Goal: Task Accomplishment & Management: Complete application form

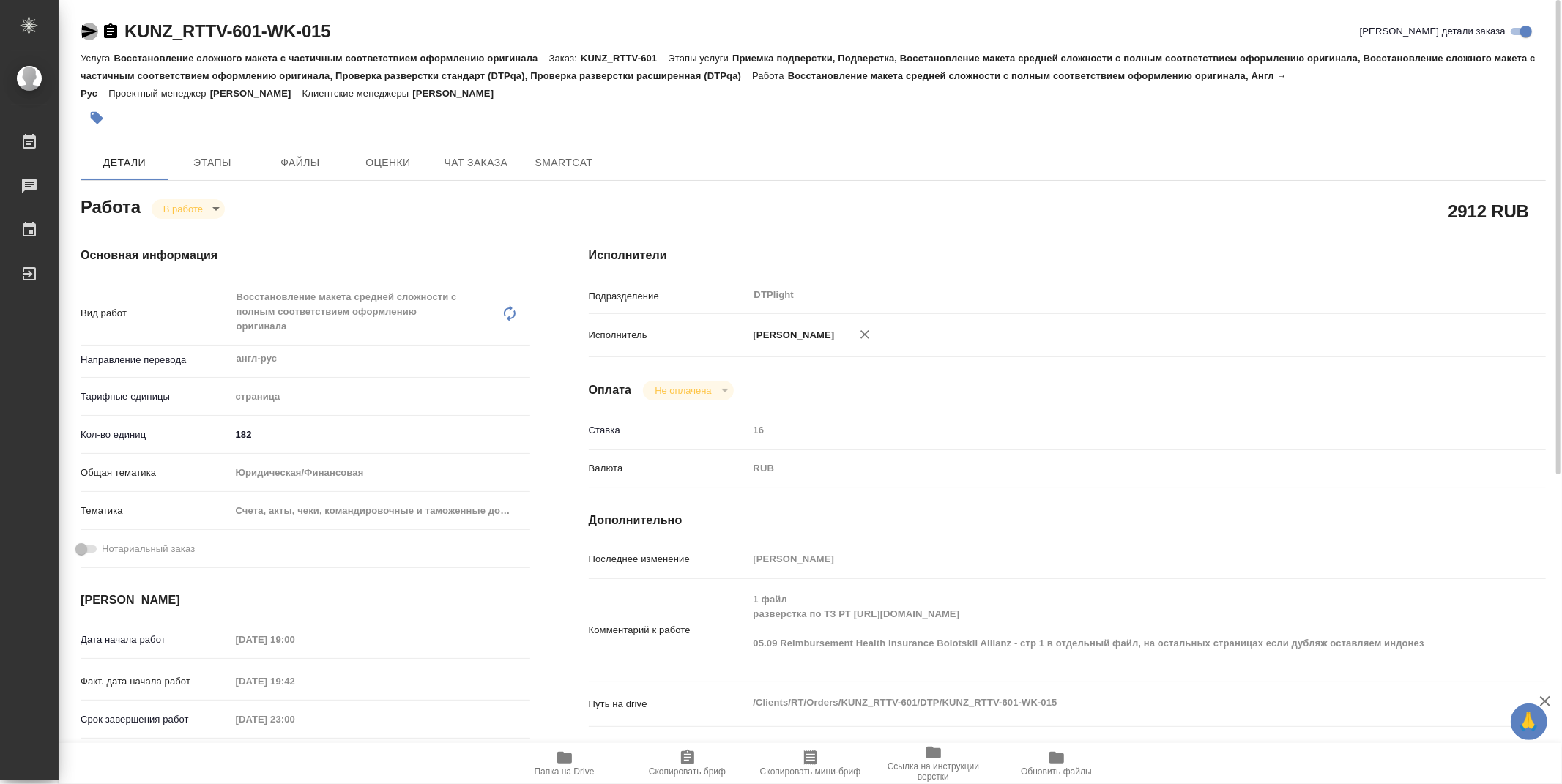
click at [89, 27] on icon "button" at bounding box center [88, 31] width 17 height 17
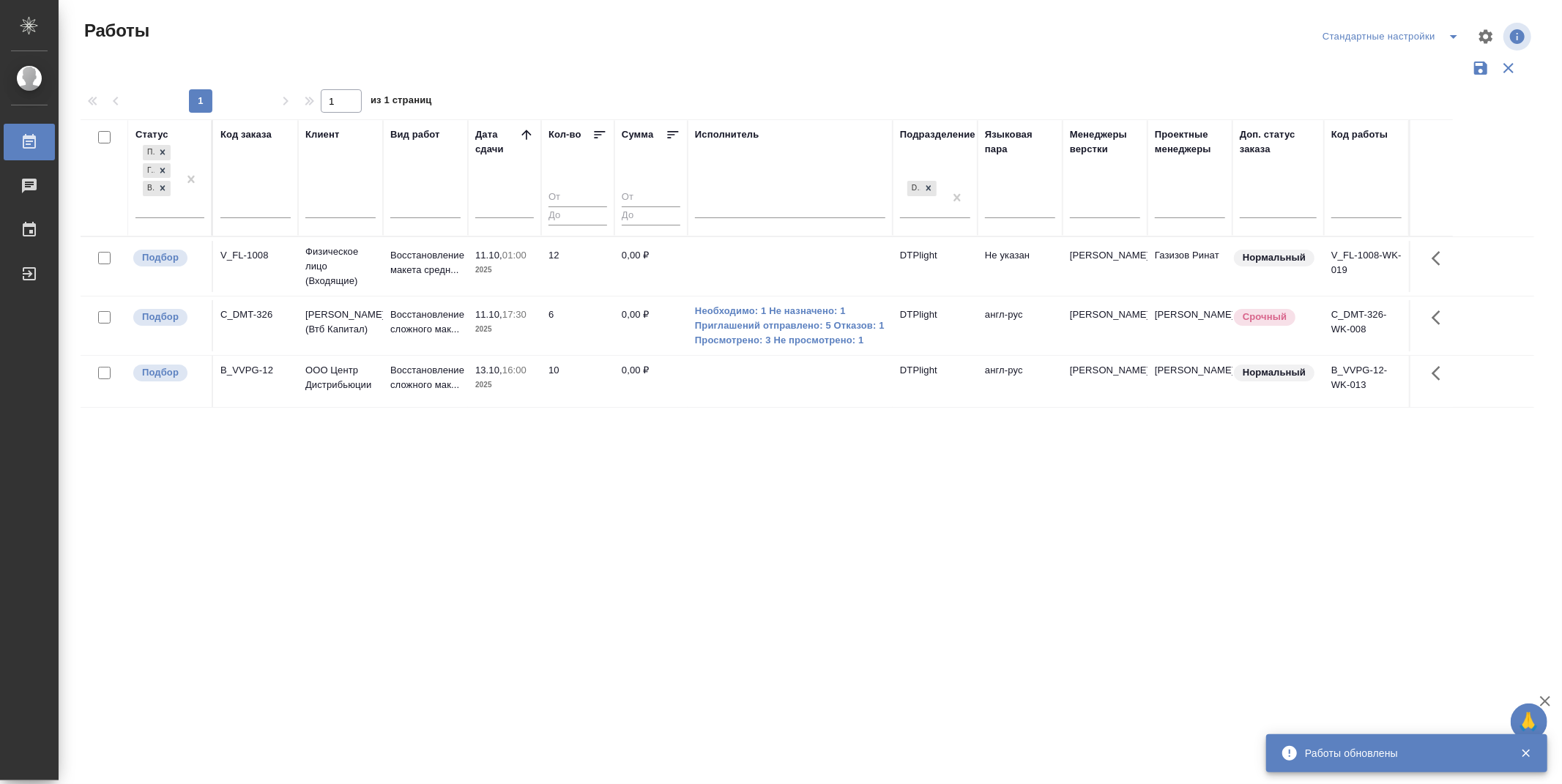
click at [638, 532] on div "Статус Подбор Готов к работе В работе Код заказа Клиент Вид работ Дата сдачи Ко…" at bounding box center [807, 383] width 1454 height 527
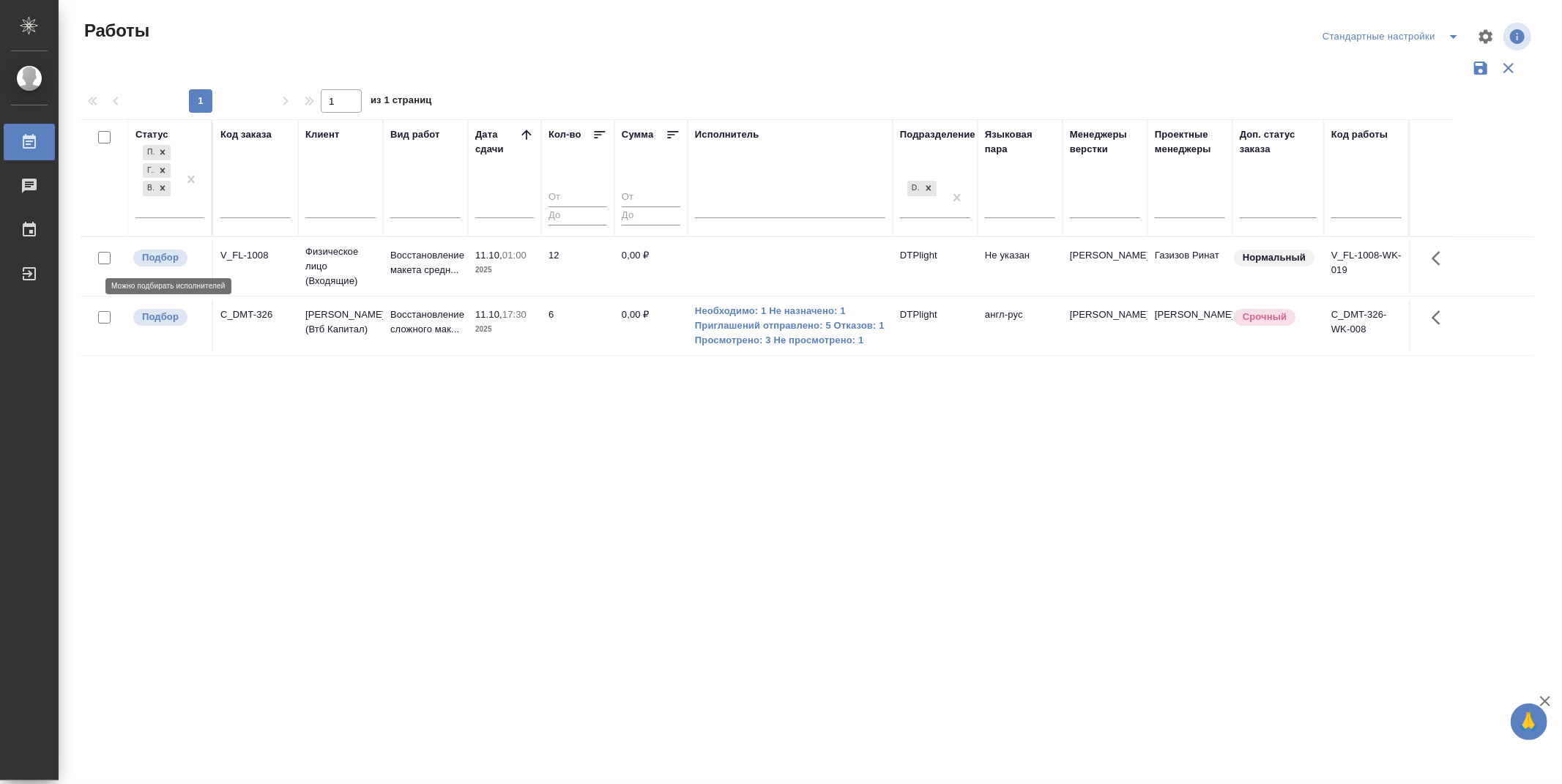
click at [167, 256] on p "Подбор" at bounding box center [160, 257] width 37 height 14
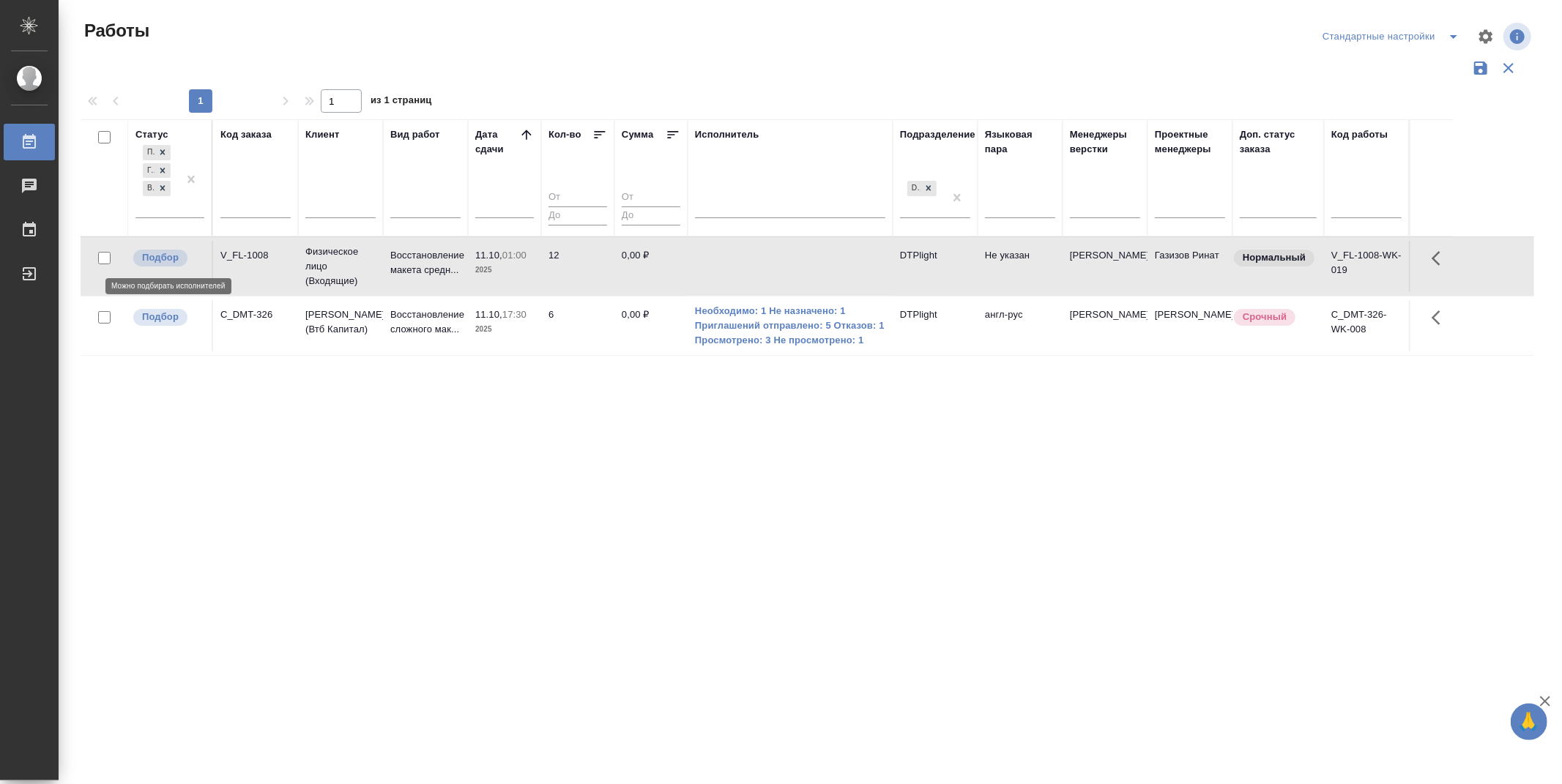
click at [167, 256] on p "Подбор" at bounding box center [160, 257] width 37 height 14
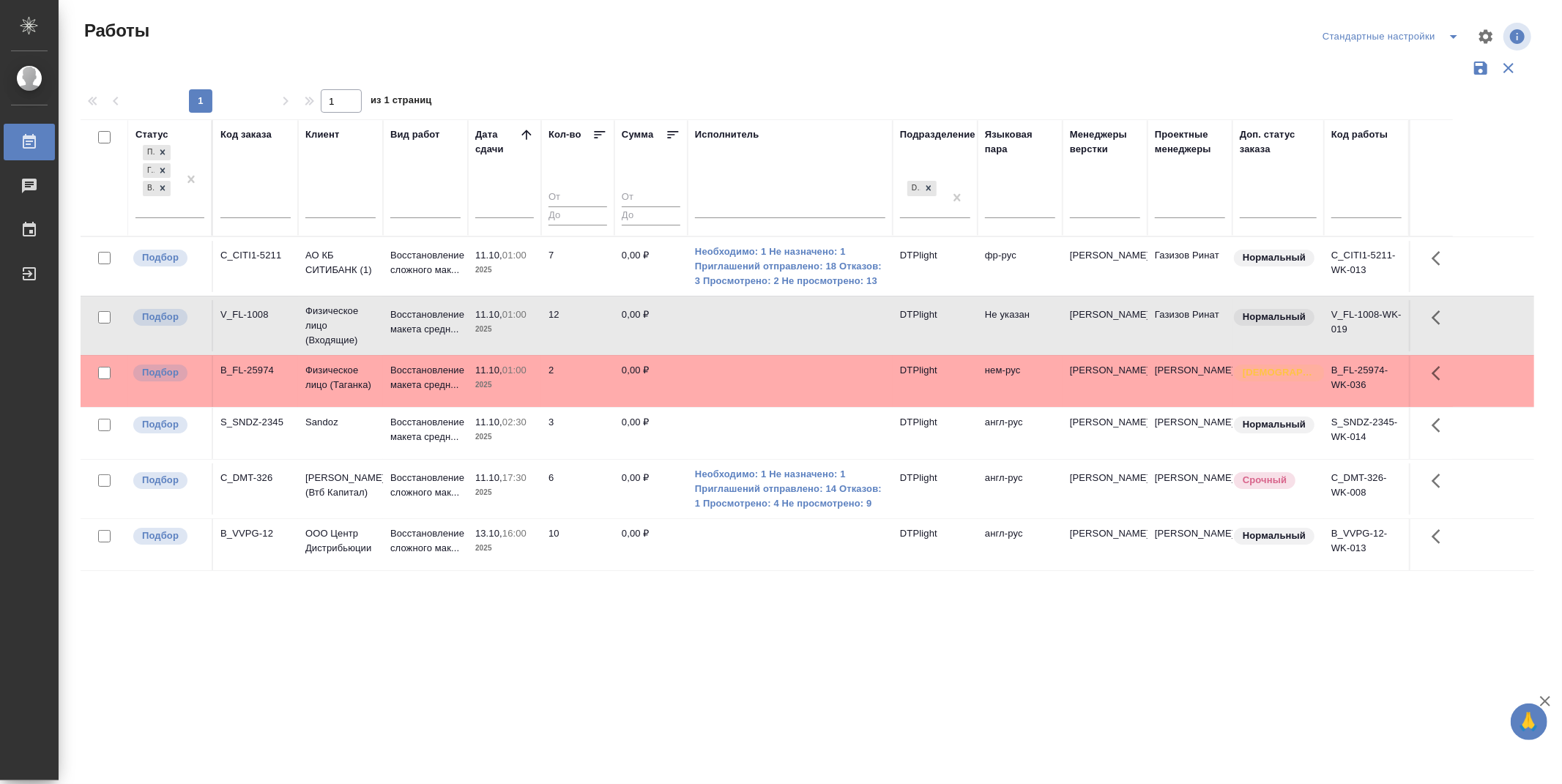
click at [808, 623] on div "Статус Подбор Готов к работе В работе Код заказа Клиент Вид работ Дата сдачи Ко…" at bounding box center [807, 383] width 1454 height 527
click at [162, 375] on p "Подбор" at bounding box center [160, 373] width 37 height 14
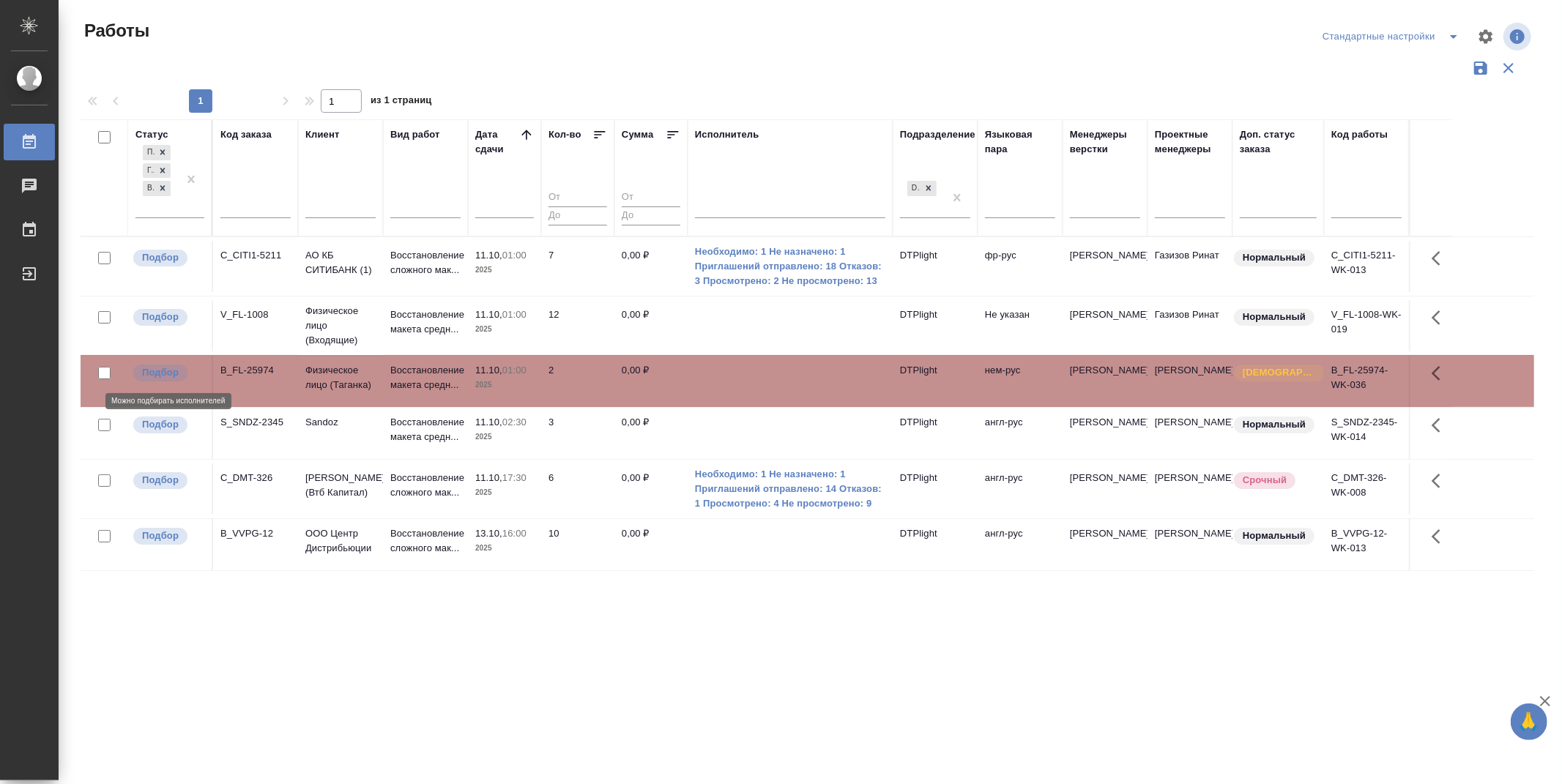
click at [162, 375] on p "Подбор" at bounding box center [160, 373] width 37 height 14
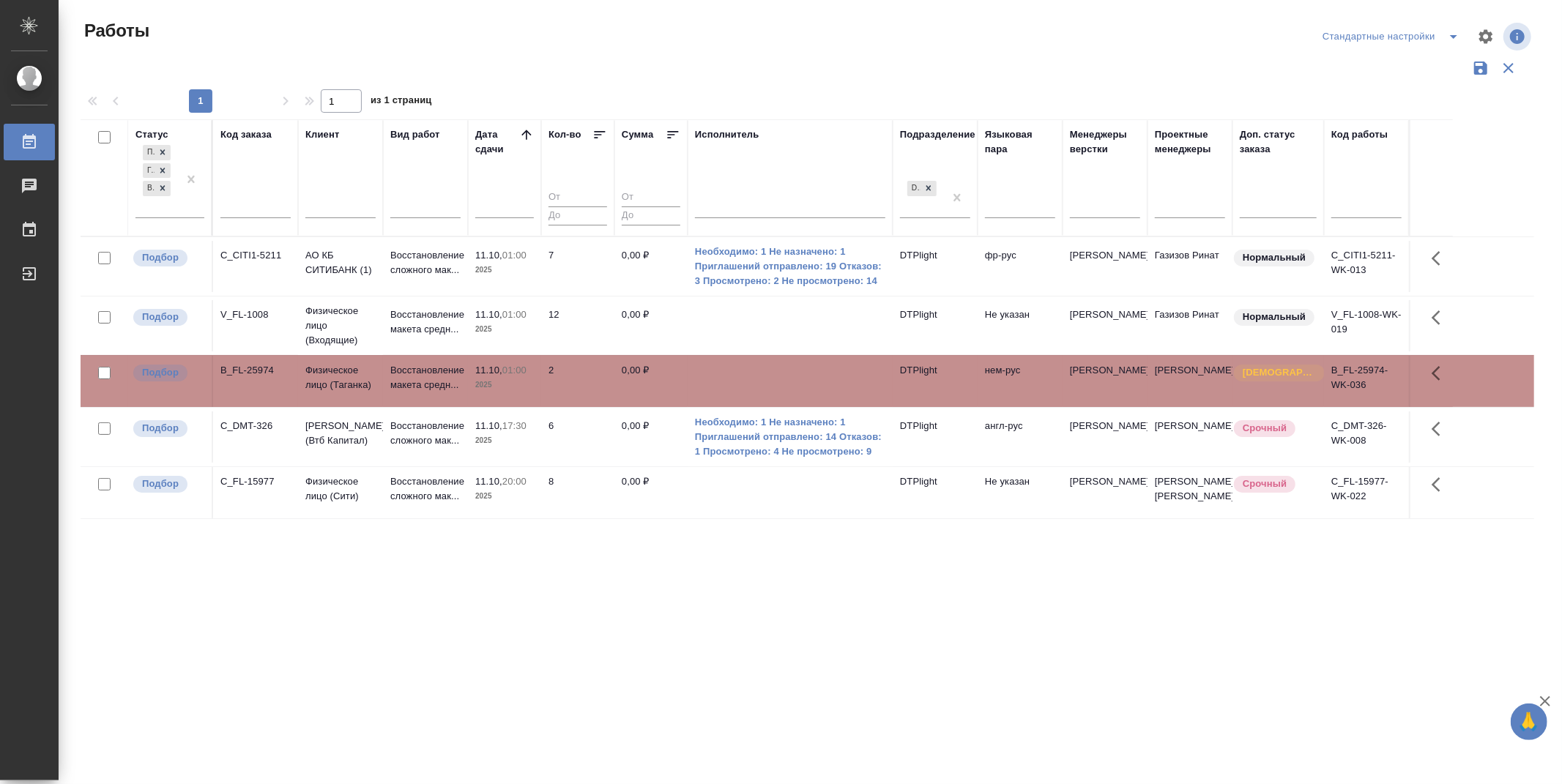
click at [360, 40] on div "Работы" at bounding box center [324, 31] width 488 height 23
click at [548, 576] on div "Статус Подбор Готов к работе В работе Код заказа Клиент Вид работ Дата сдачи Ко…" at bounding box center [807, 383] width 1454 height 527
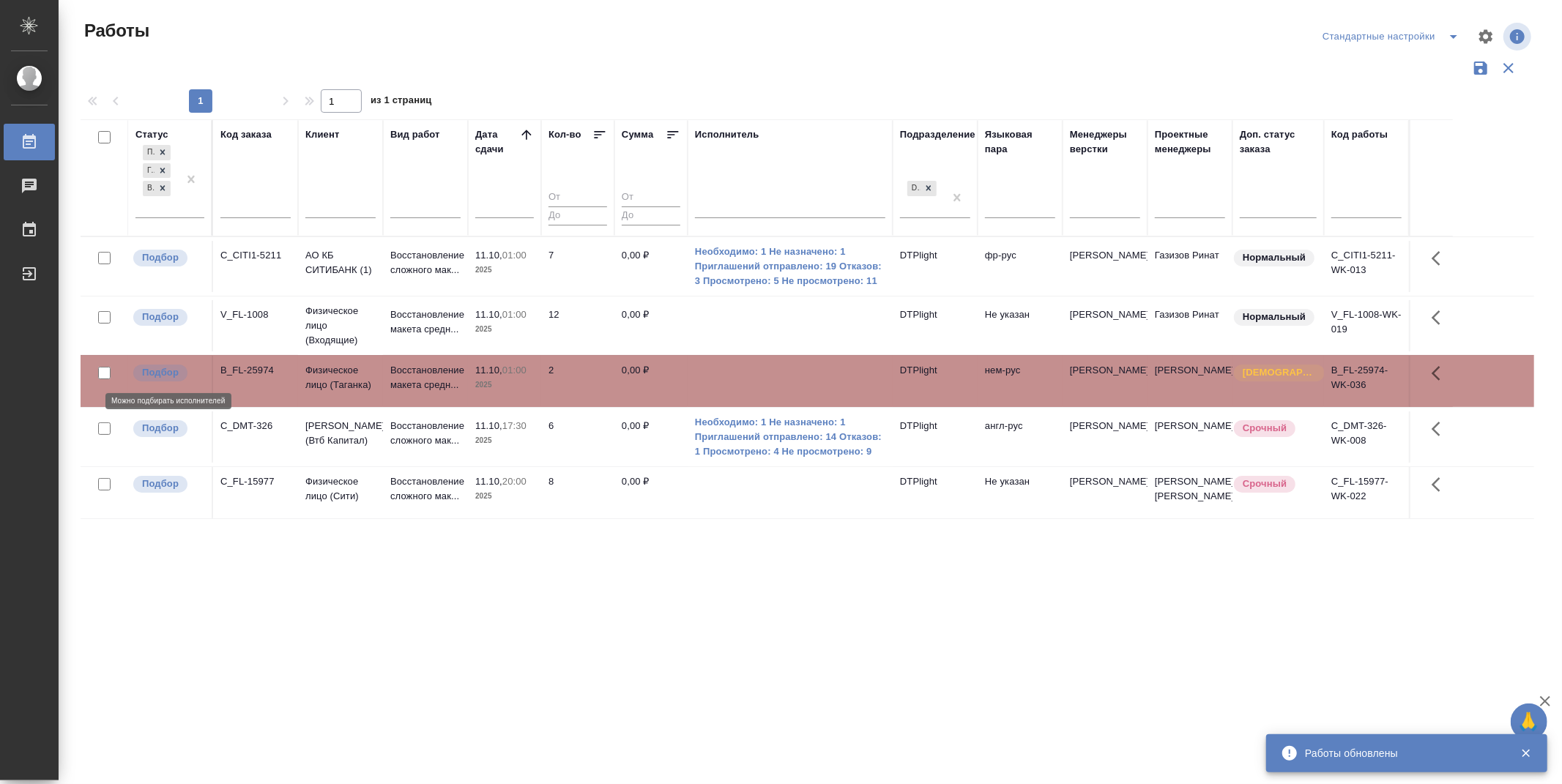
click at [165, 371] on p "Подбор" at bounding box center [160, 373] width 37 height 14
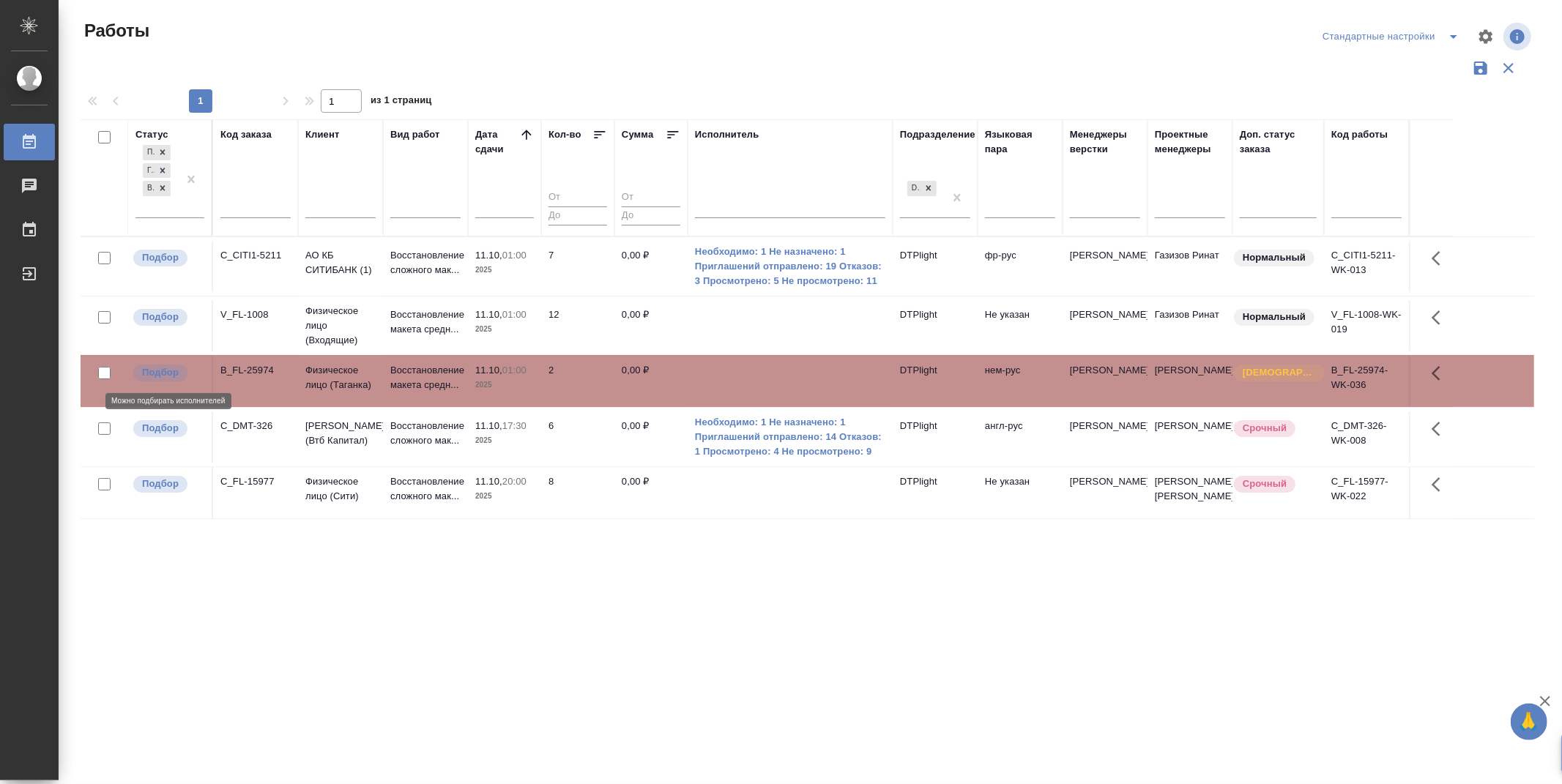
click at [165, 371] on p "Подбор" at bounding box center [160, 373] width 37 height 14
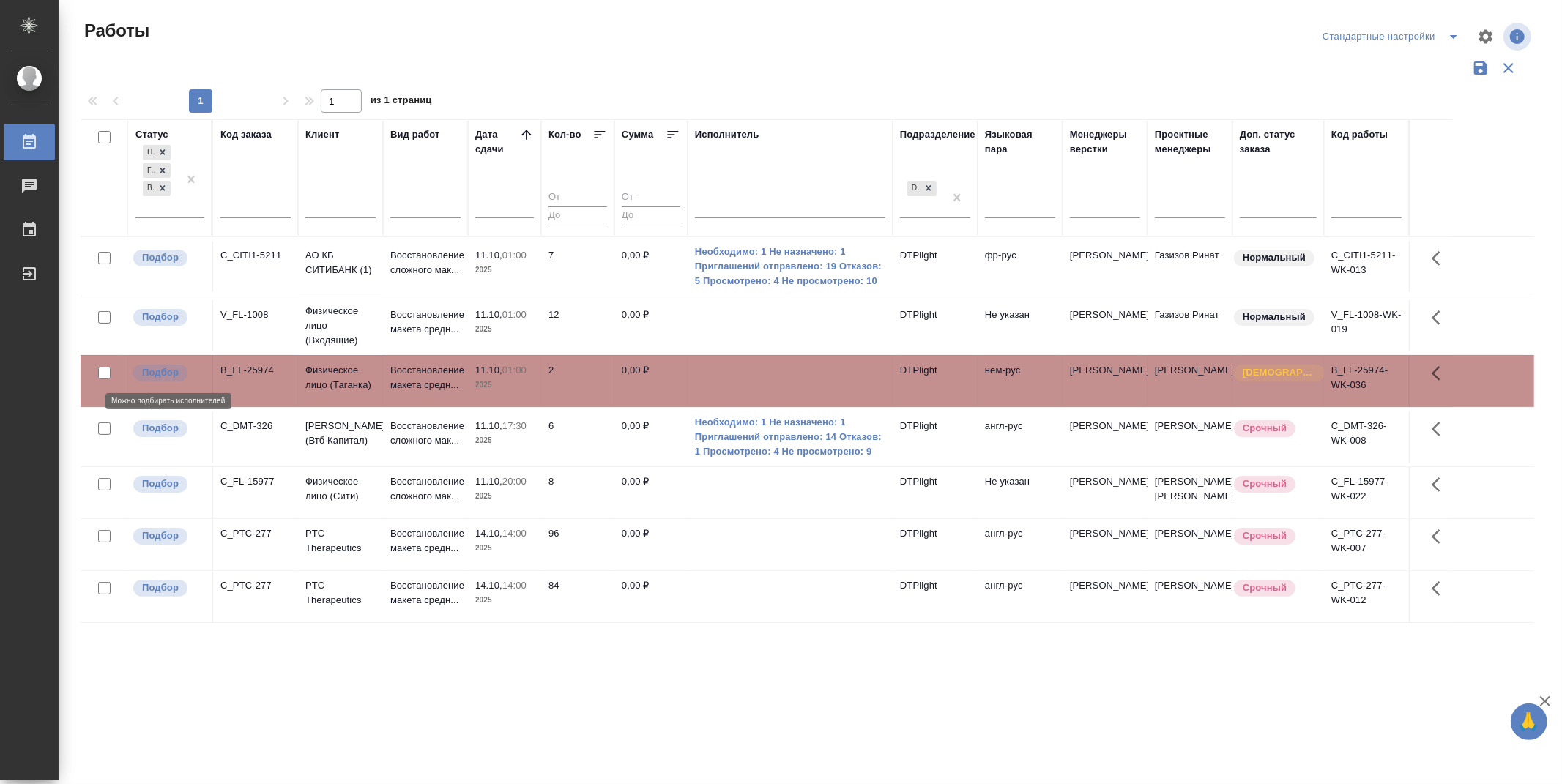
click at [156, 371] on p "Подбор" at bounding box center [160, 373] width 37 height 14
click at [166, 365] on p "Подбор" at bounding box center [160, 373] width 37 height 14
click at [171, 371] on p "Подбор" at bounding box center [160, 373] width 37 height 14
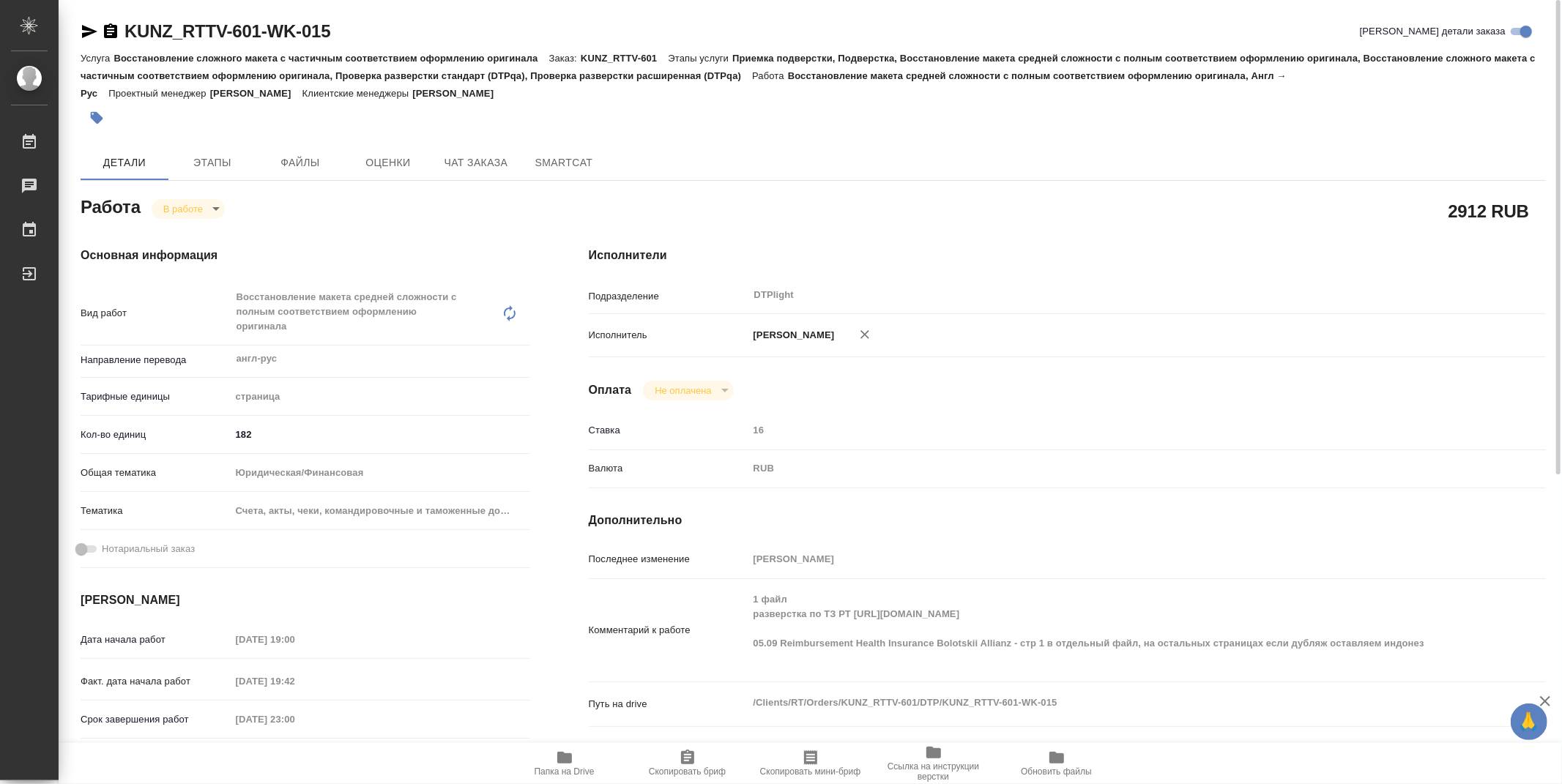
click at [184, 209] on body "🙏 .cls-1 fill:#fff; AWATERA Zubakova Viktoriya Работы 0 Чаты График Выйти KUNZ_…" at bounding box center [781, 392] width 1562 height 784
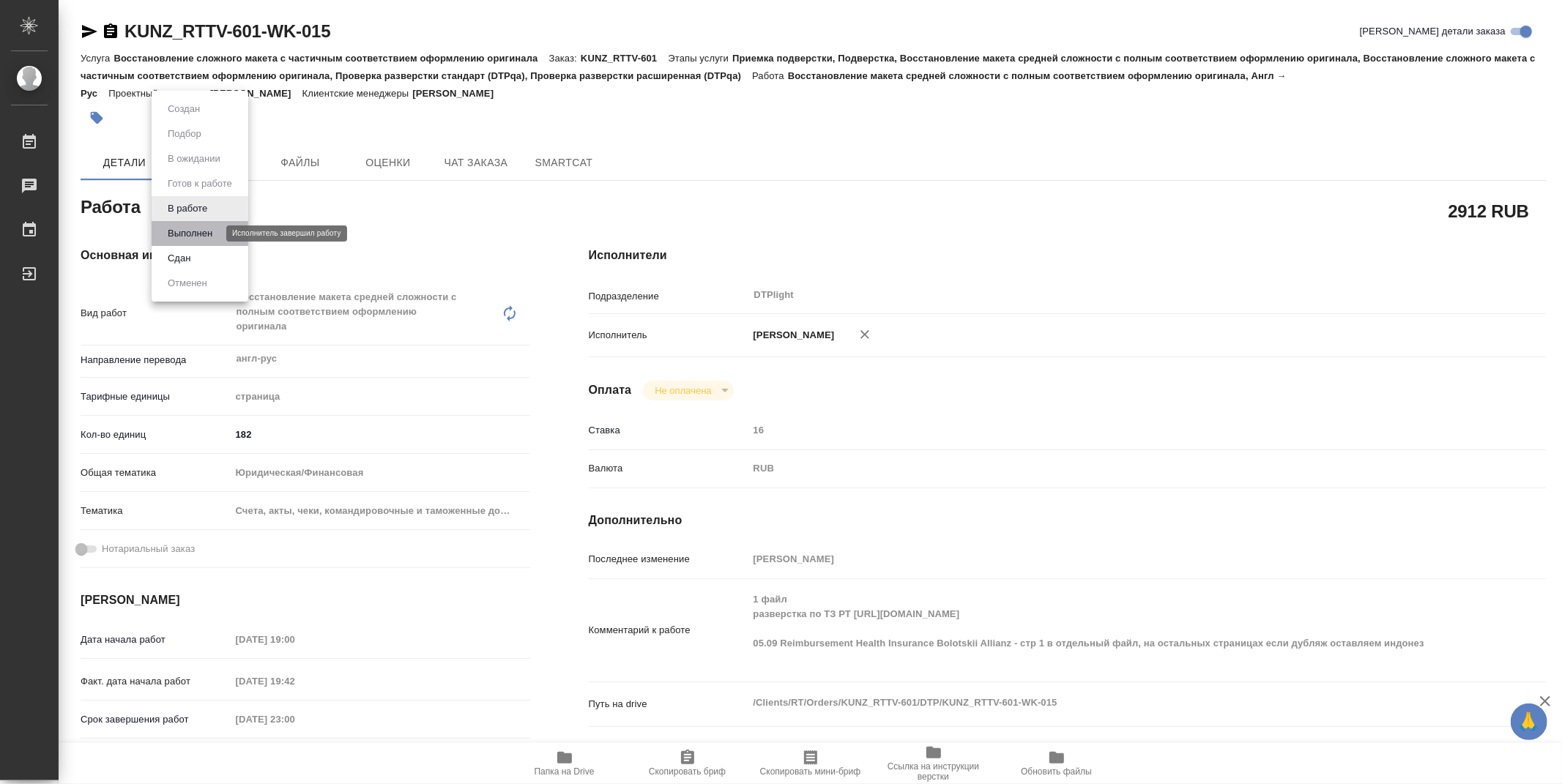
click at [185, 230] on button "Выполнен" at bounding box center [189, 234] width 53 height 16
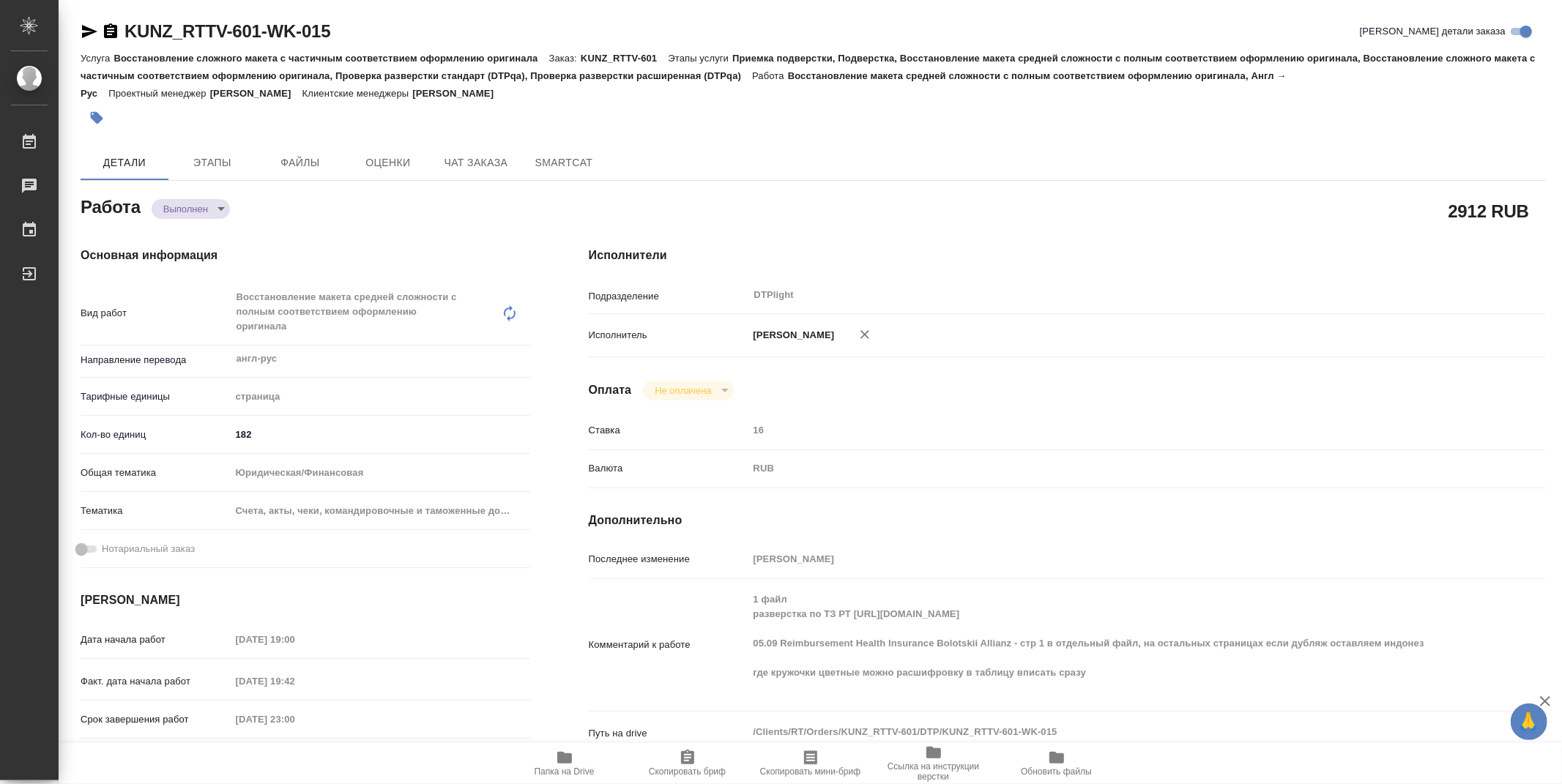
type textarea "x"
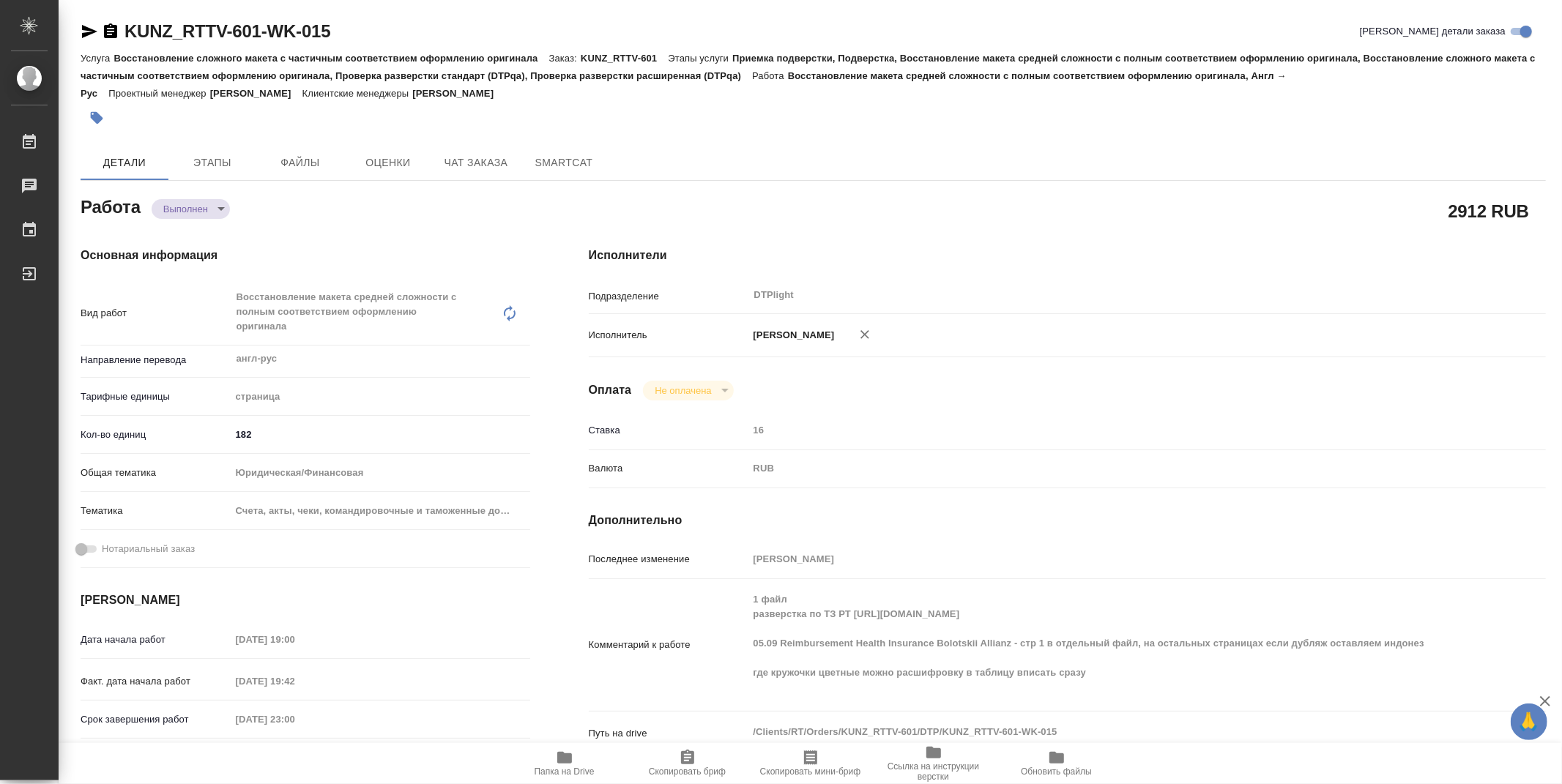
type textarea "x"
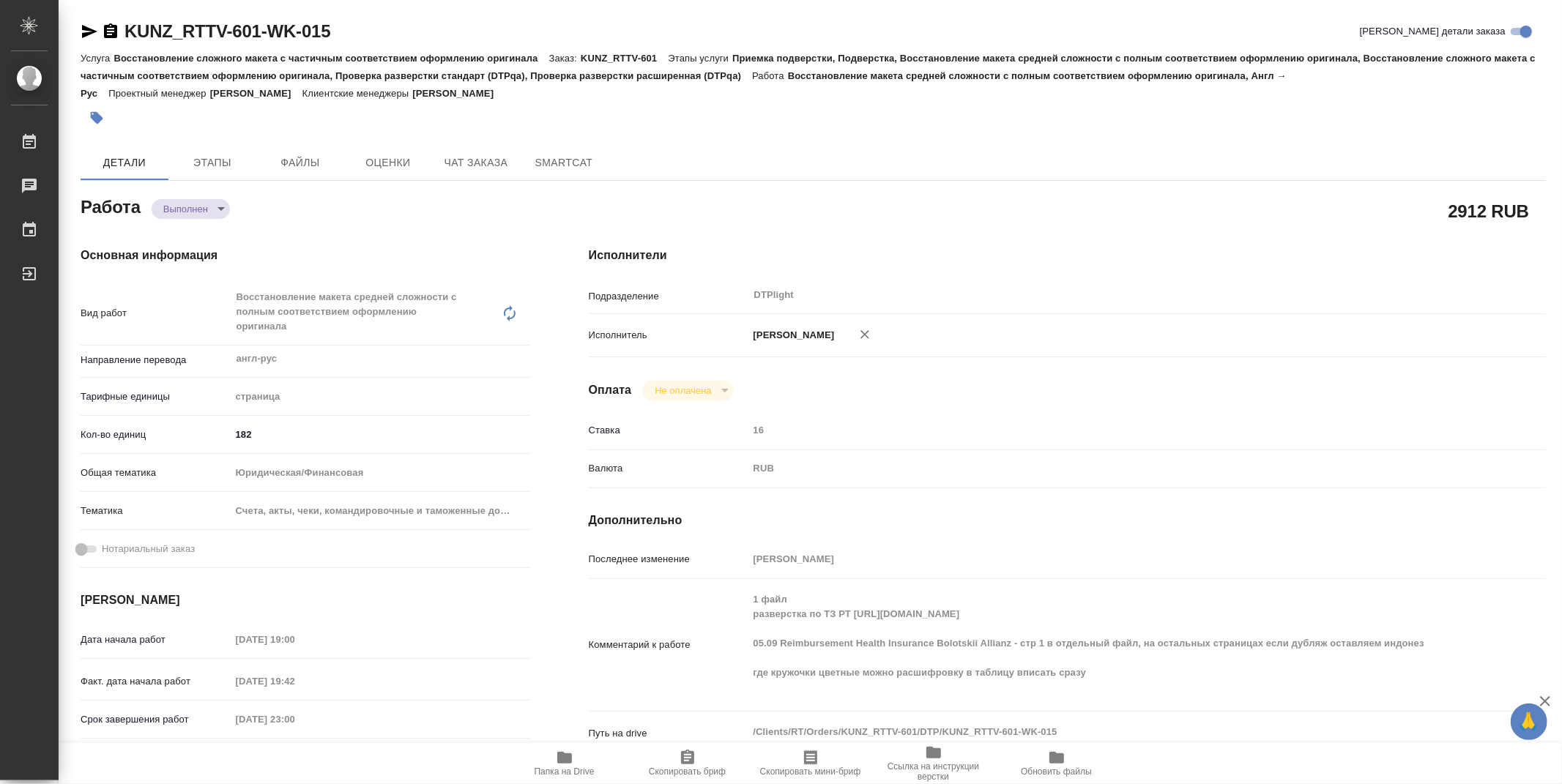
type textarea "x"
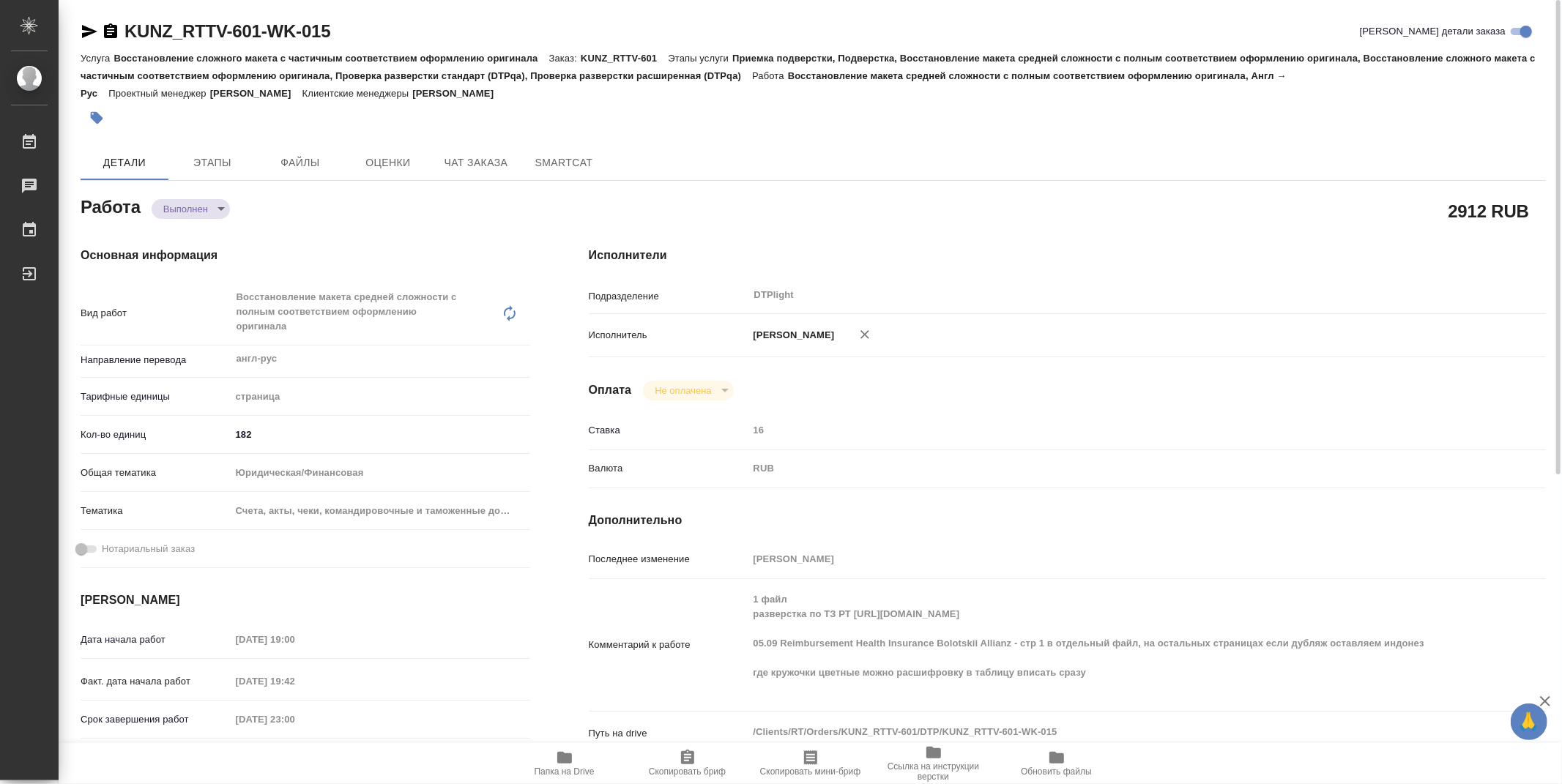
type textarea "x"
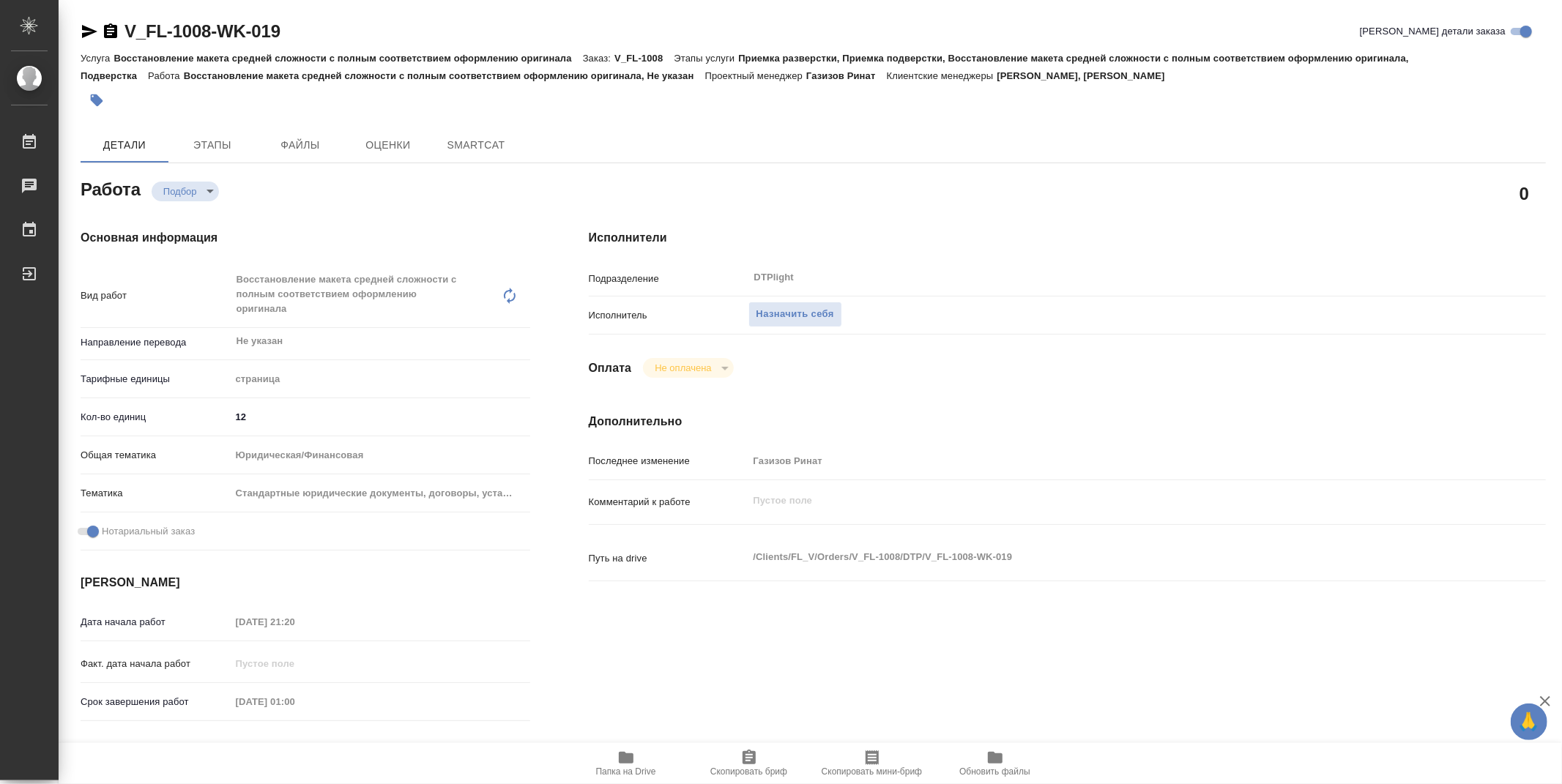
type textarea "x"
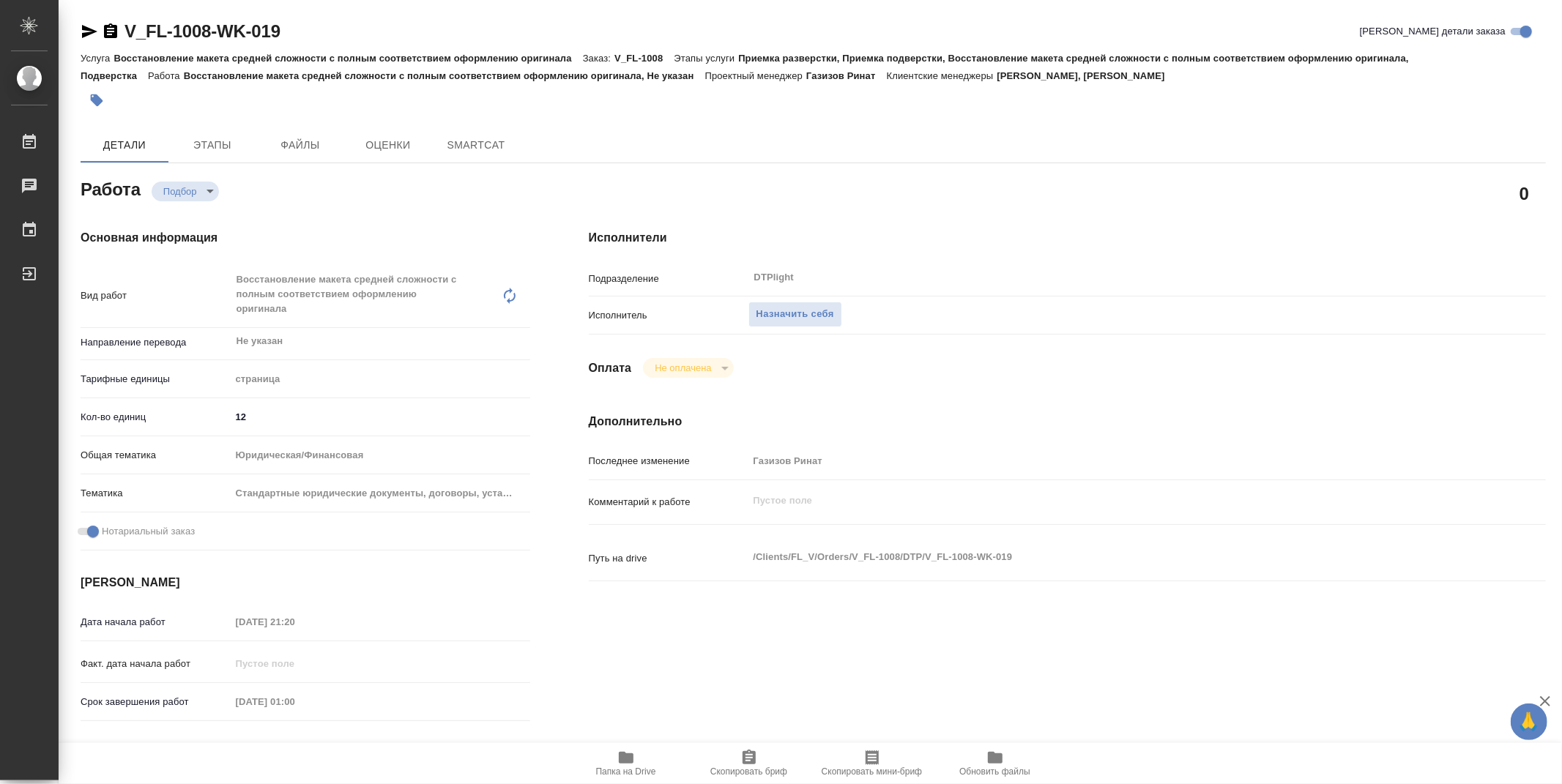
type textarea "x"
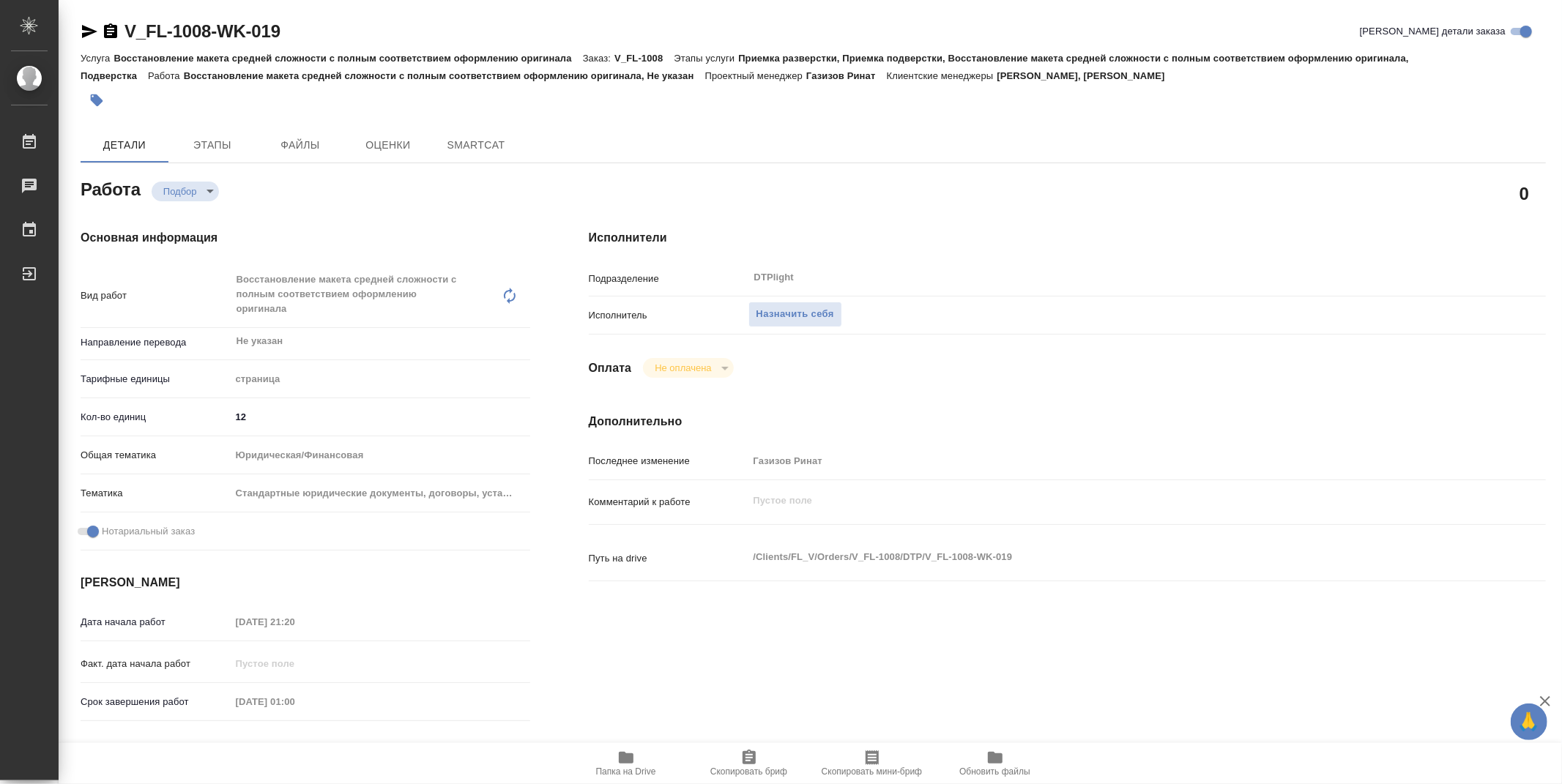
type textarea "x"
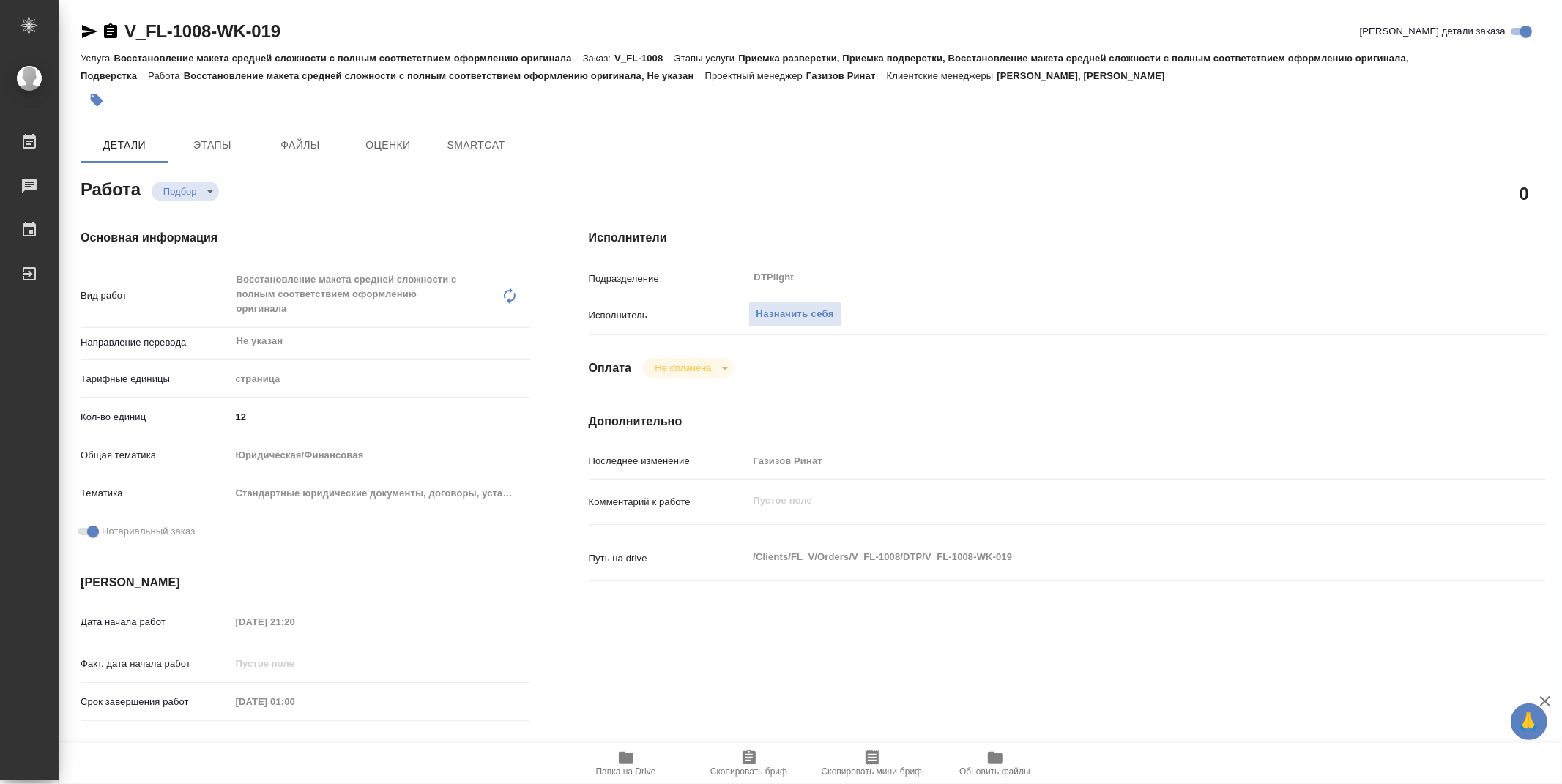
type textarea "x"
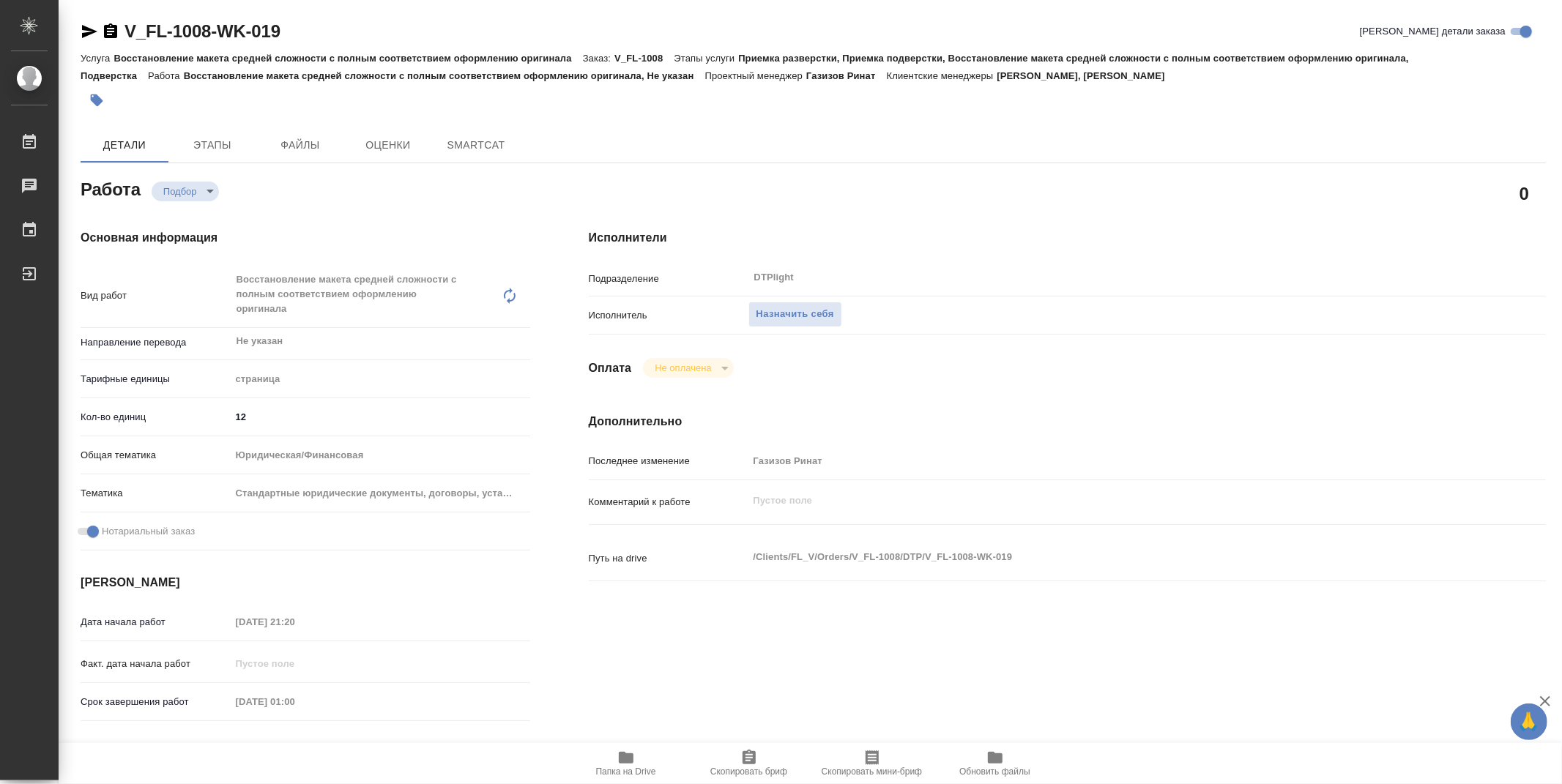
type textarea "x"
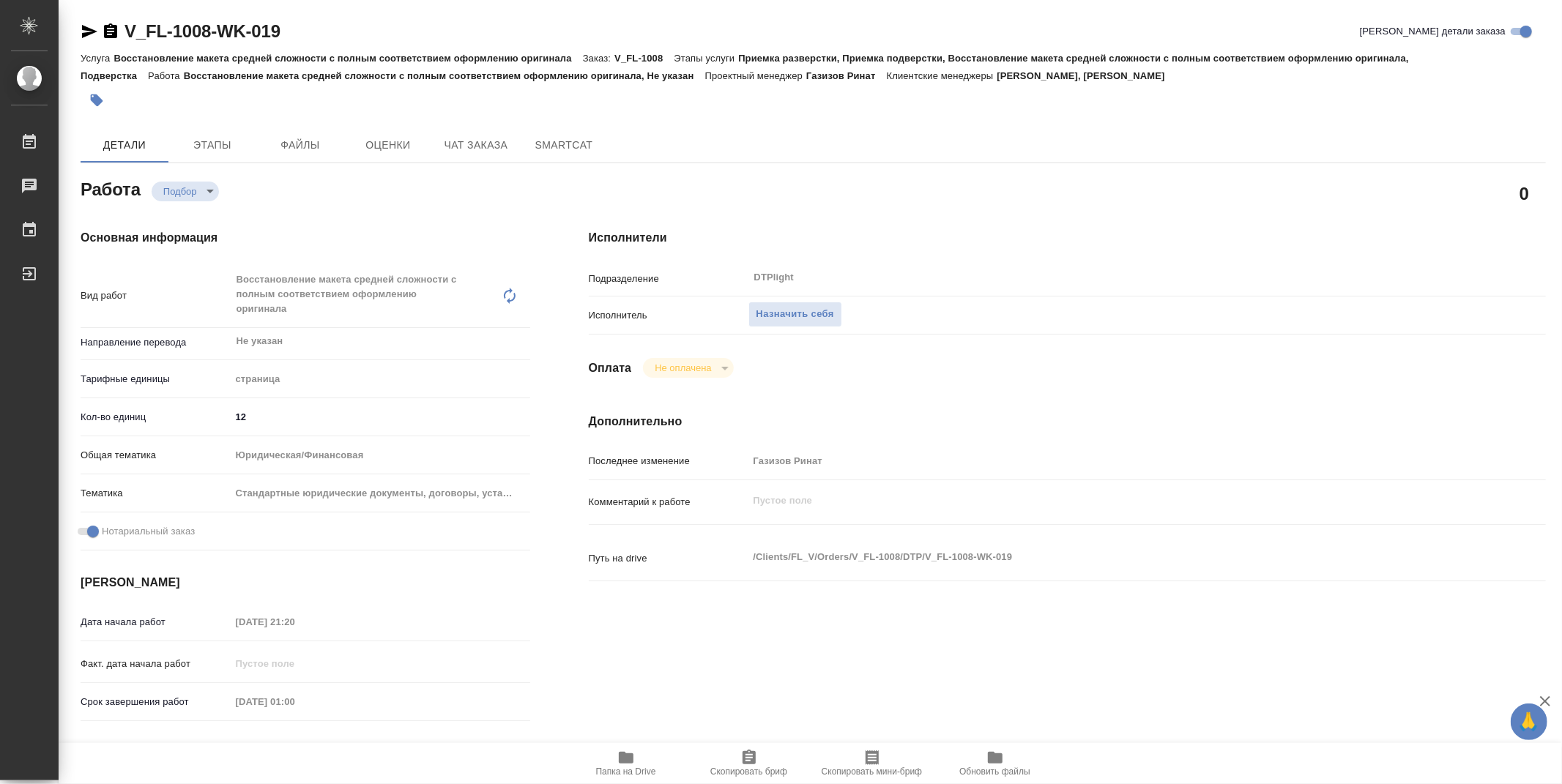
type textarea "x"
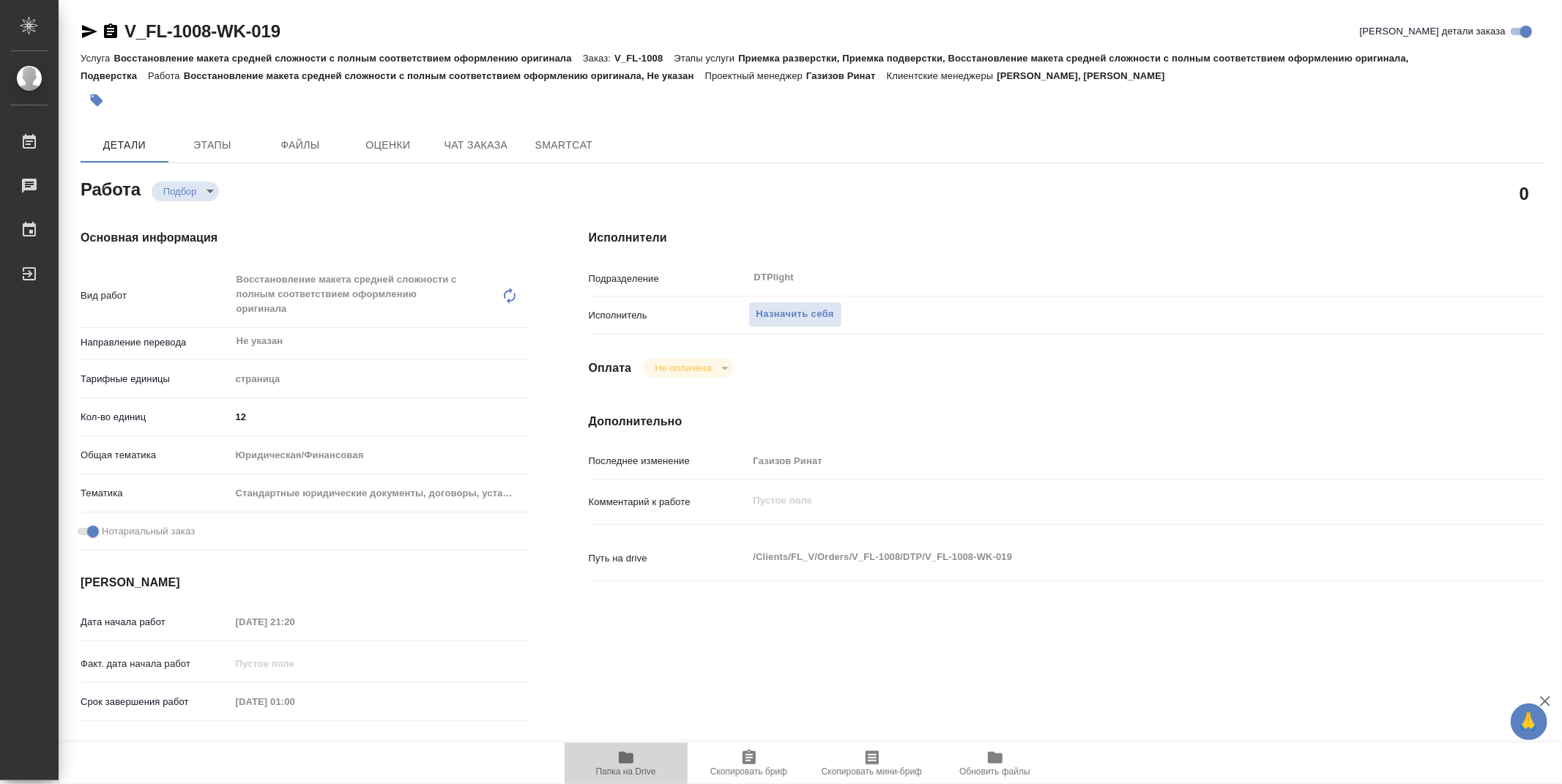
click at [632, 766] on span "Папка на Drive" at bounding box center [625, 770] width 60 height 10
type textarea "x"
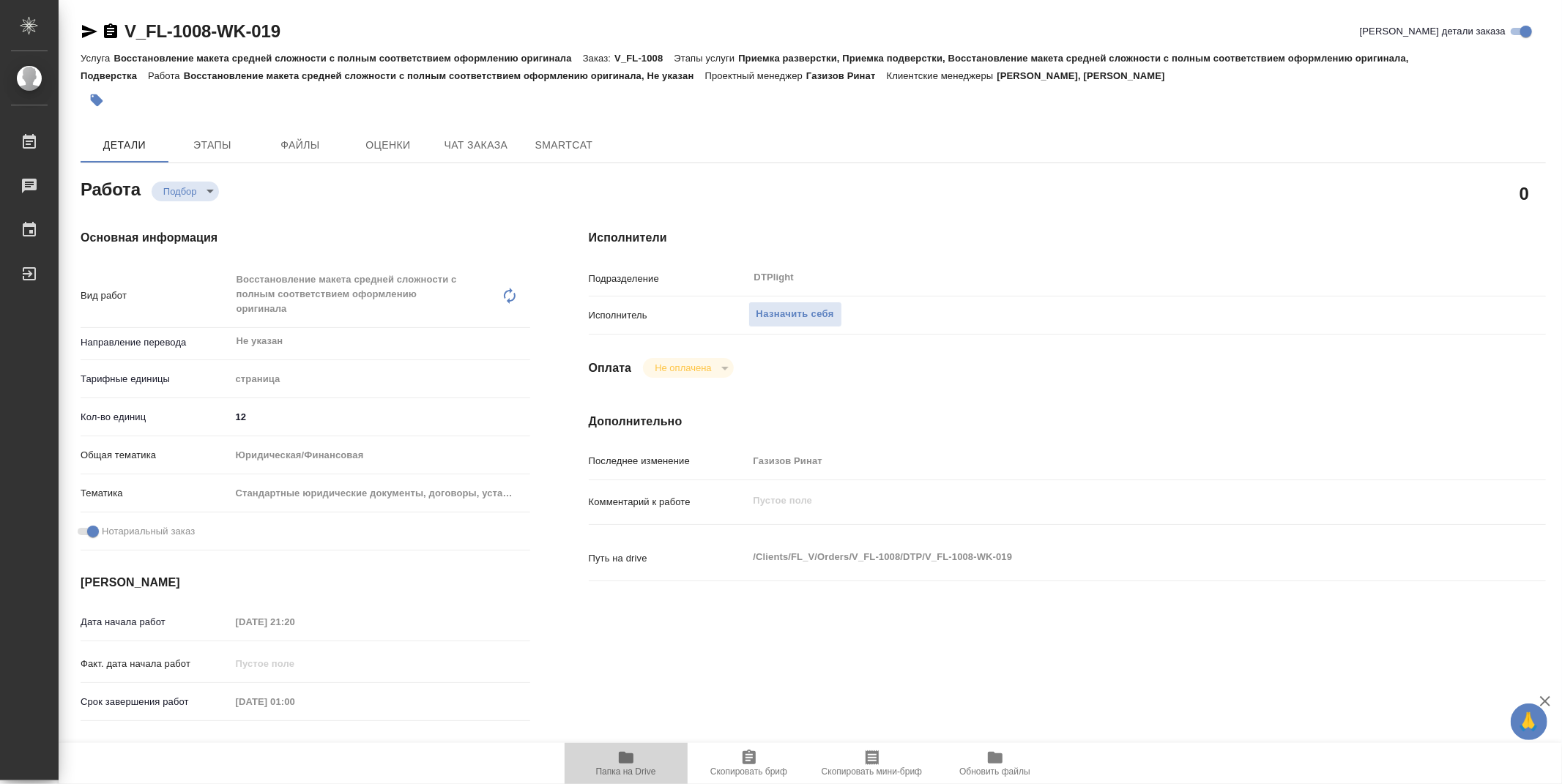
type textarea "x"
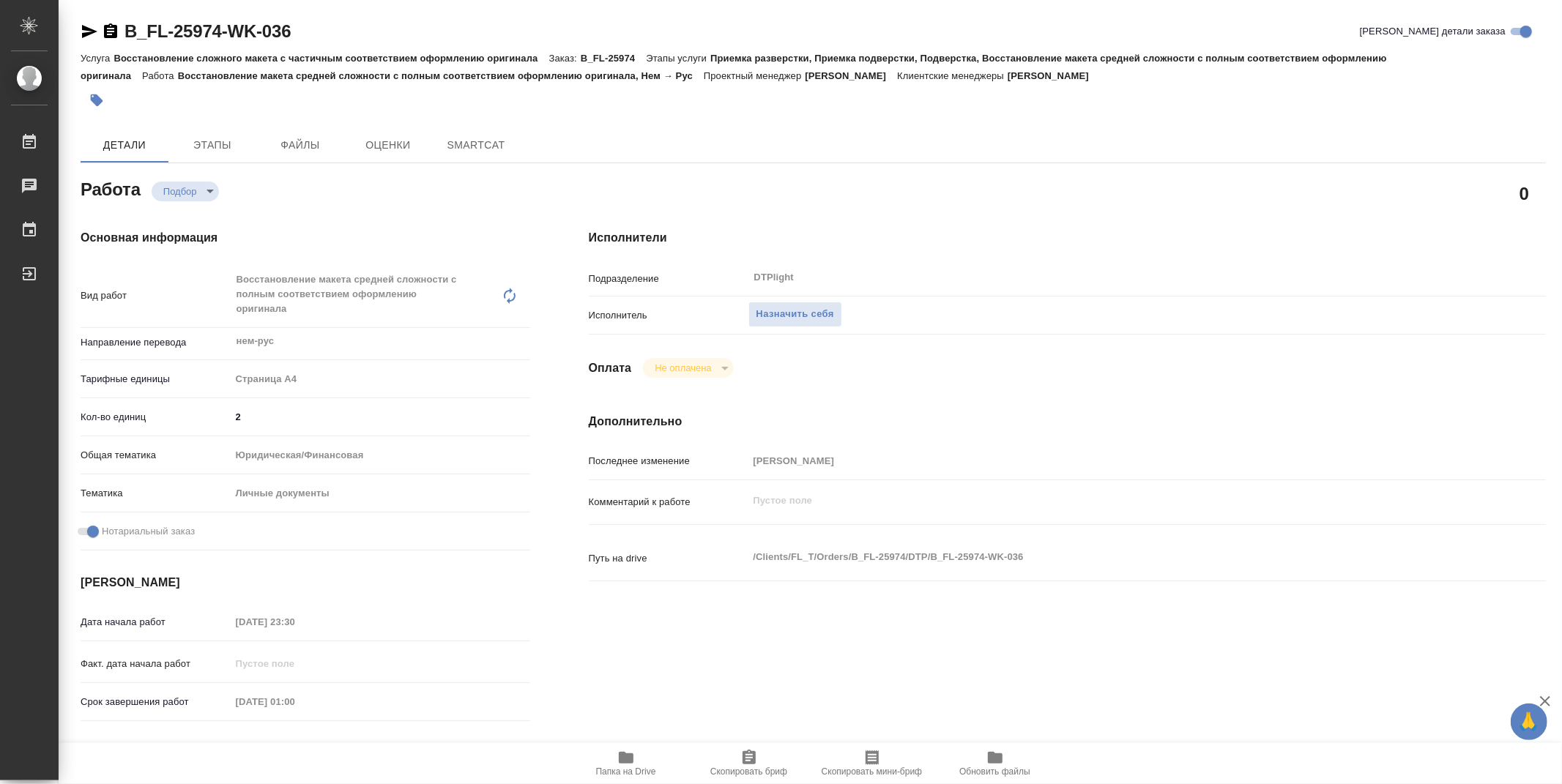
type textarea "x"
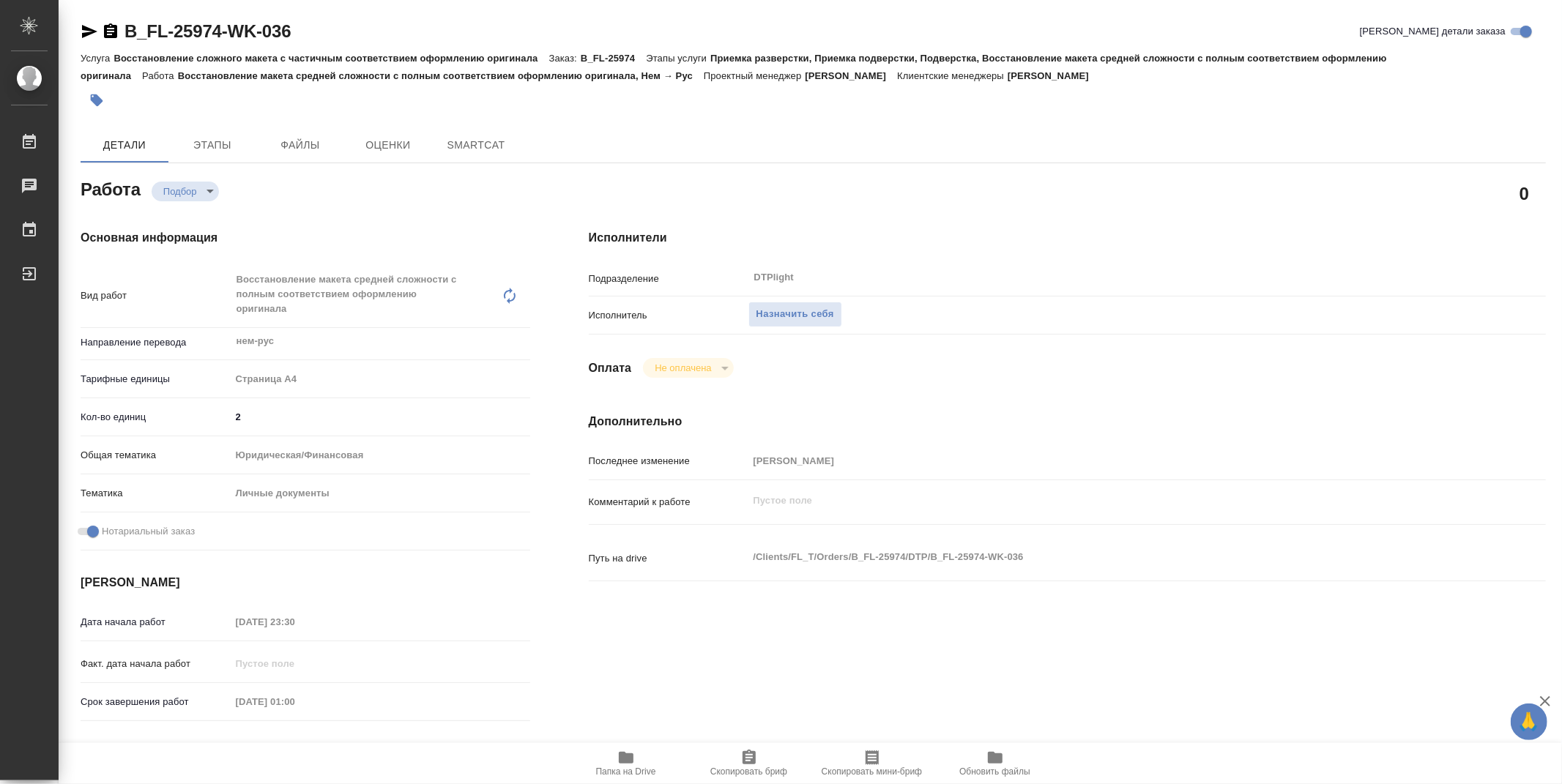
type textarea "x"
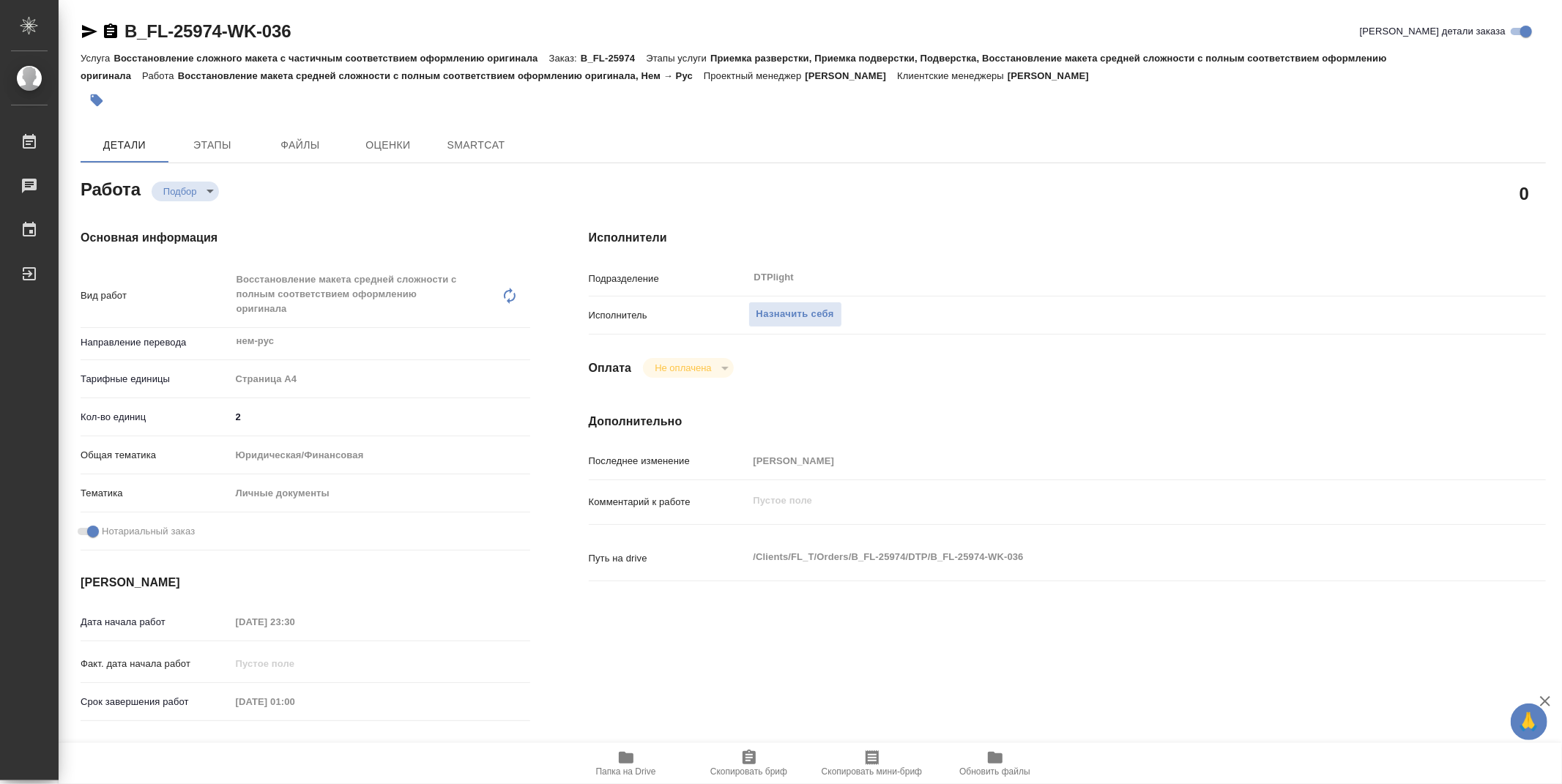
type textarea "x"
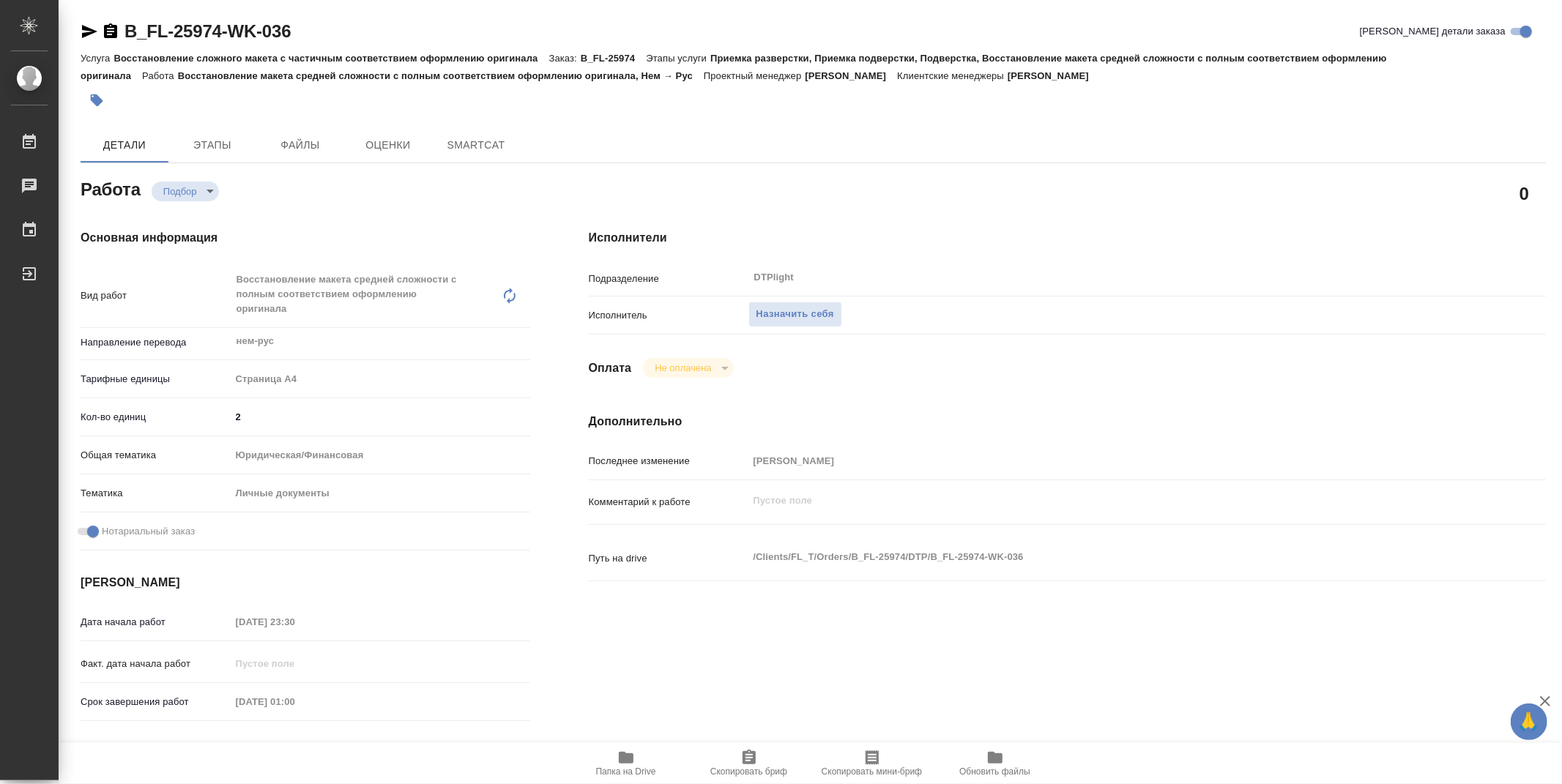
type textarea "x"
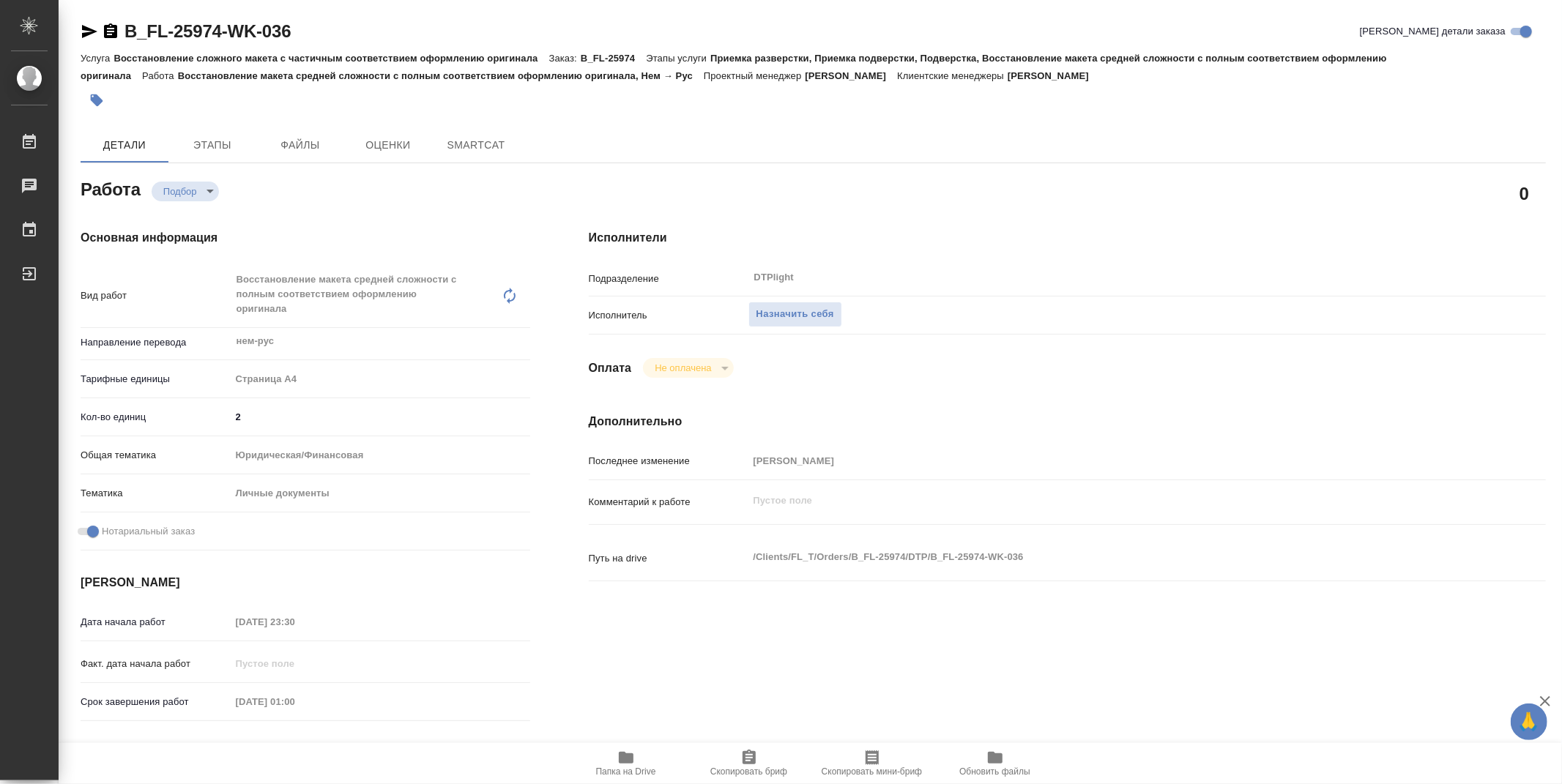
type textarea "x"
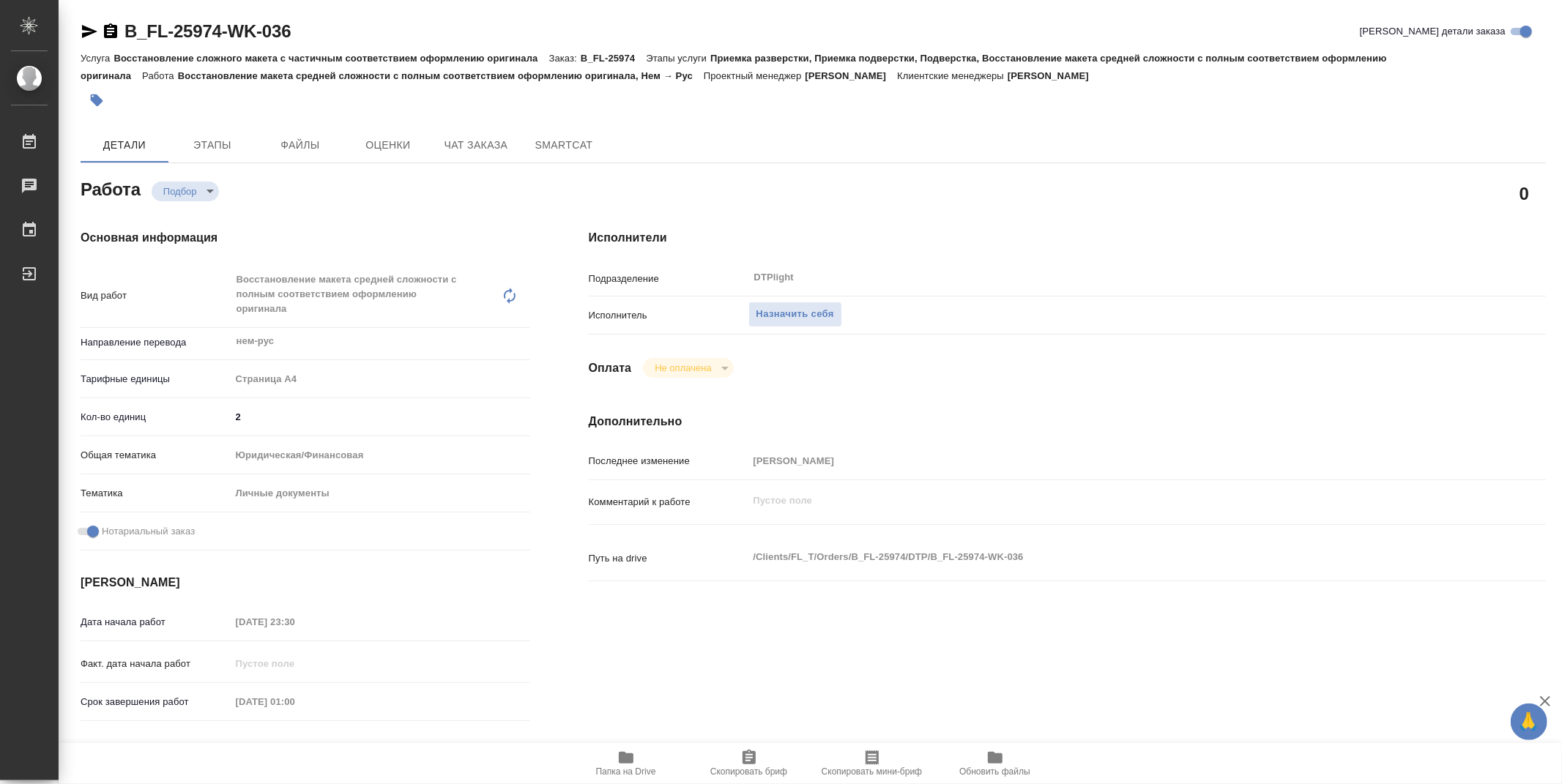
type textarea "x"
click at [617, 755] on icon "button" at bounding box center [625, 757] width 17 height 17
type textarea "x"
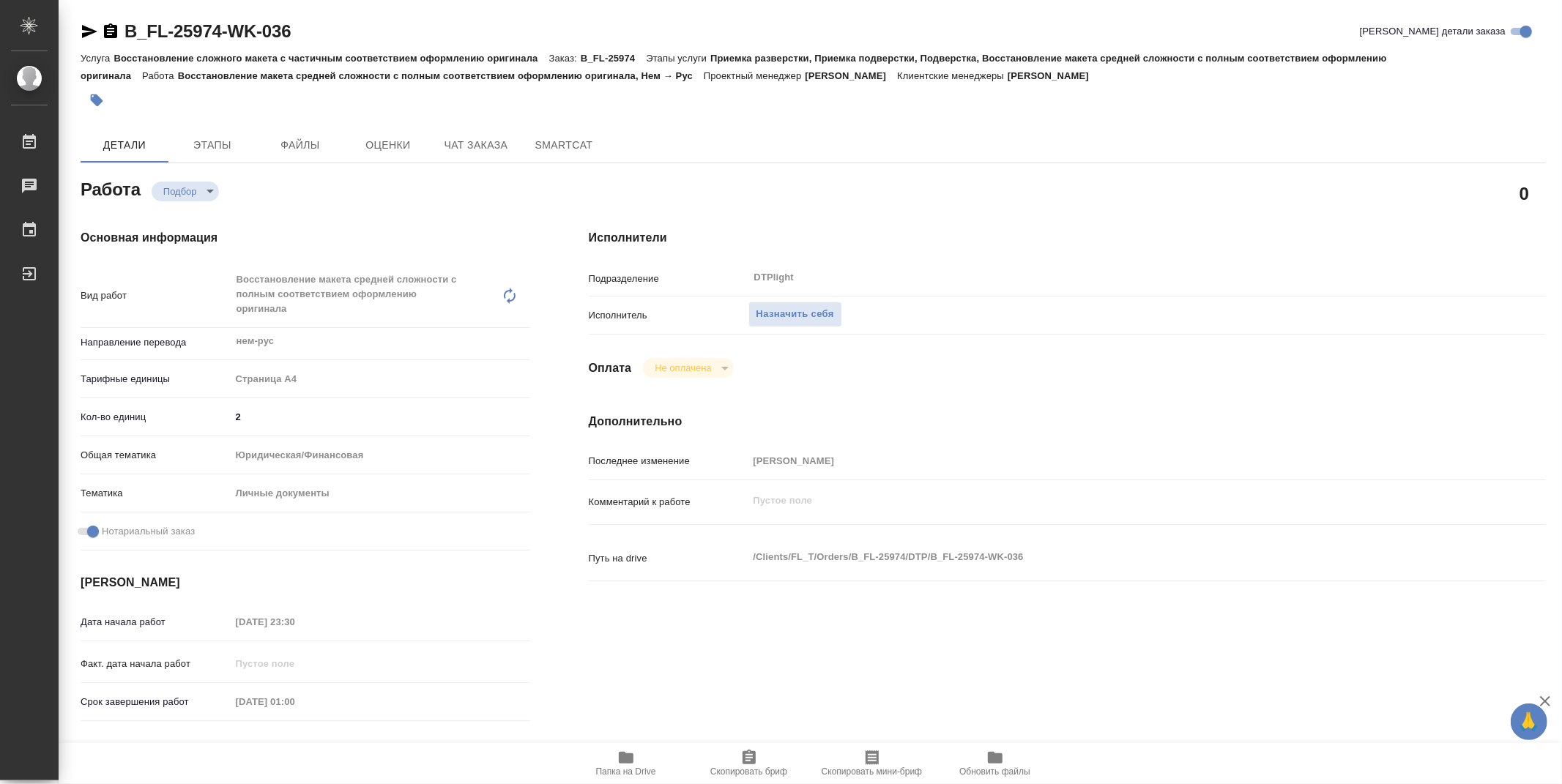
type textarea "x"
click at [857, 235] on h4 "Исполнители" at bounding box center [1067, 237] width 957 height 17
type textarea "x"
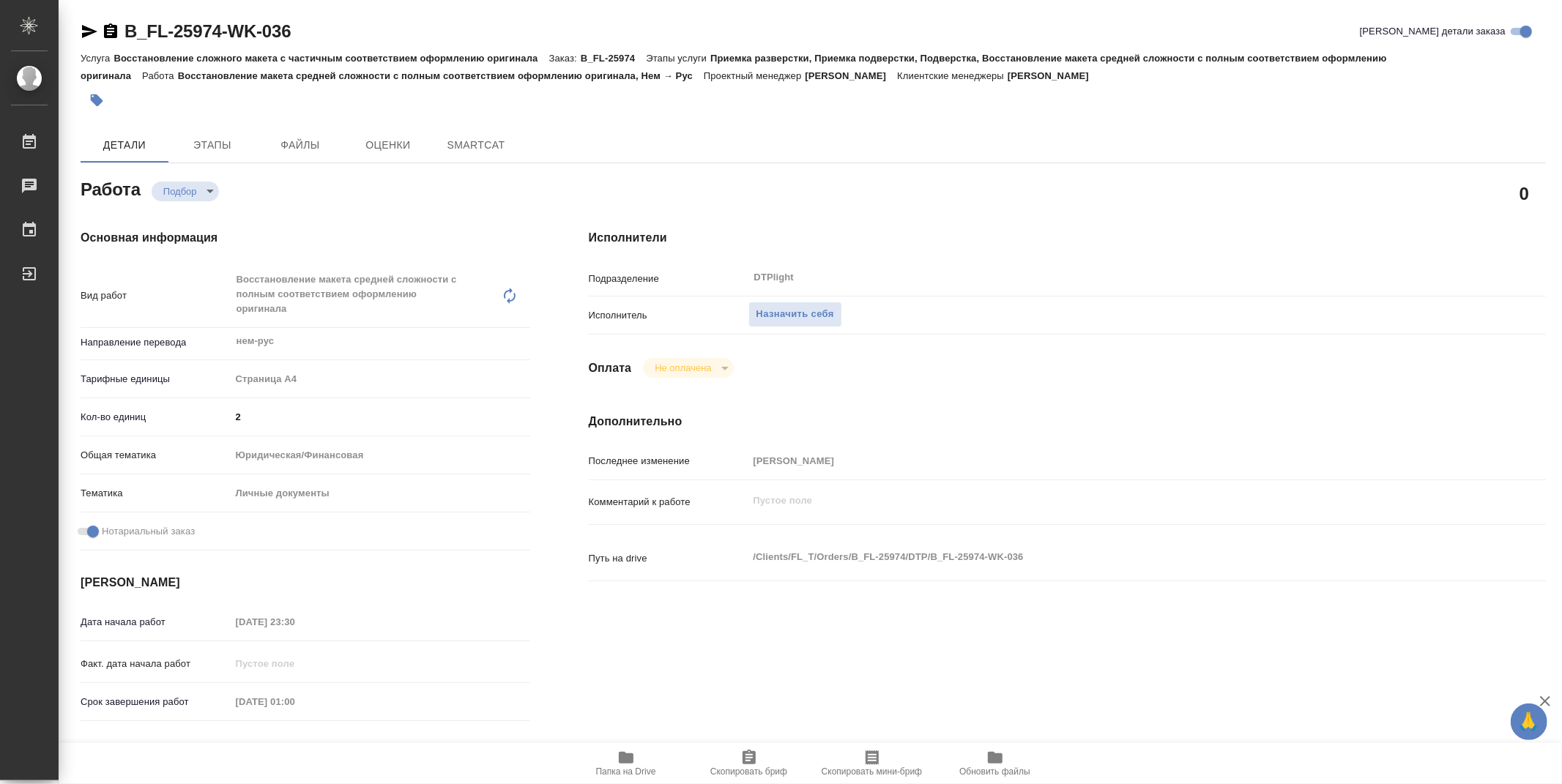
type textarea "x"
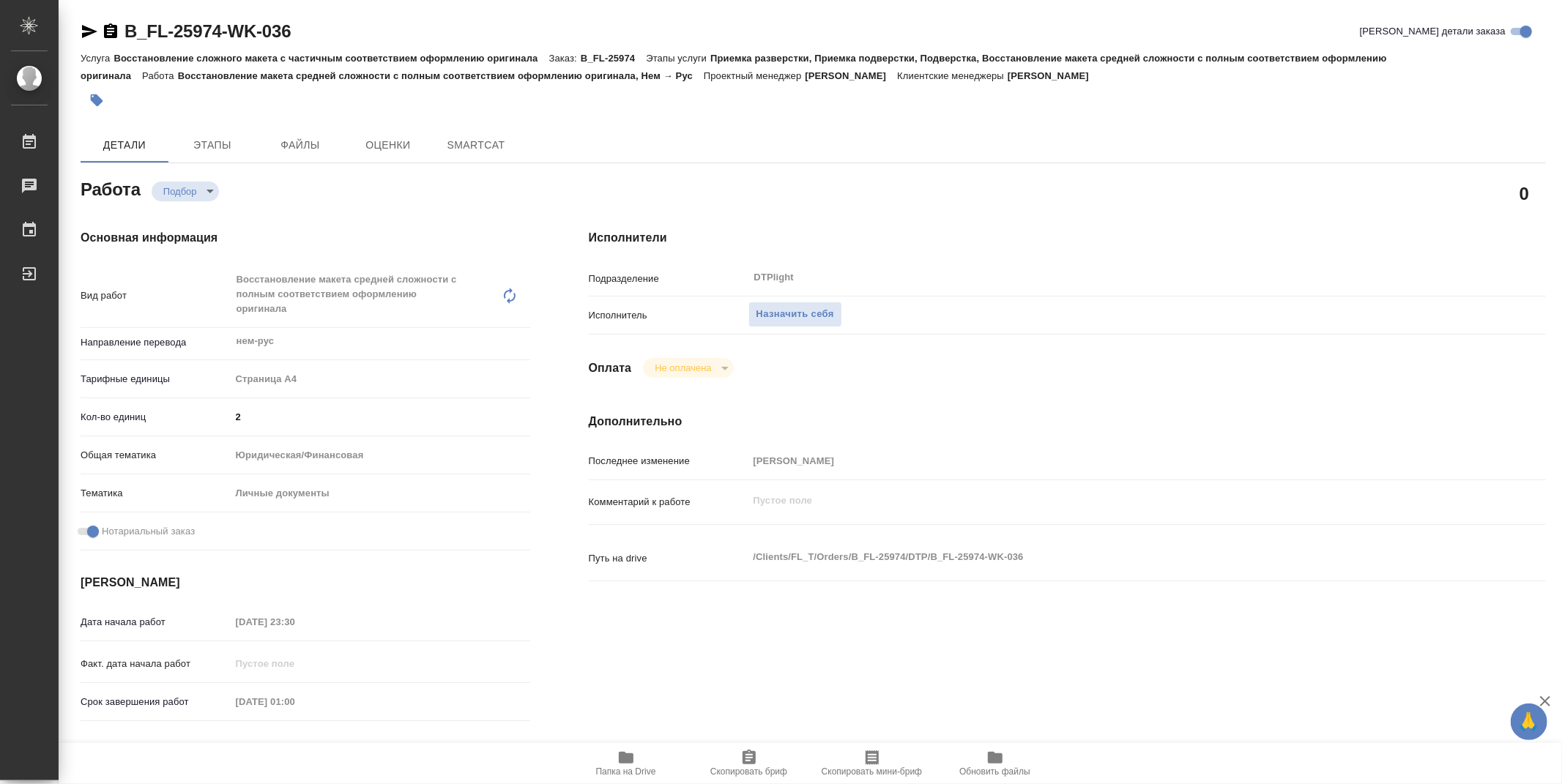
type textarea "x"
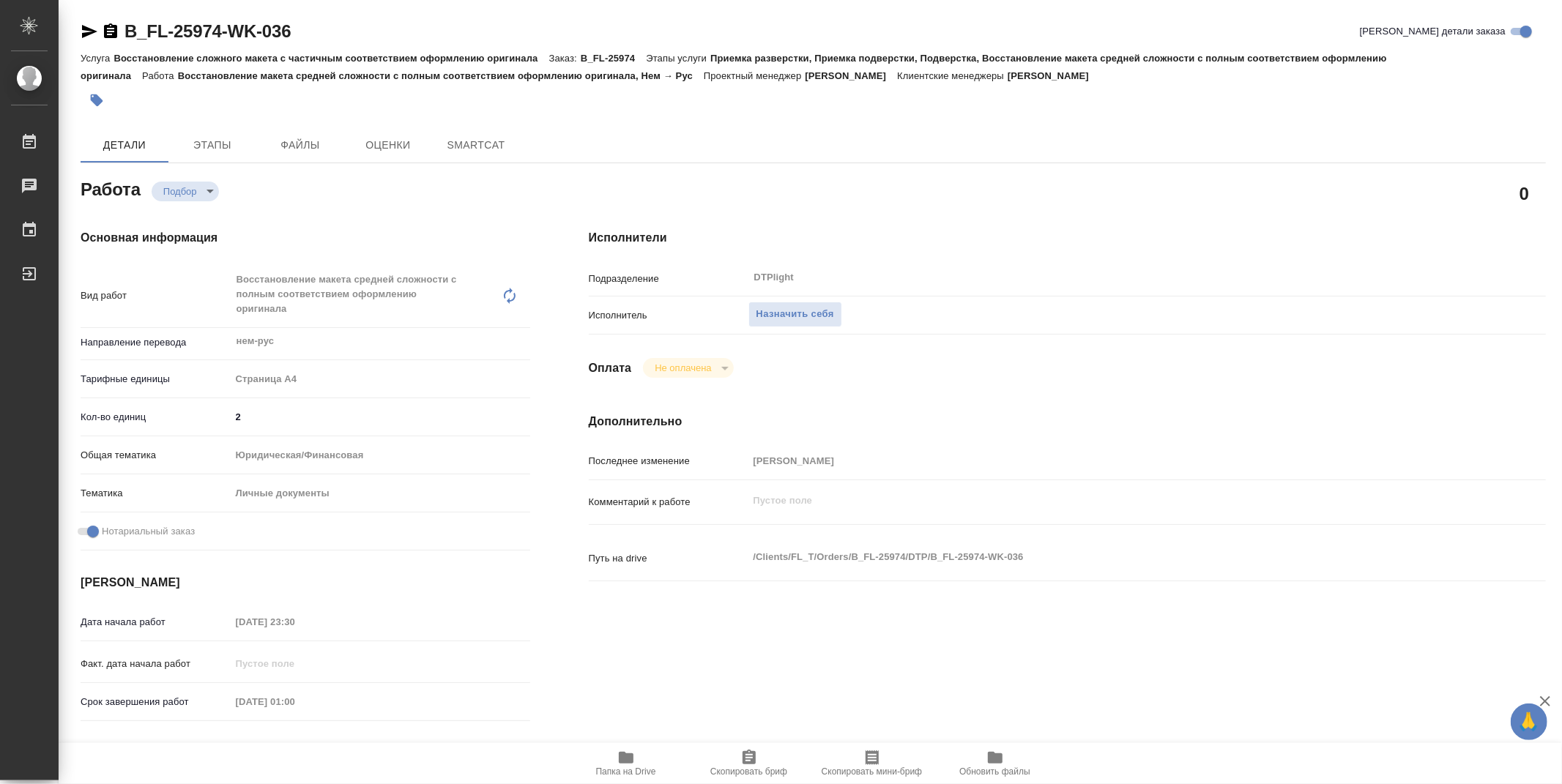
type textarea "x"
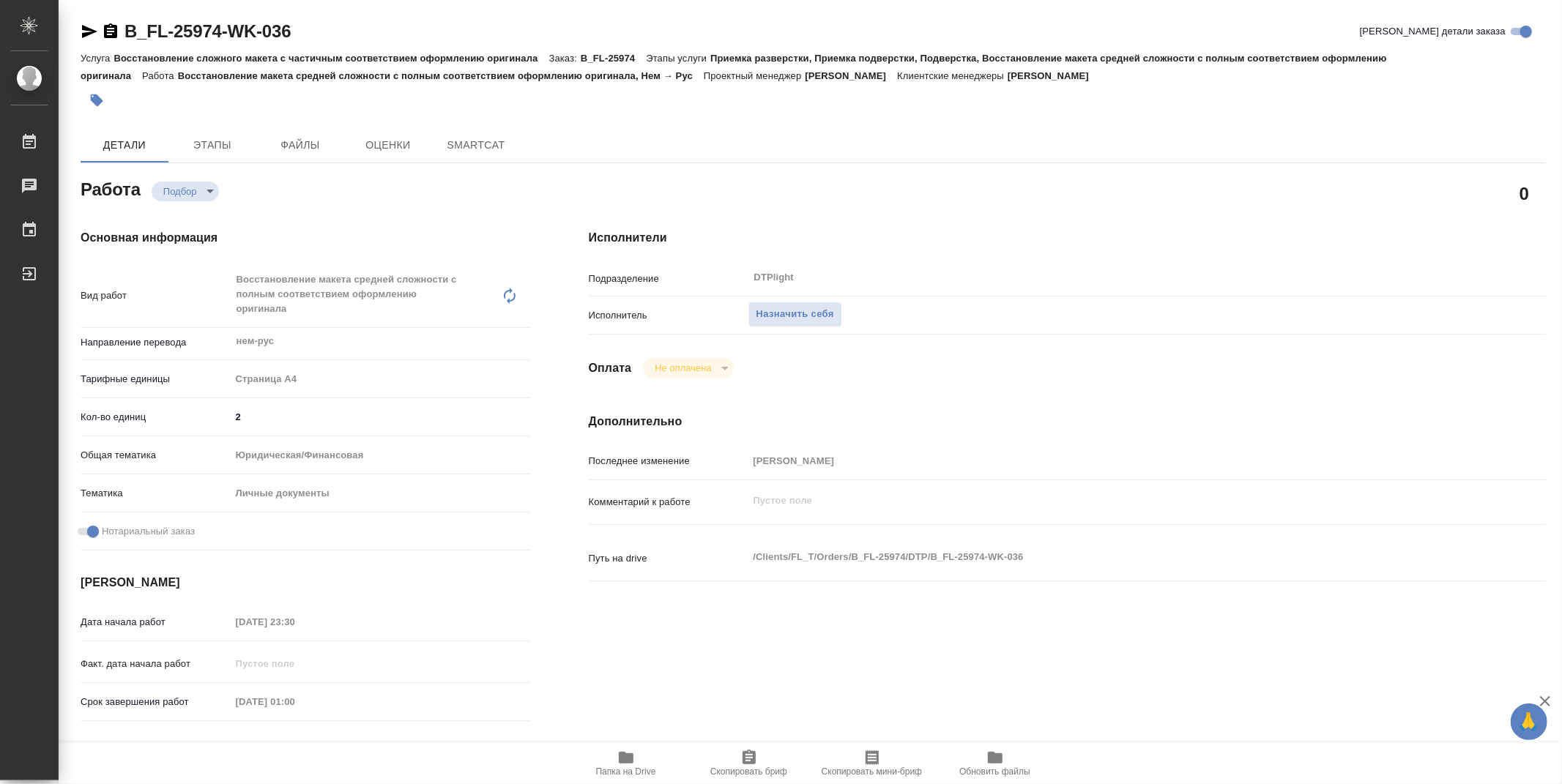
type textarea "x"
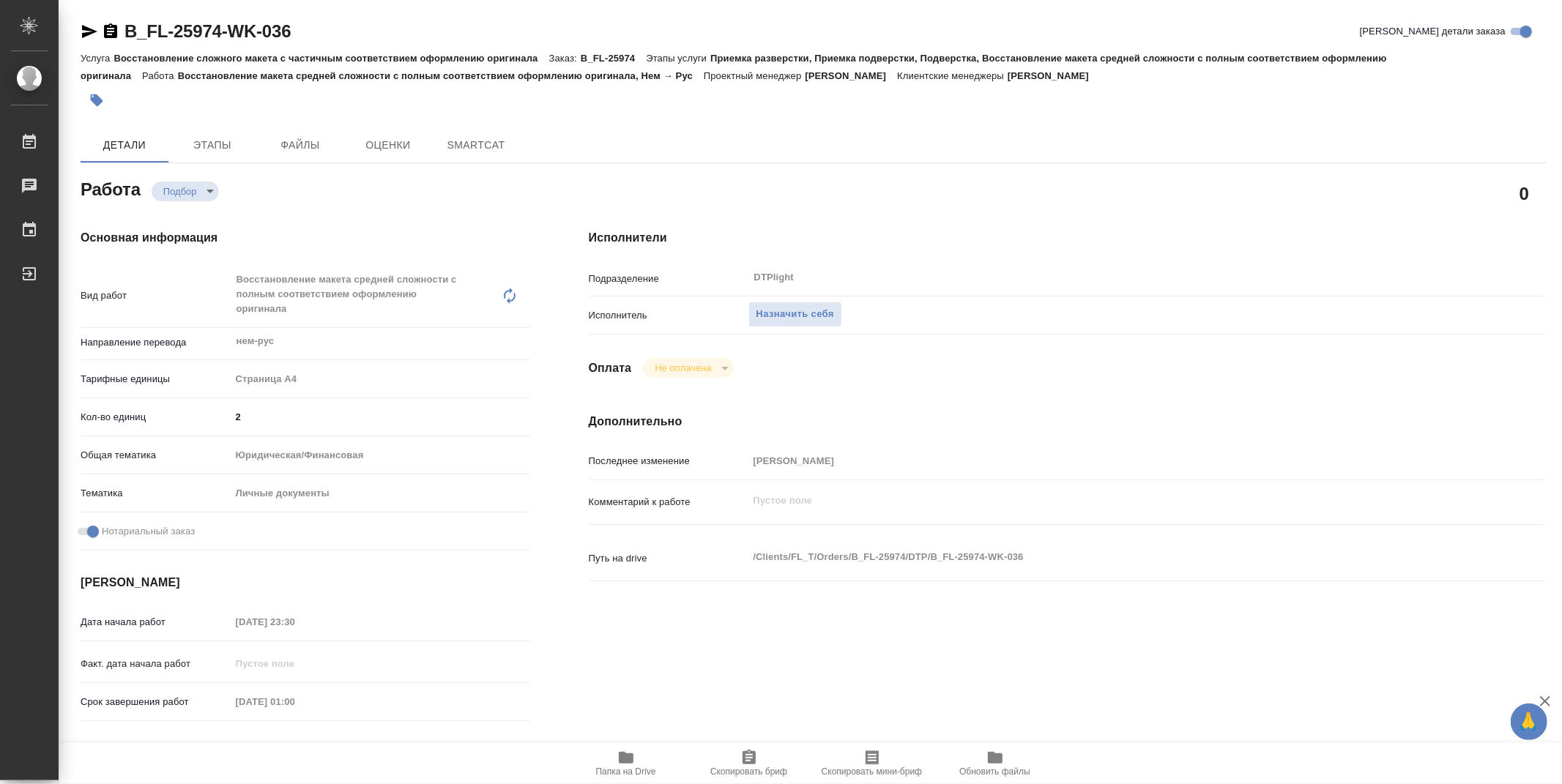
type textarea "x"
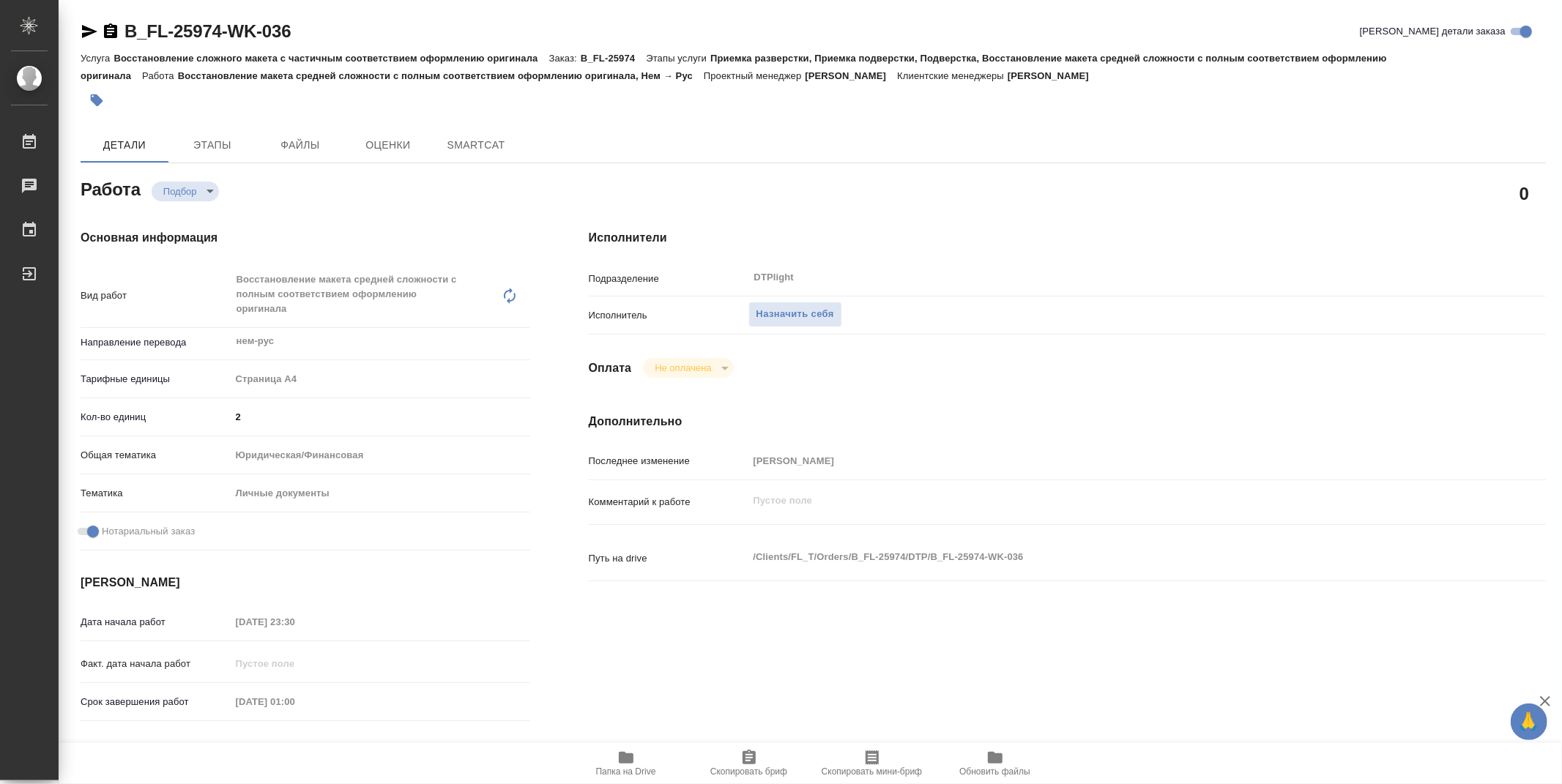
type textarea "x"
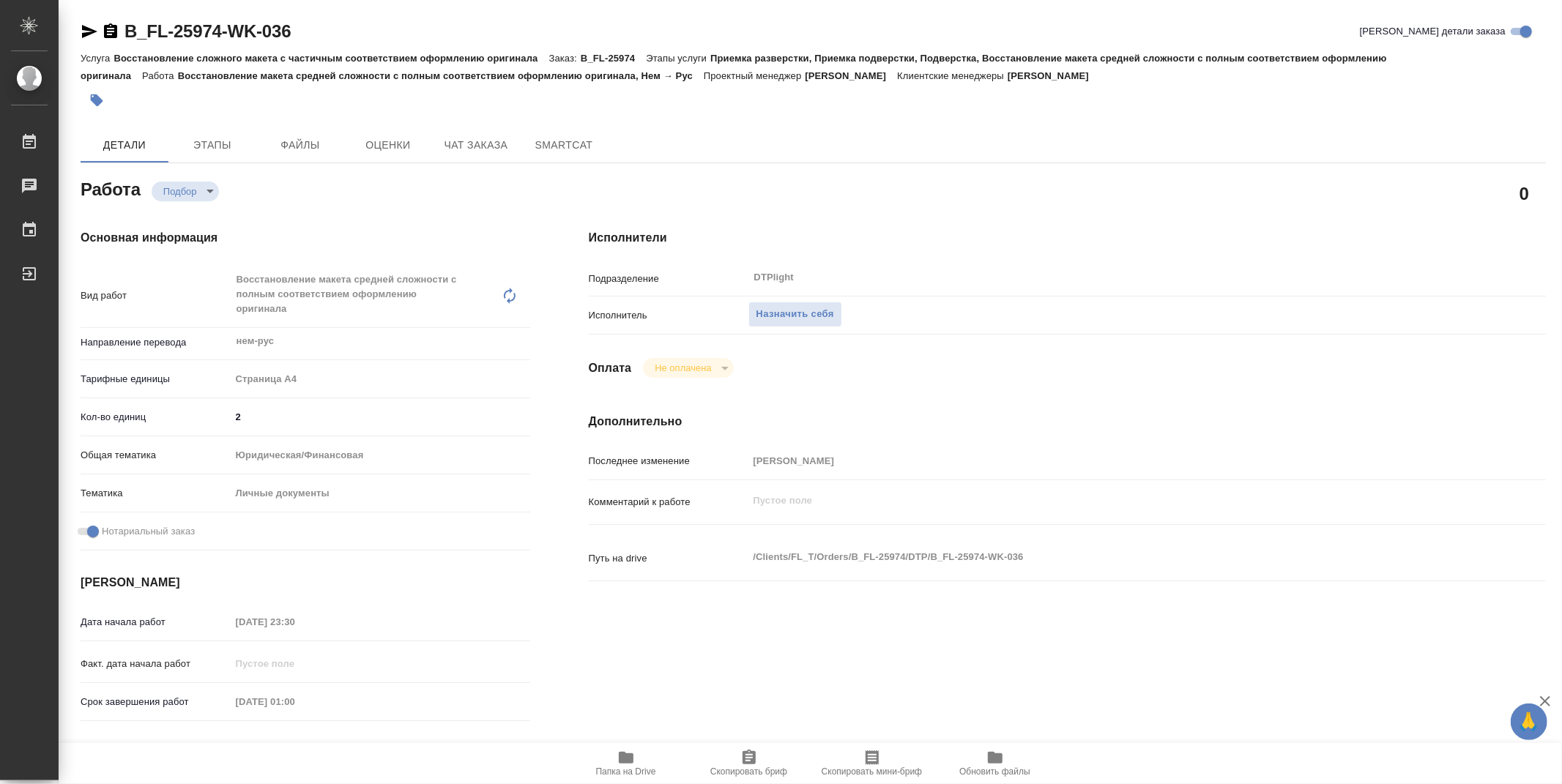
type textarea "x"
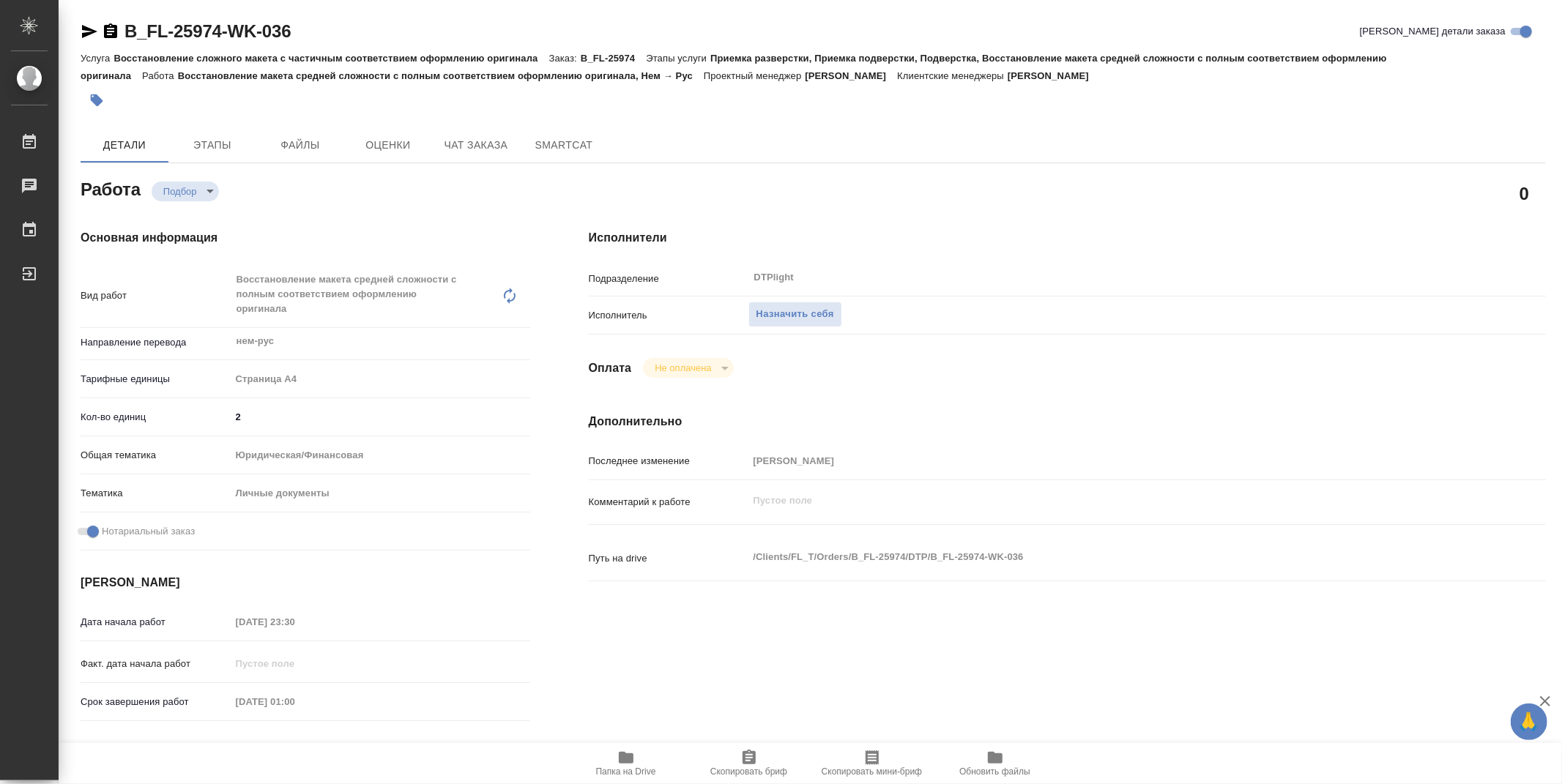
type textarea "x"
click at [619, 758] on icon "button" at bounding box center [626, 757] width 14 height 12
type textarea "x"
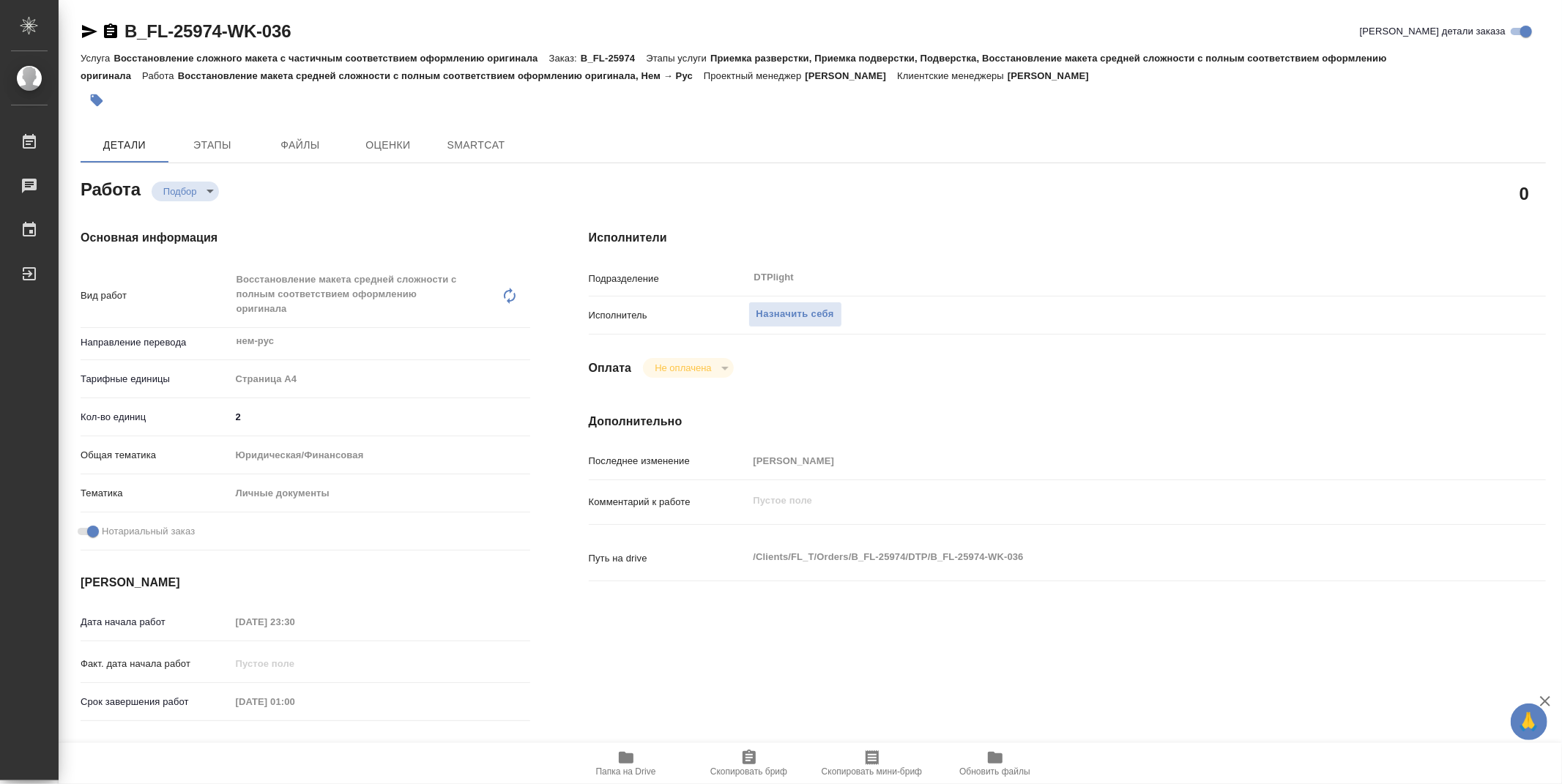
type textarea "x"
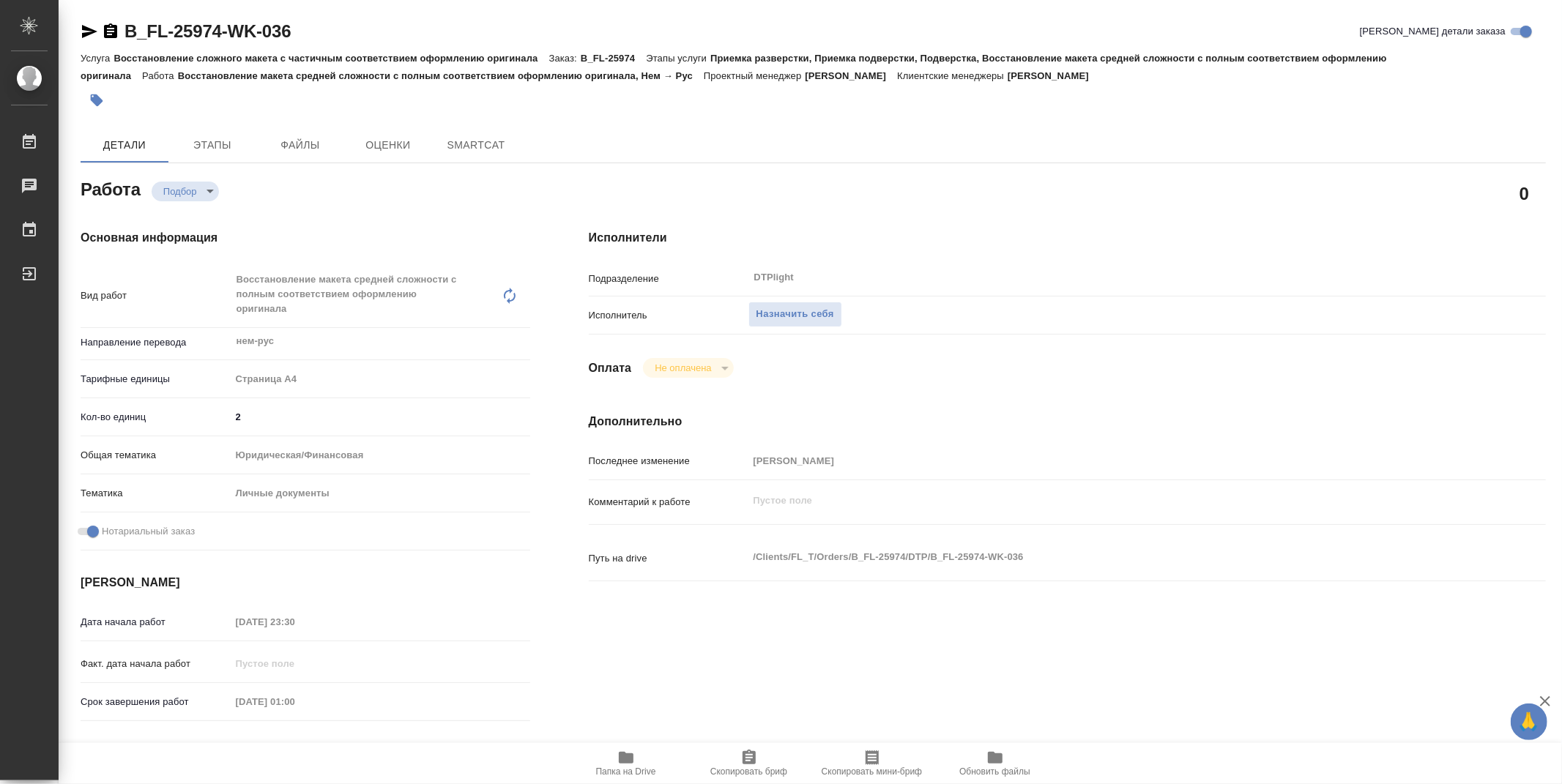
type textarea "x"
type input "recruiting"
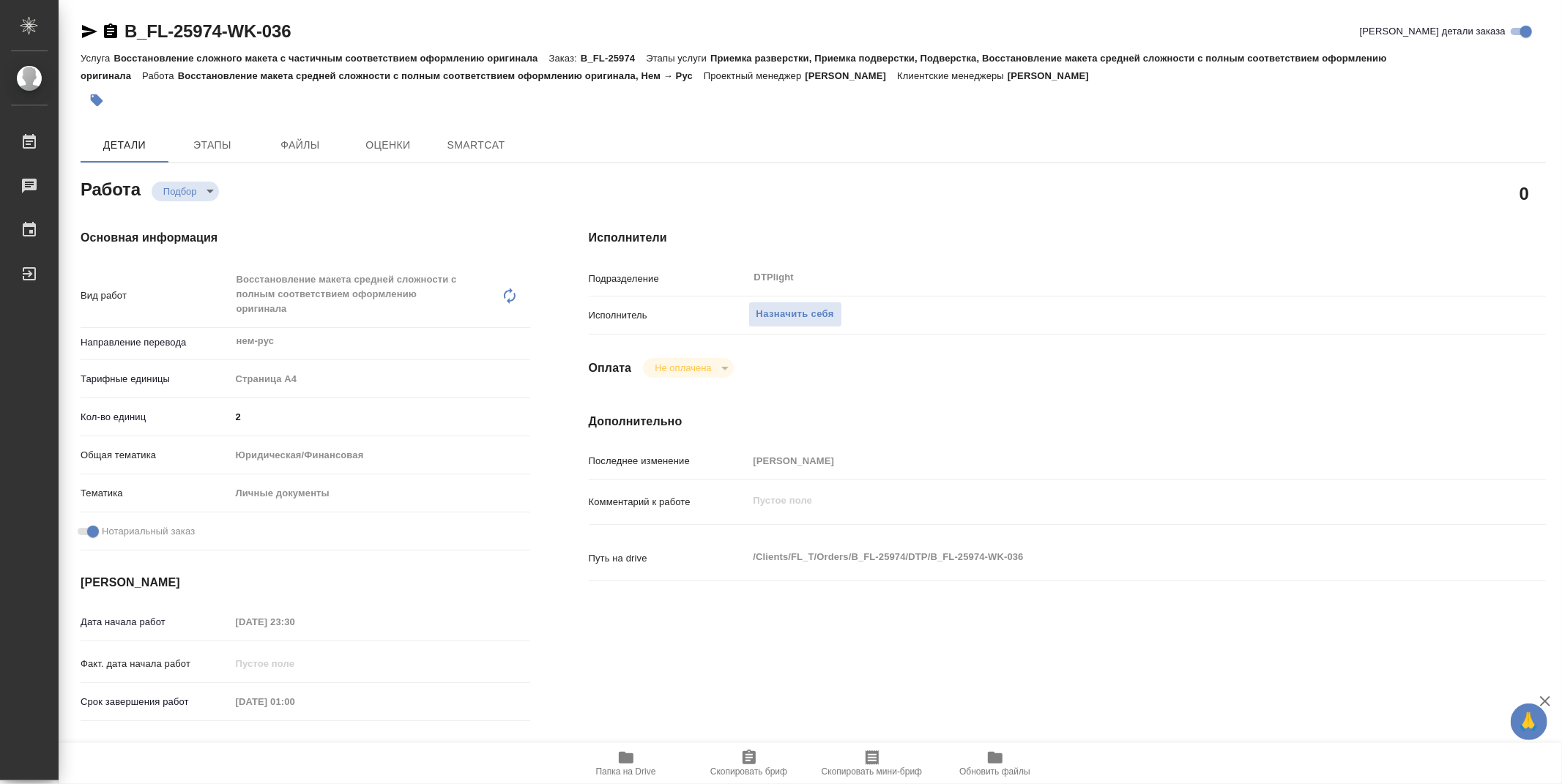
type textarea "Восстановление макета средней сложности с полным соответствием оформлению ориги…"
type textarea "x"
type input "нем-рус"
type input "5f036ec4e16dec2d6b59c8ff"
type input "2"
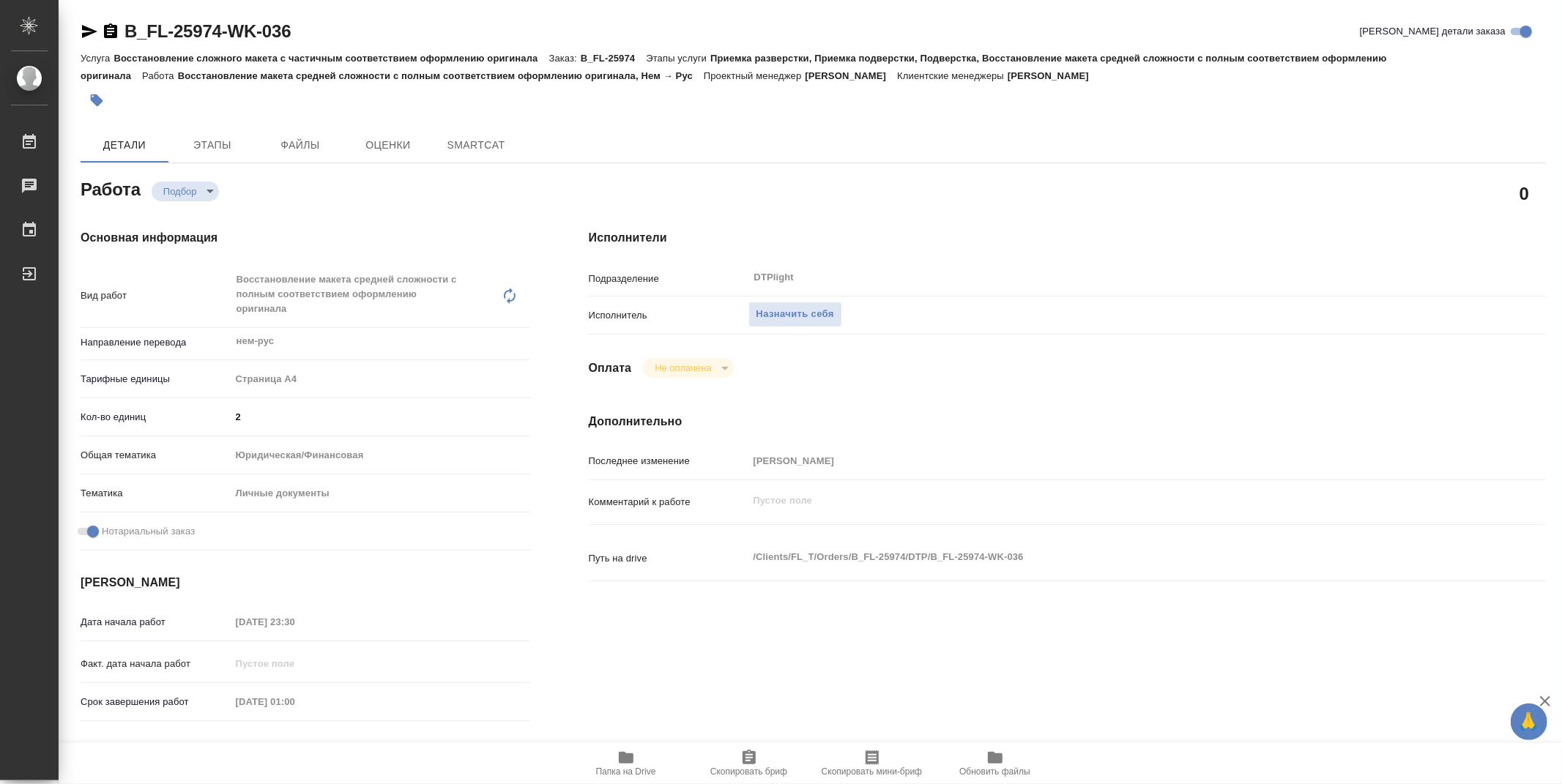
type input "yr-fn"
type input "5a8b8b956a9677013d343cfe"
checkbox input "true"
type input "[DATE] 23:30"
type input "[DATE] 01:00"
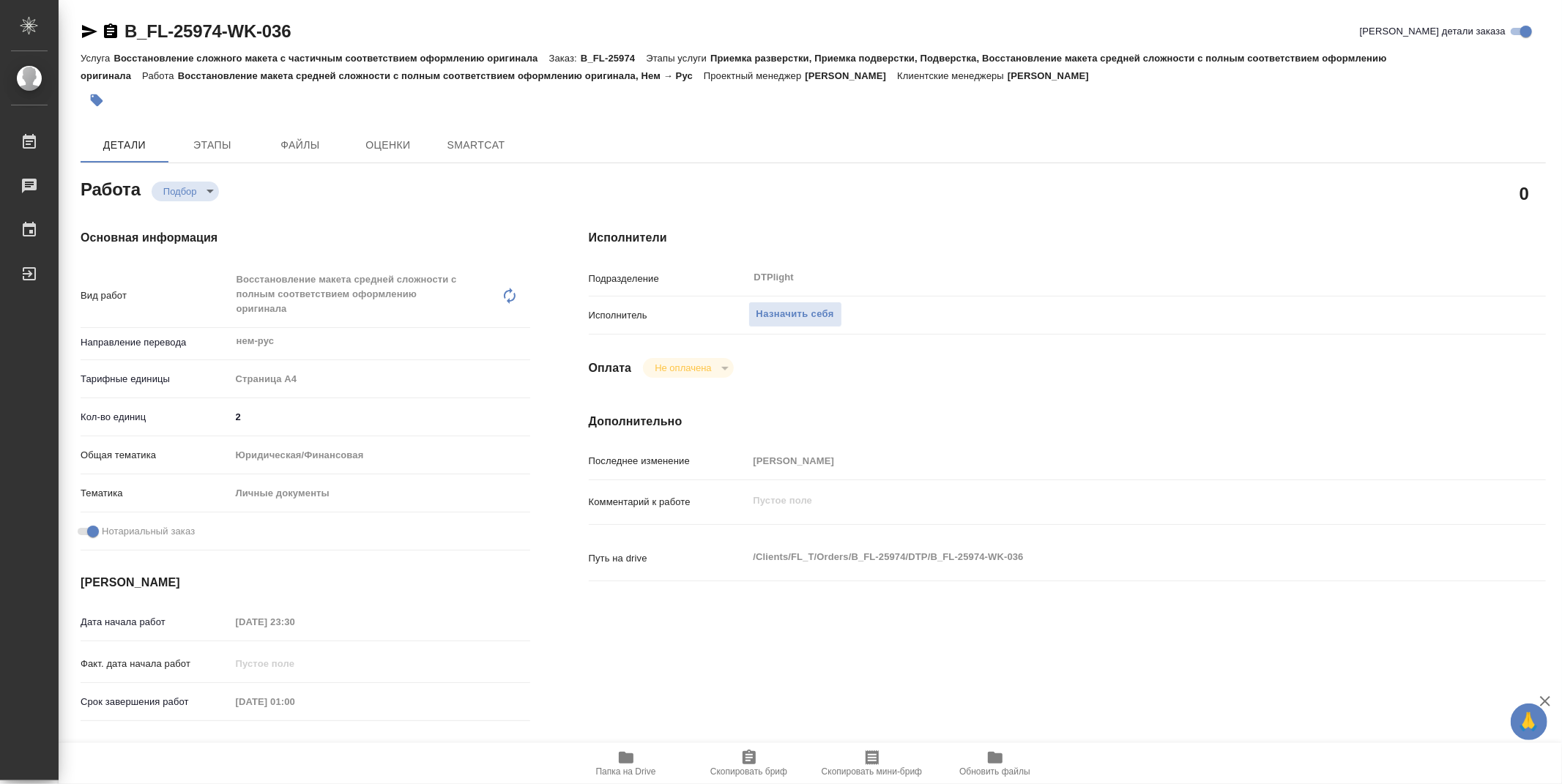
type input "[DATE] 23:00"
type input "DTPlight"
type input "notPayed"
type input "[PERSON_NAME]"
type textarea "x"
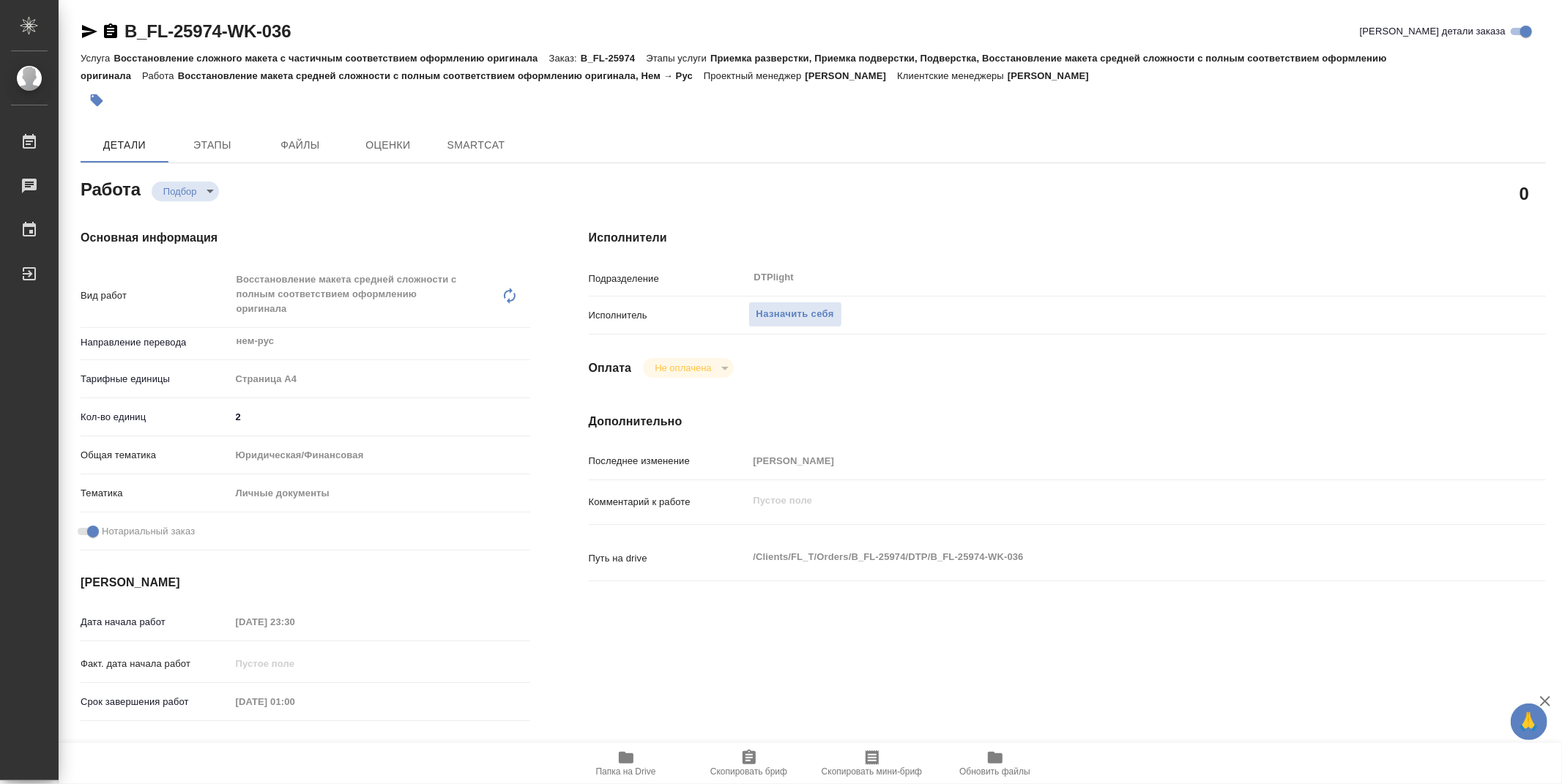
type textarea "/Clients/FL_T/Orders/B_FL-25974/DTP/B_FL-25974-WK-036"
type textarea "x"
type input "B_FL-25974"
type input "Восстановление сложного макета с частичным соответствием оформлению оригинала"
type input "Приемка разверстки, Приемка подверстки, Подверстка, Восстановление макета средн…"
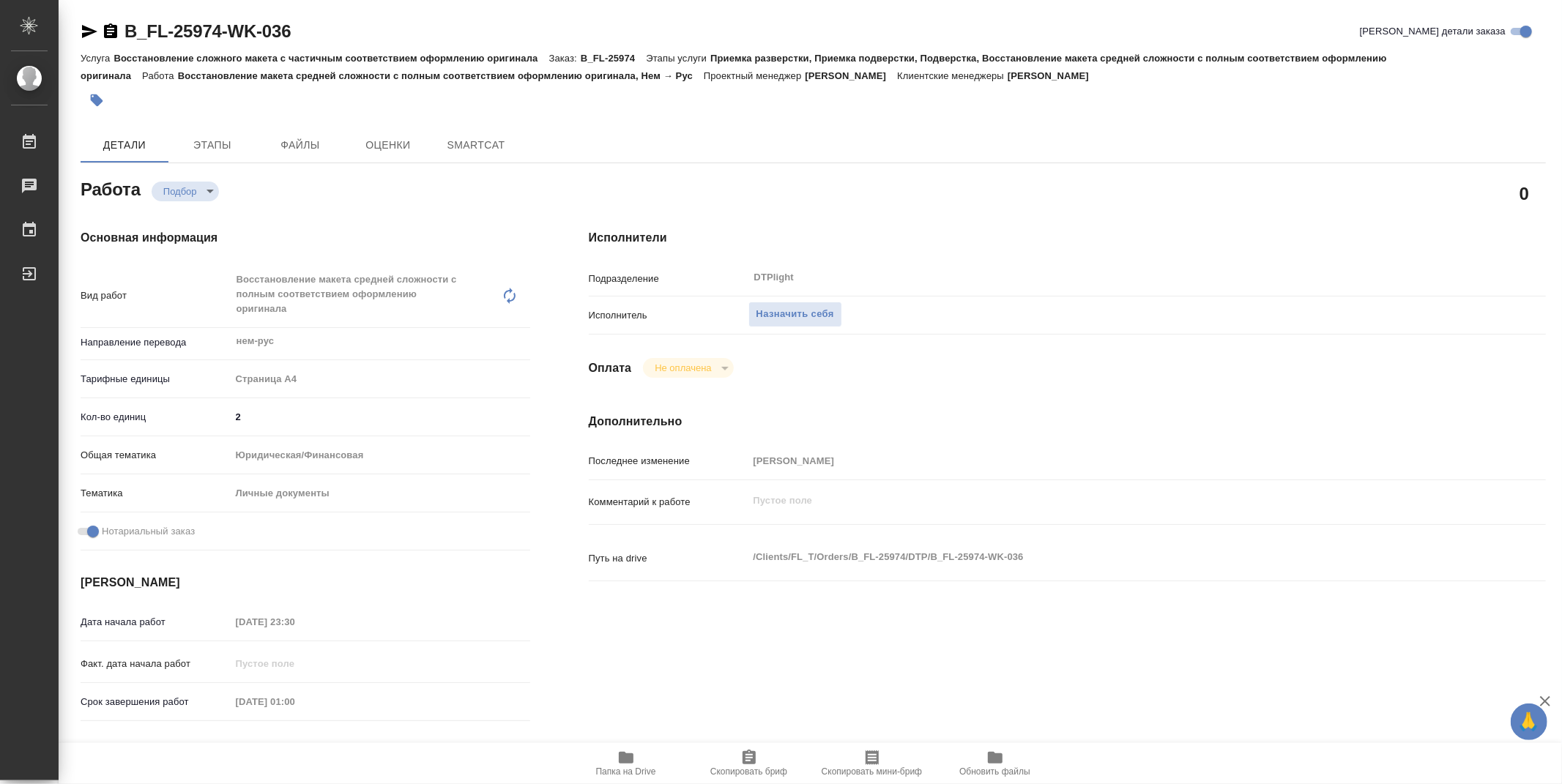
type input "[PERSON_NAME]"
type input "/Clients/FL_T/Orders/B_FL-25974"
type textarea "x"
type textarea "Переводим сначала нем-рус под нот, затем [PERSON_NAME] переводим рус-нем под зпк"
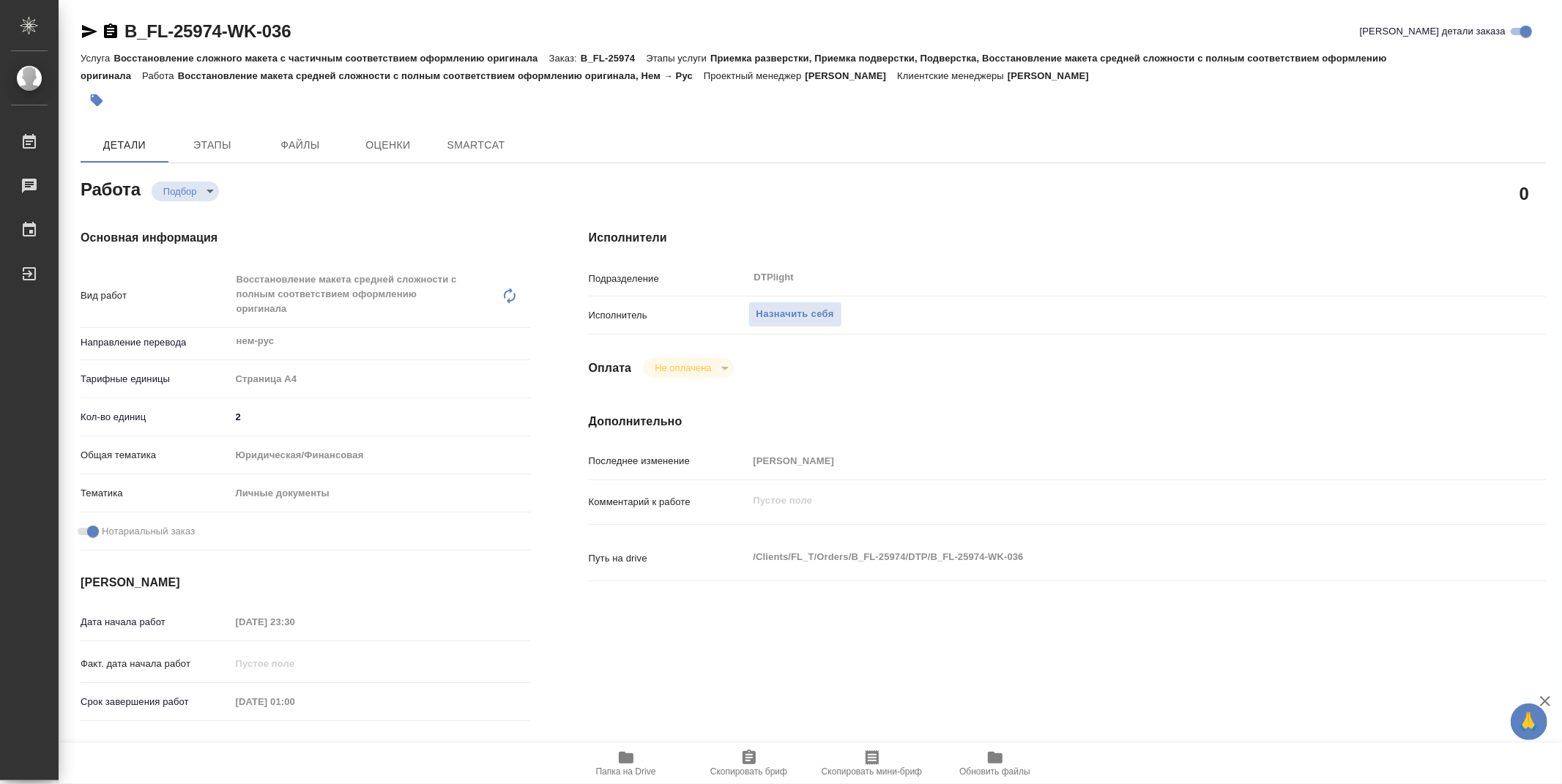
type textarea "x"
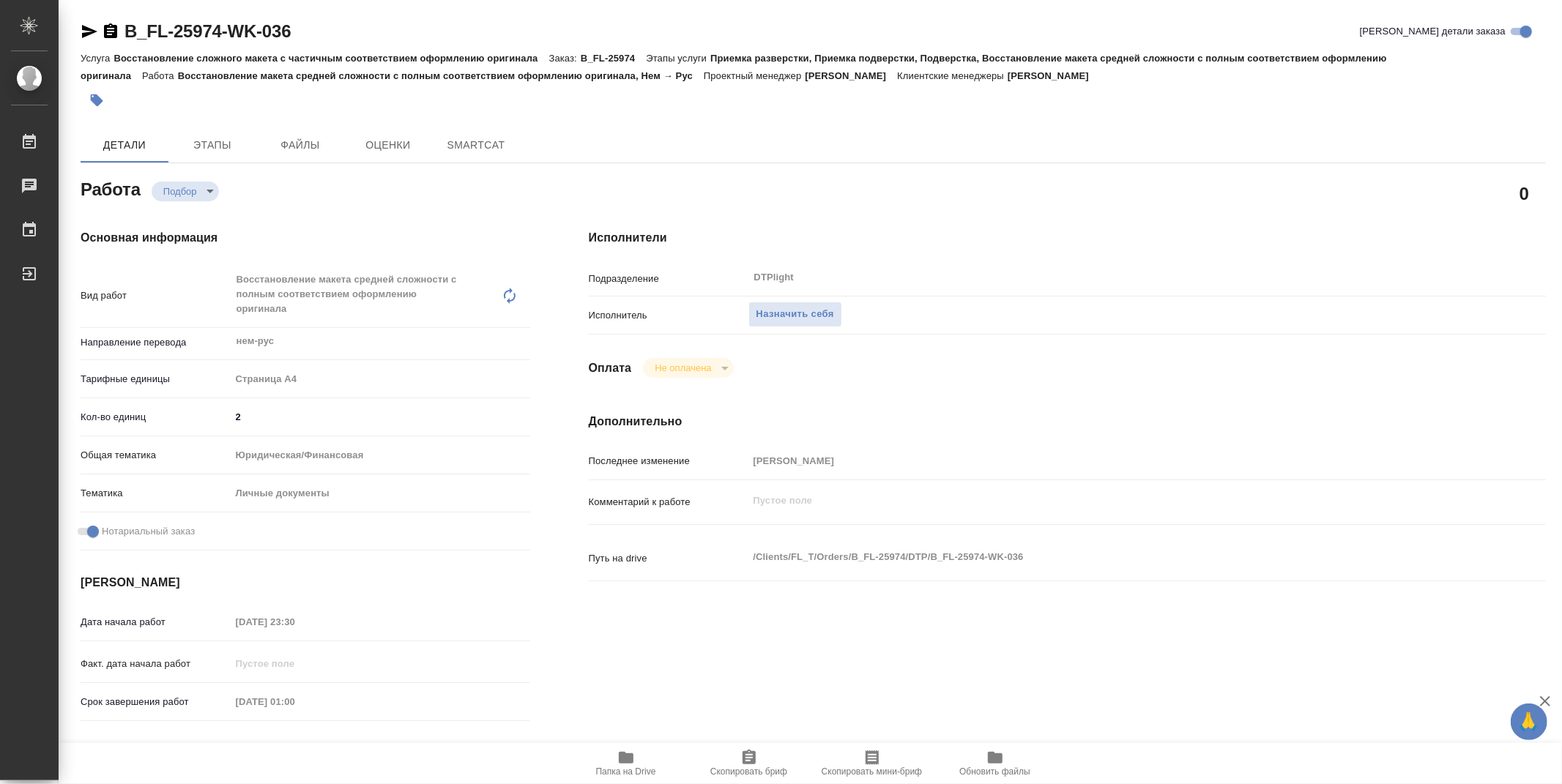
type textarea "x"
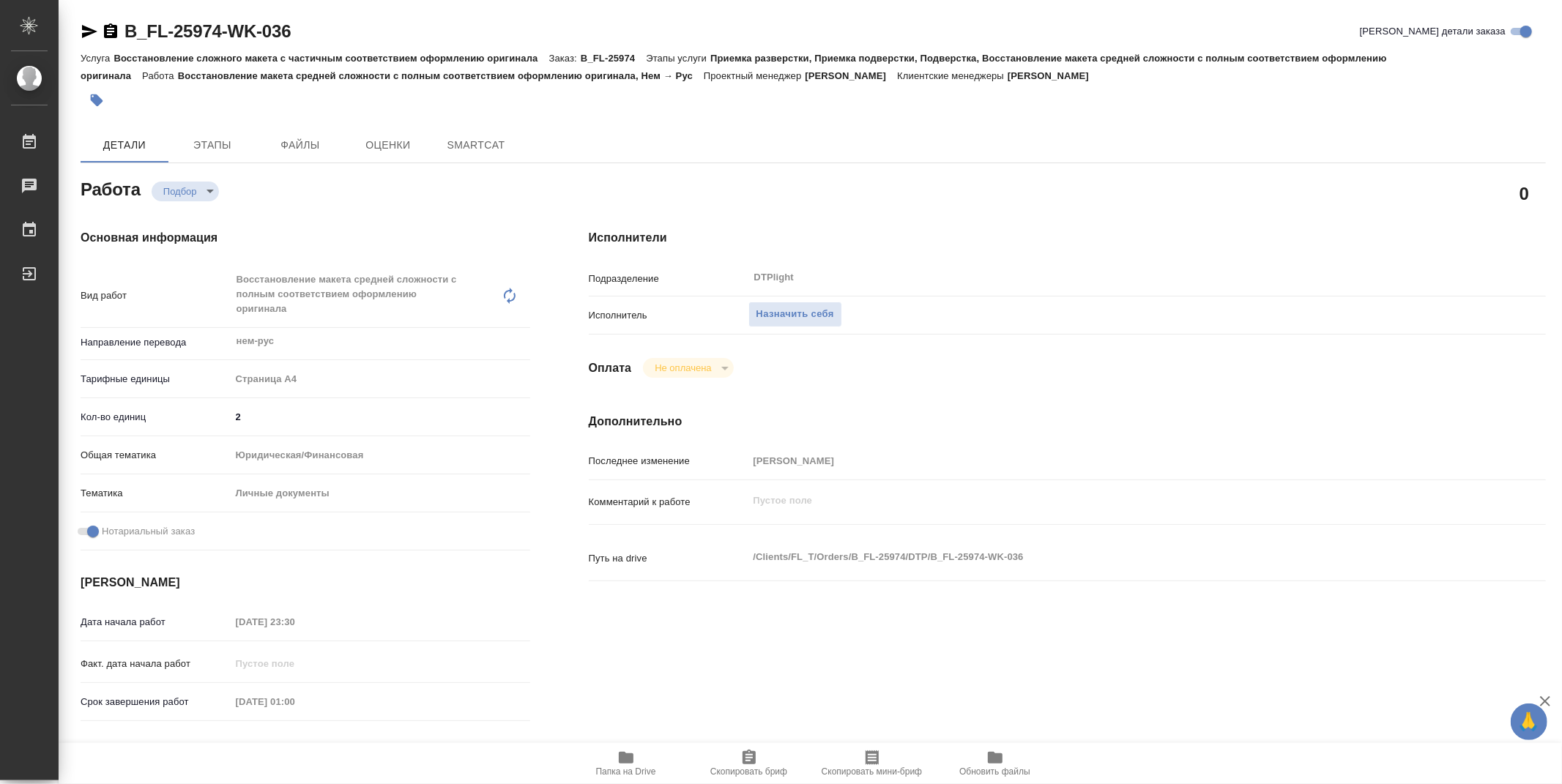
type textarea "x"
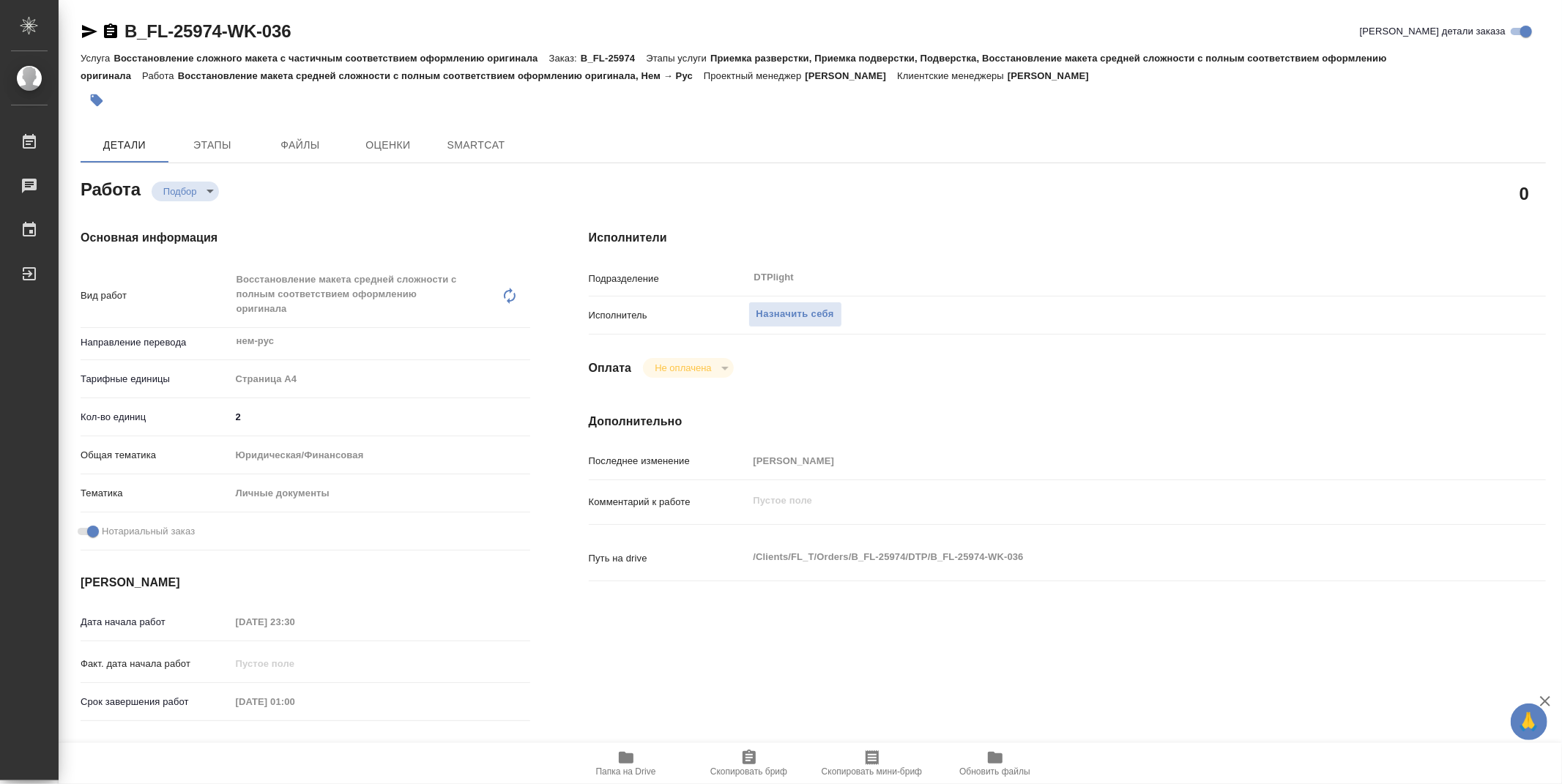
type textarea "x"
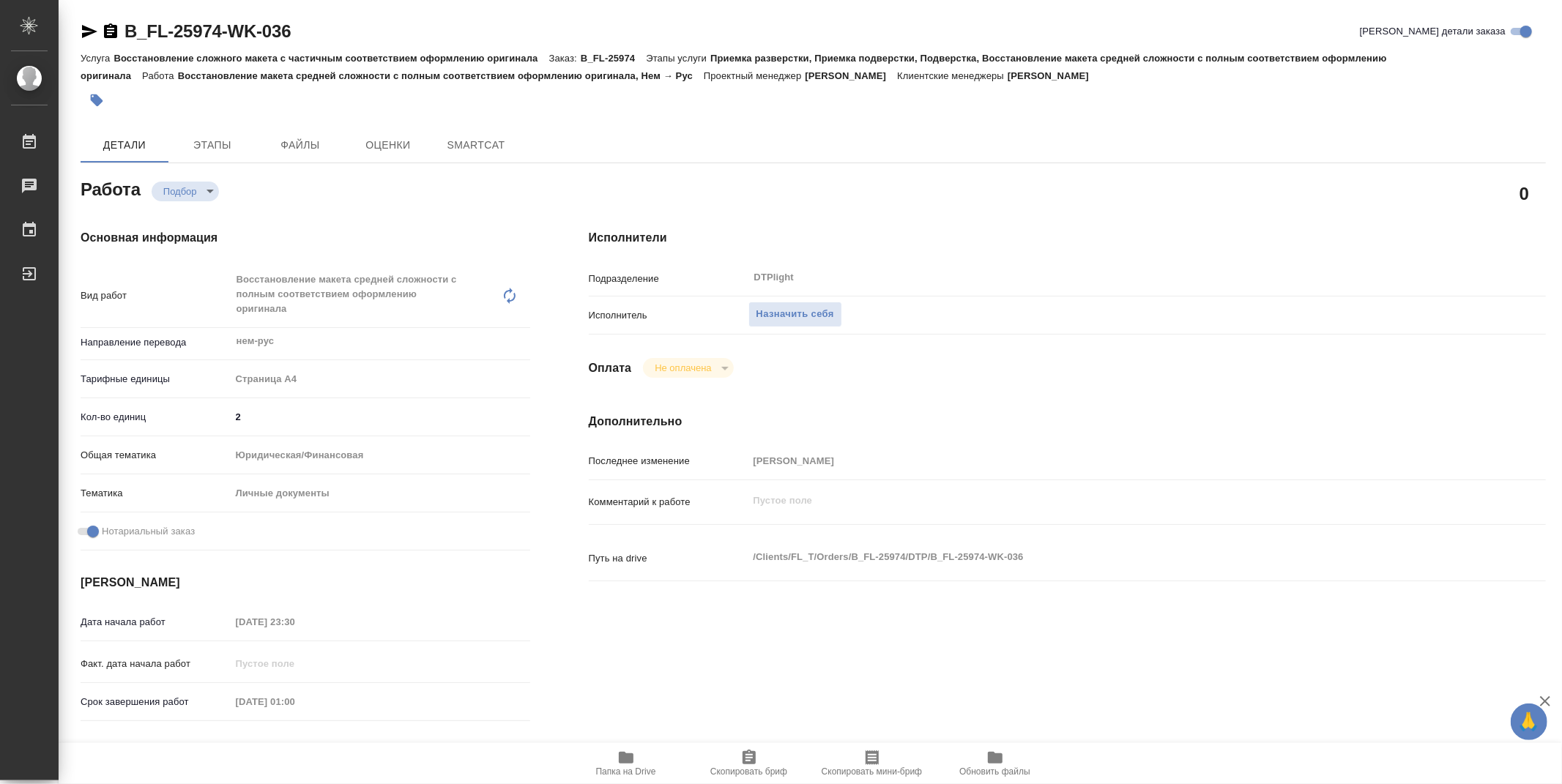
type textarea "x"
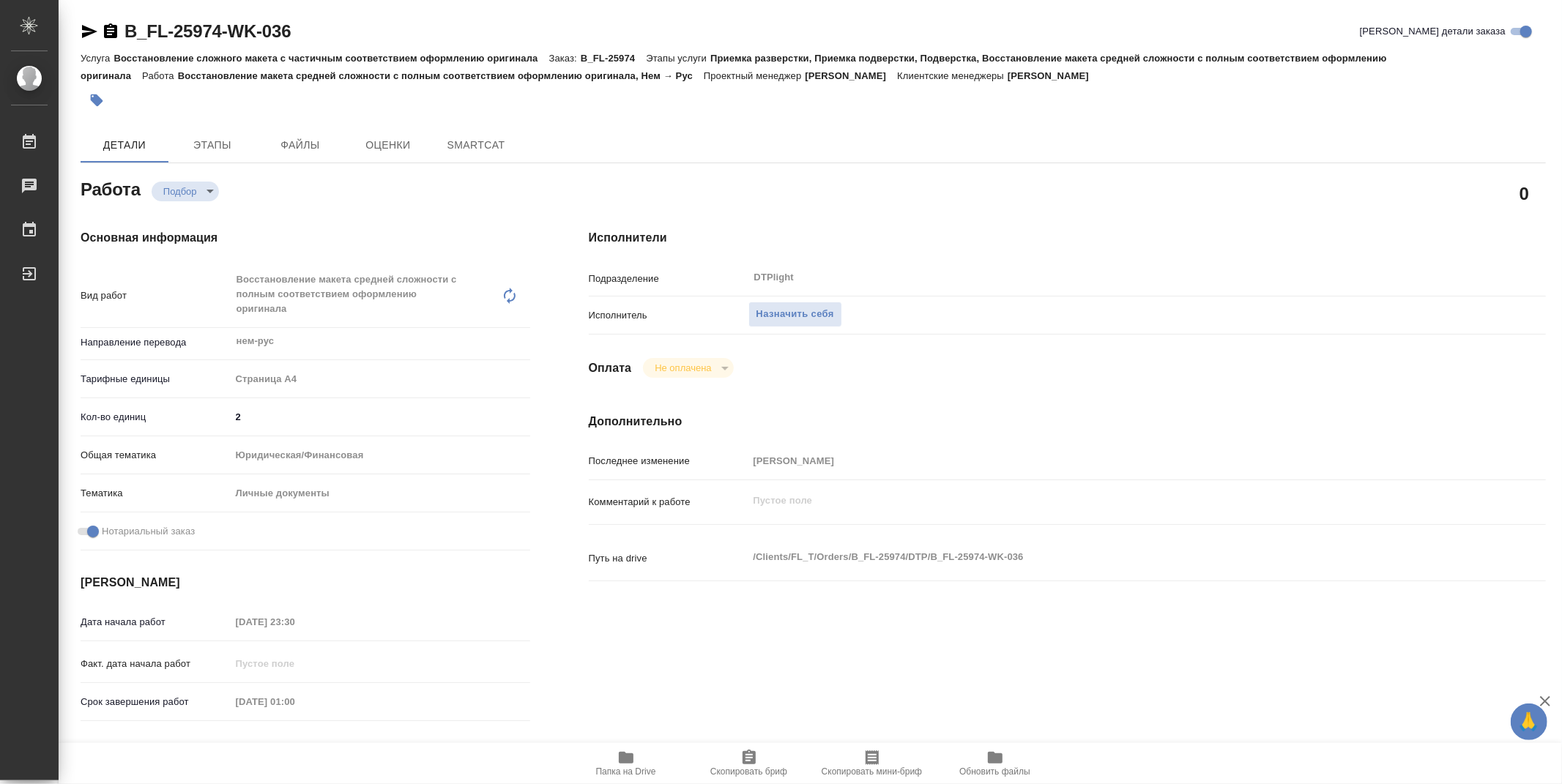
type textarea "x"
click at [804, 309] on span "Назначить себя" at bounding box center [795, 314] width 78 height 17
type textarea "x"
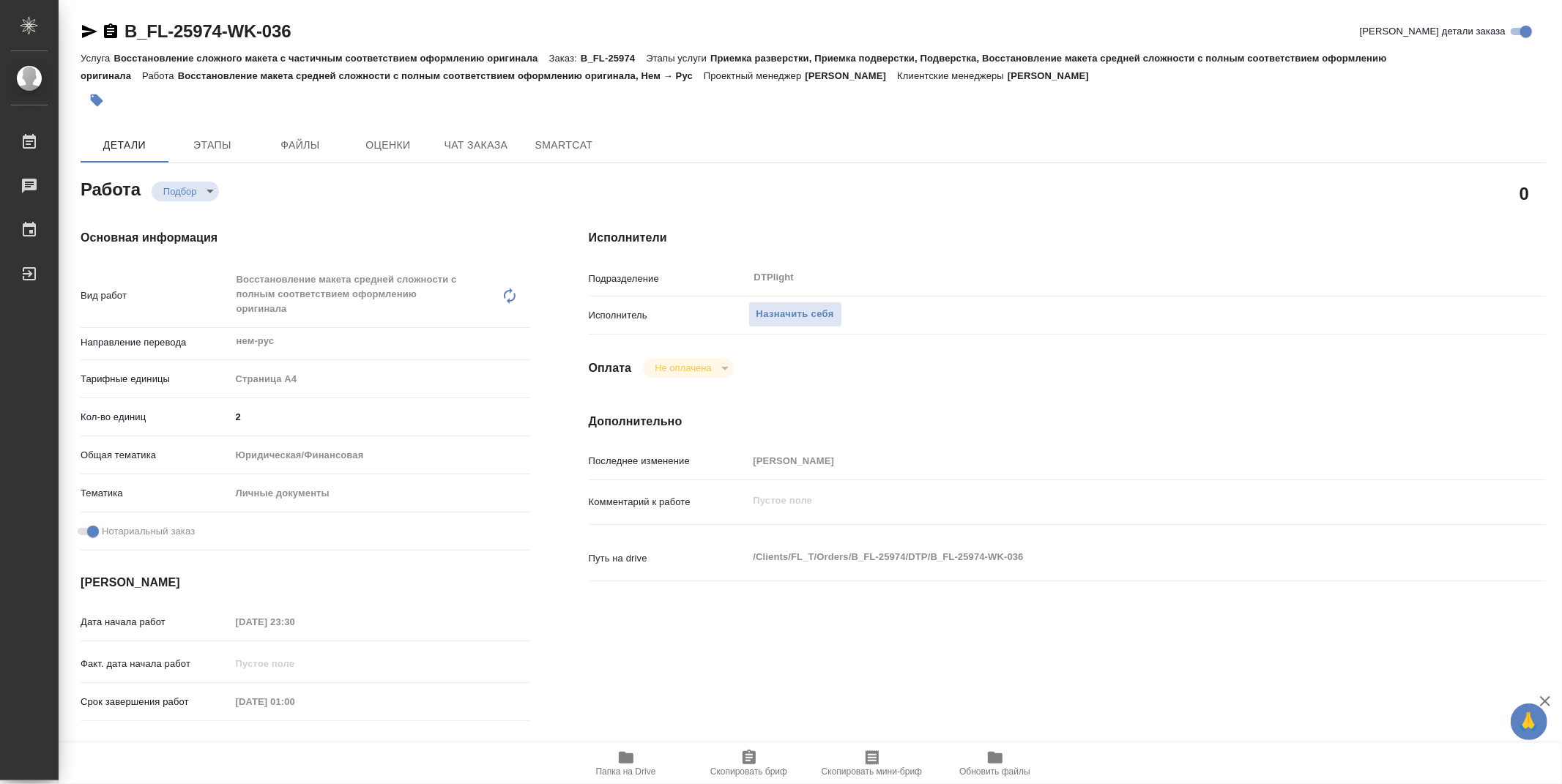
type textarea "x"
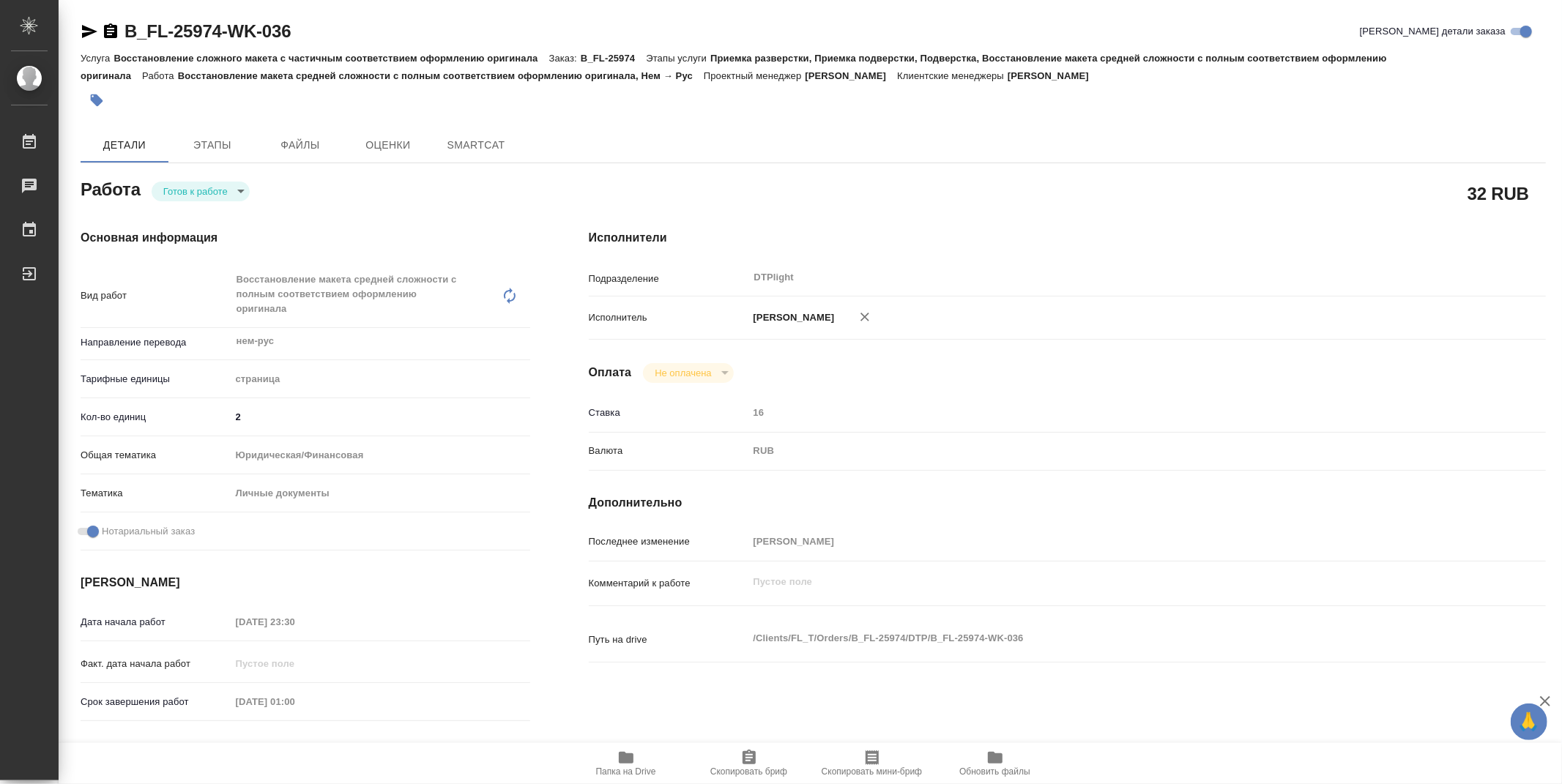
type textarea "x"
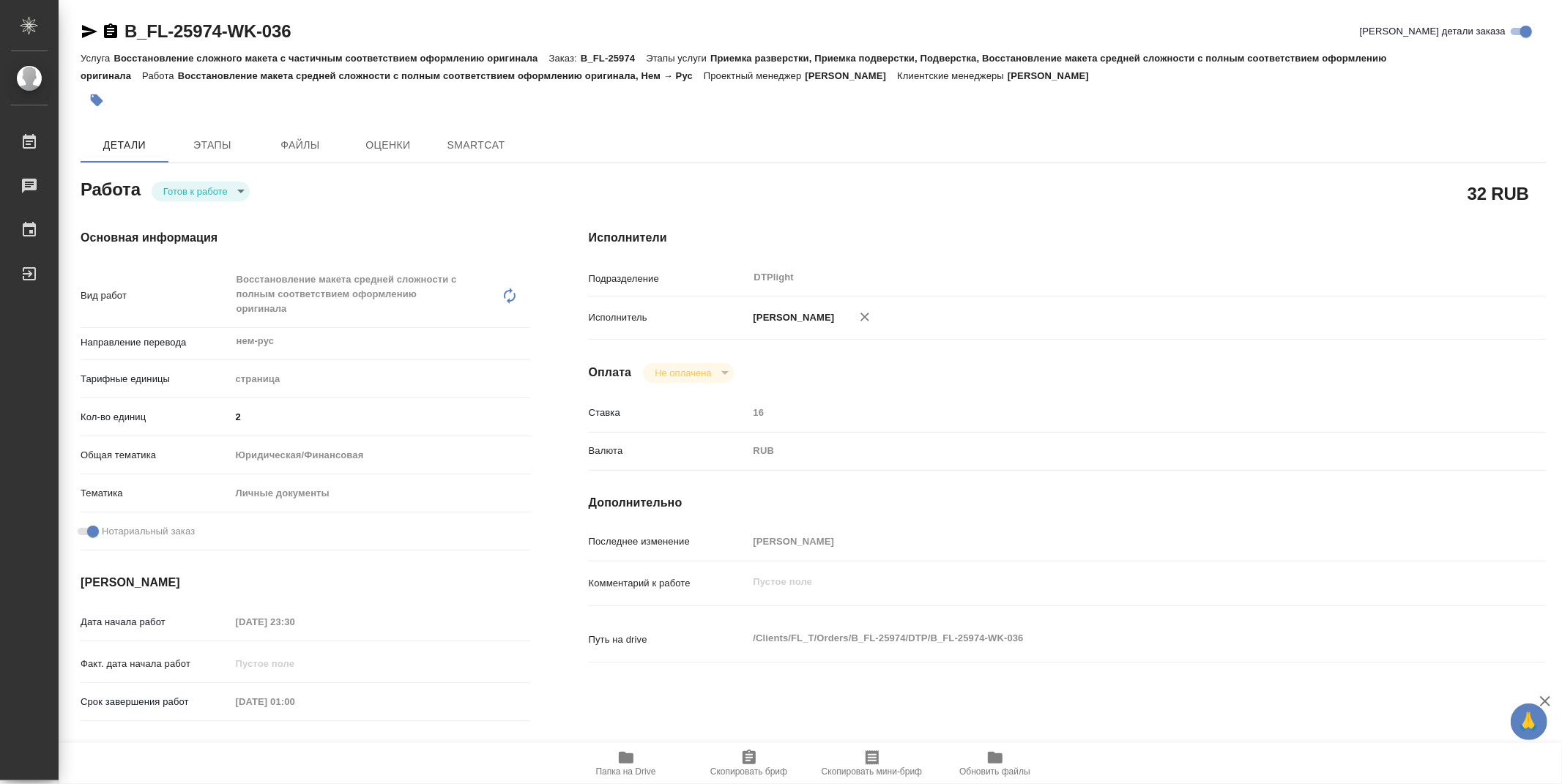
type textarea "x"
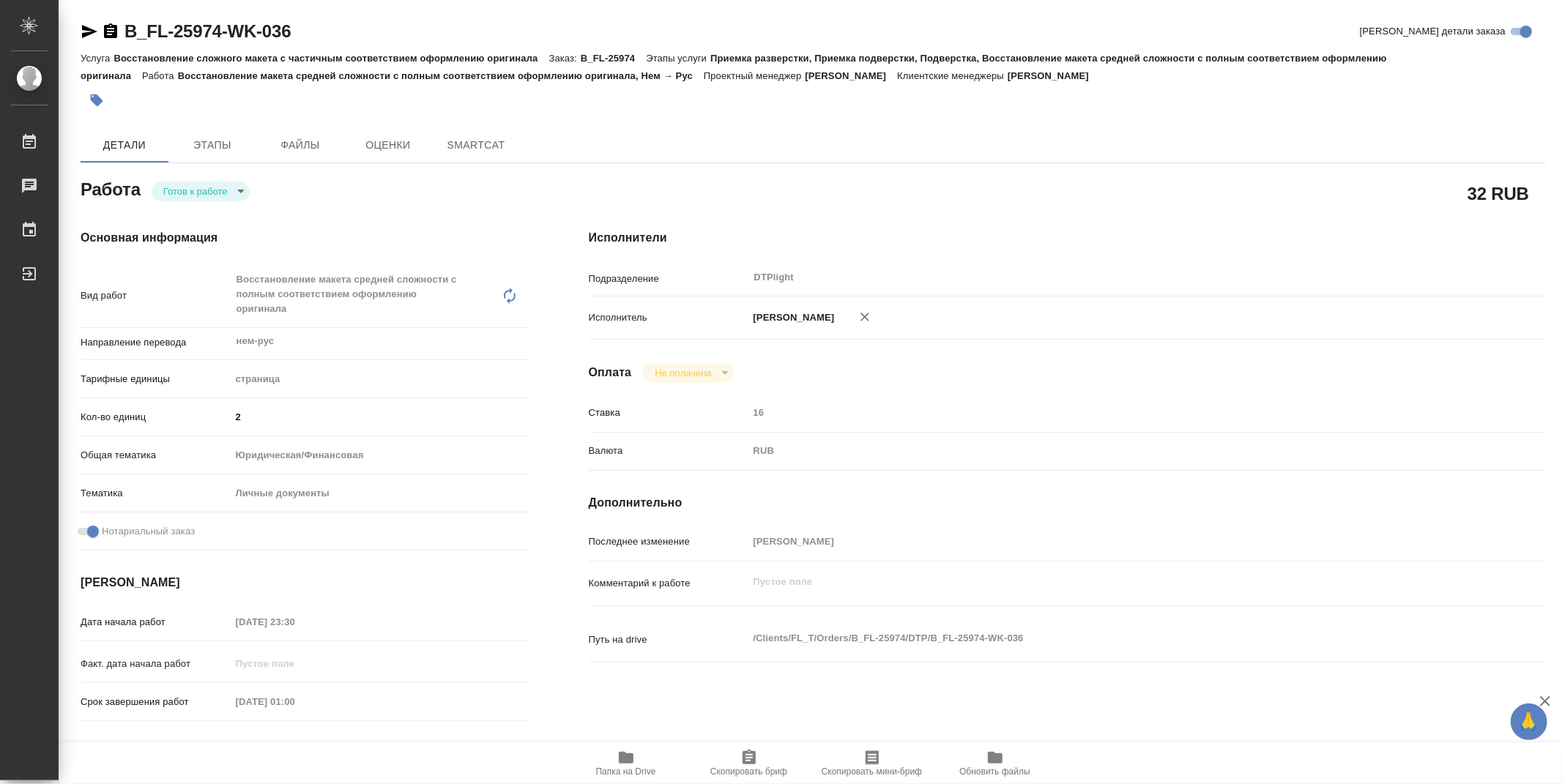
type textarea "x"
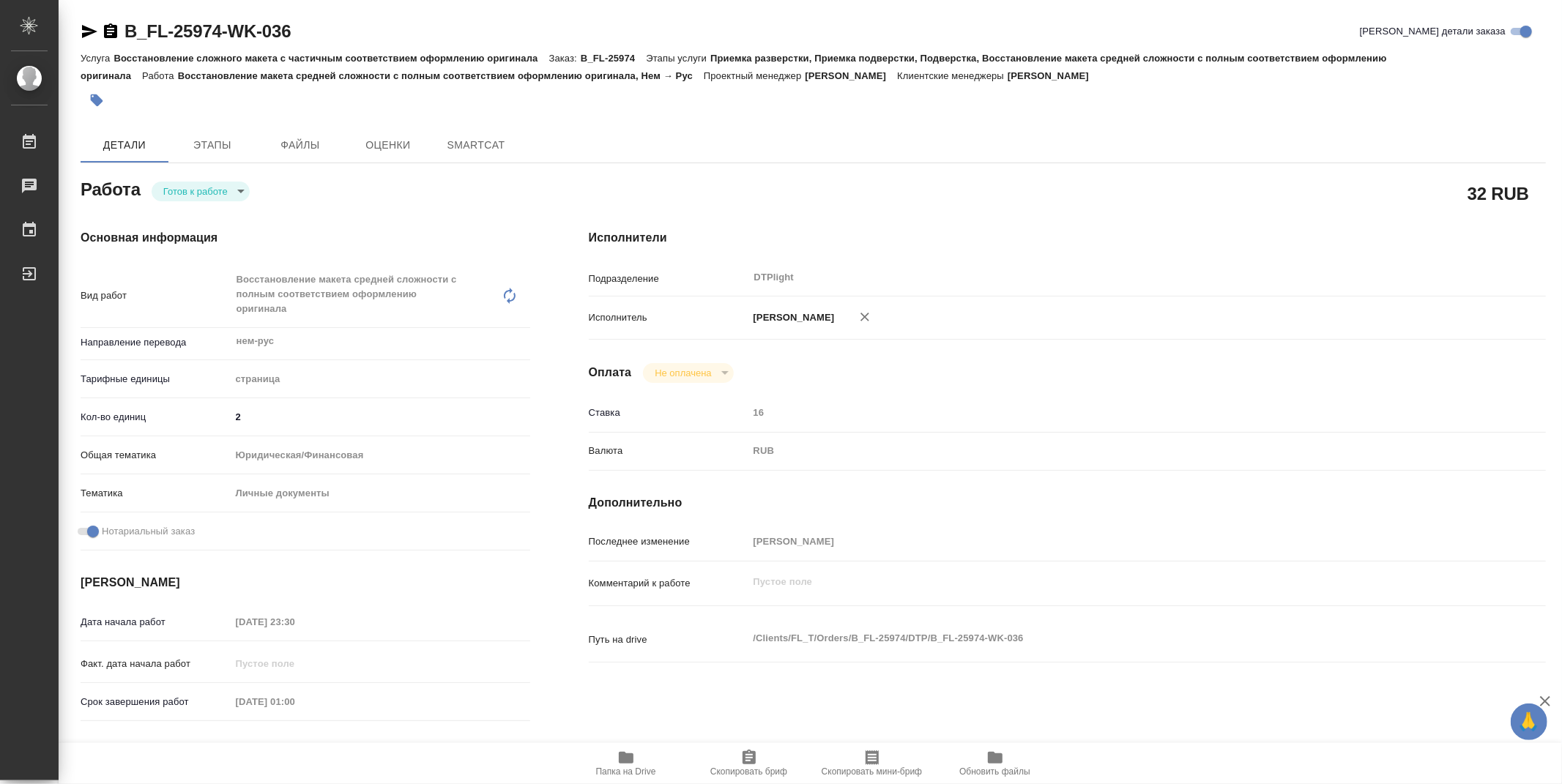
type textarea "x"
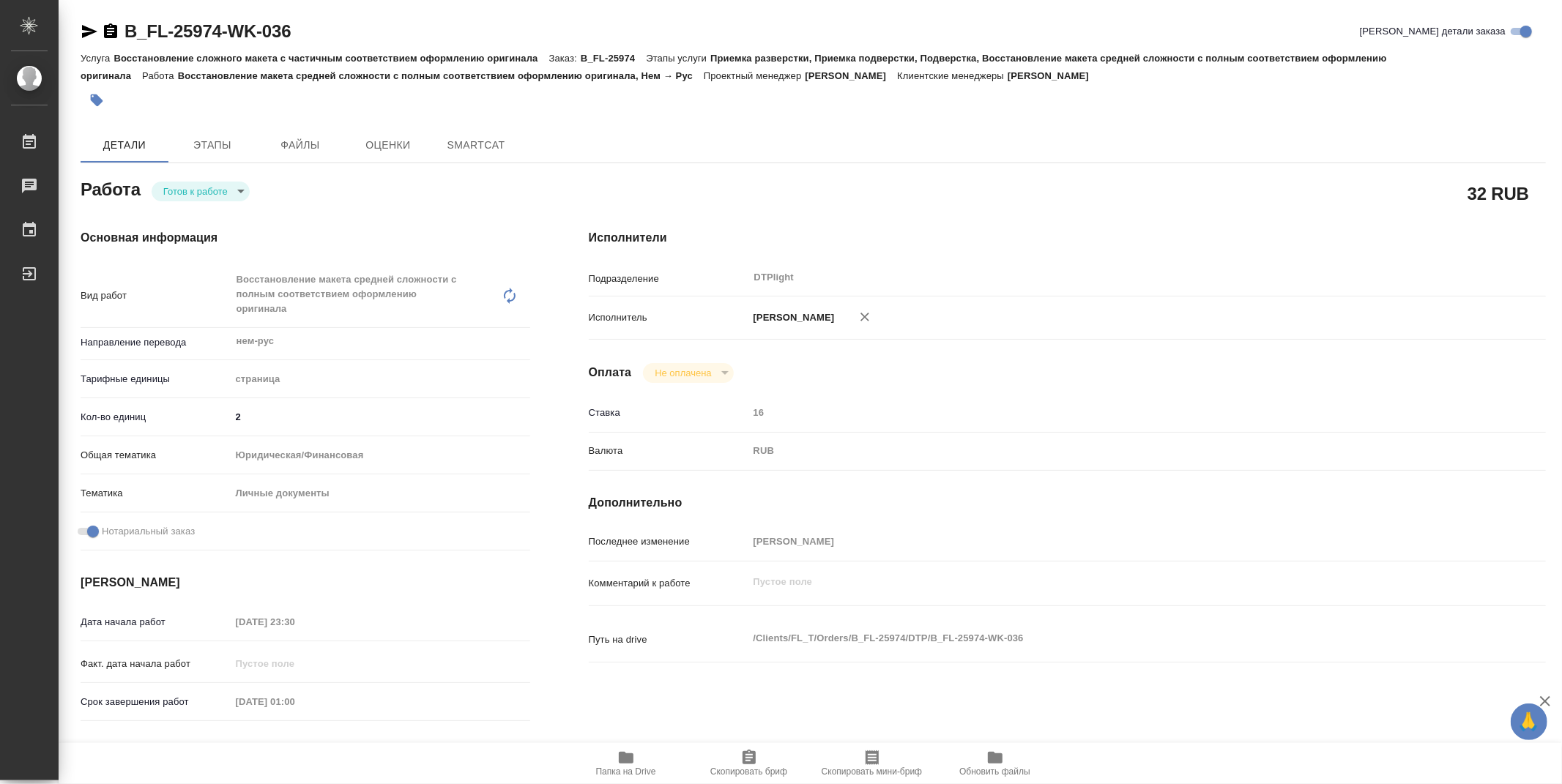
type textarea "x"
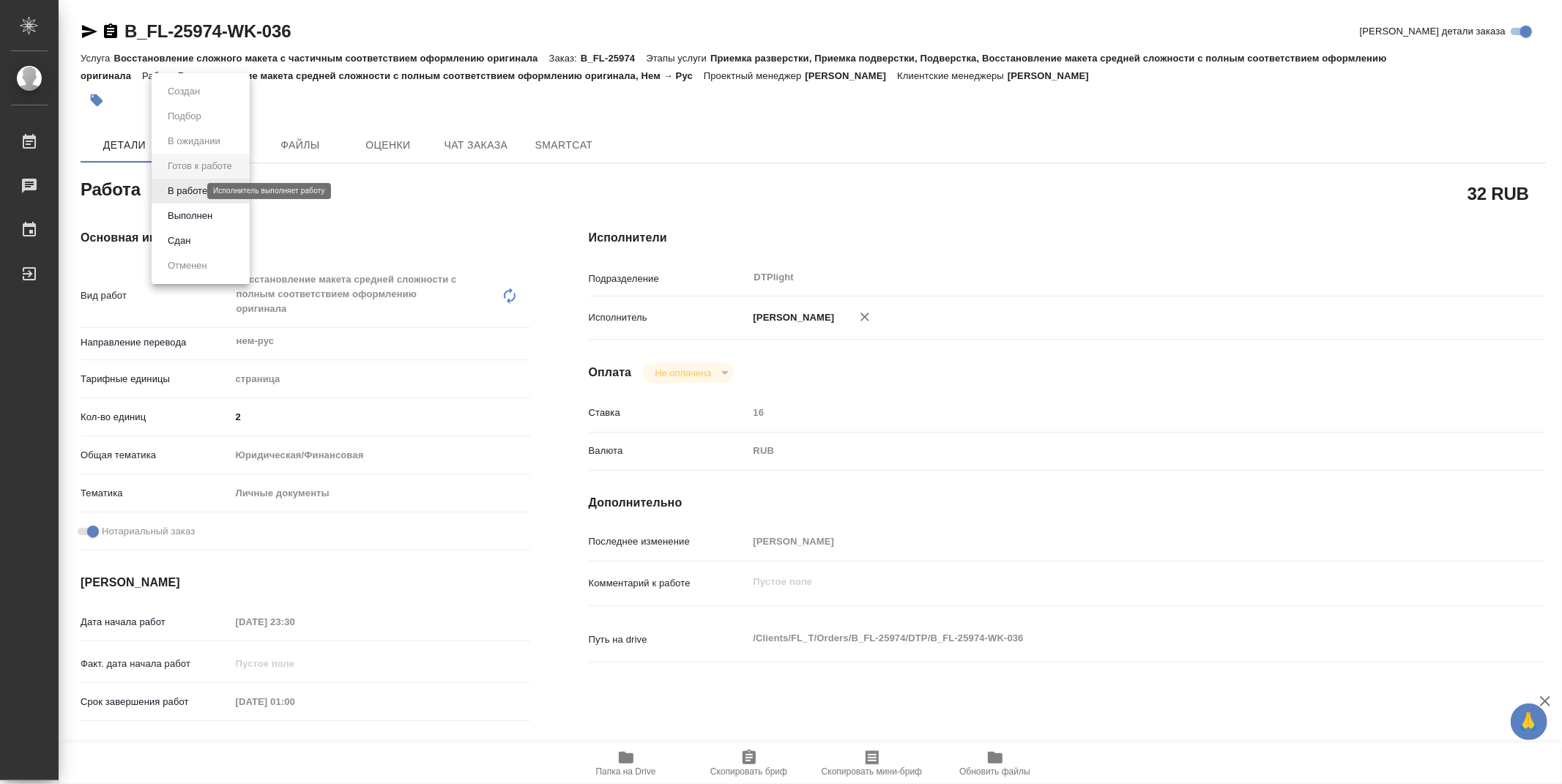
click at [196, 192] on body "🙏 .cls-1 fill:#fff; AWATERA Zubakova Viktoriya Работы Чаты График Выйти B_FL-25…" at bounding box center [781, 392] width 1562 height 784
type textarea "x"
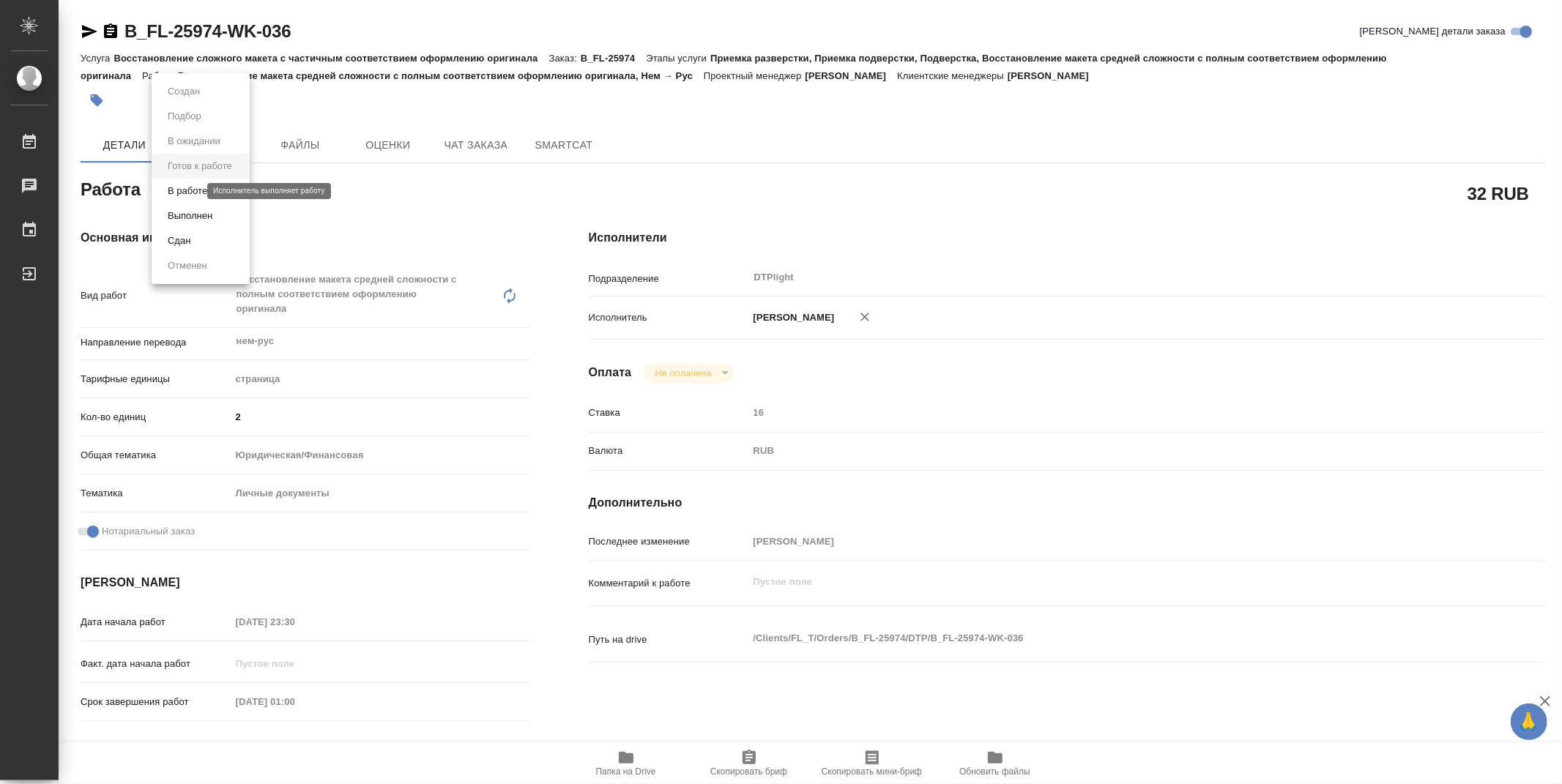
type textarea "x"
click at [198, 195] on button "В работе" at bounding box center [188, 191] width 49 height 16
type textarea "x"
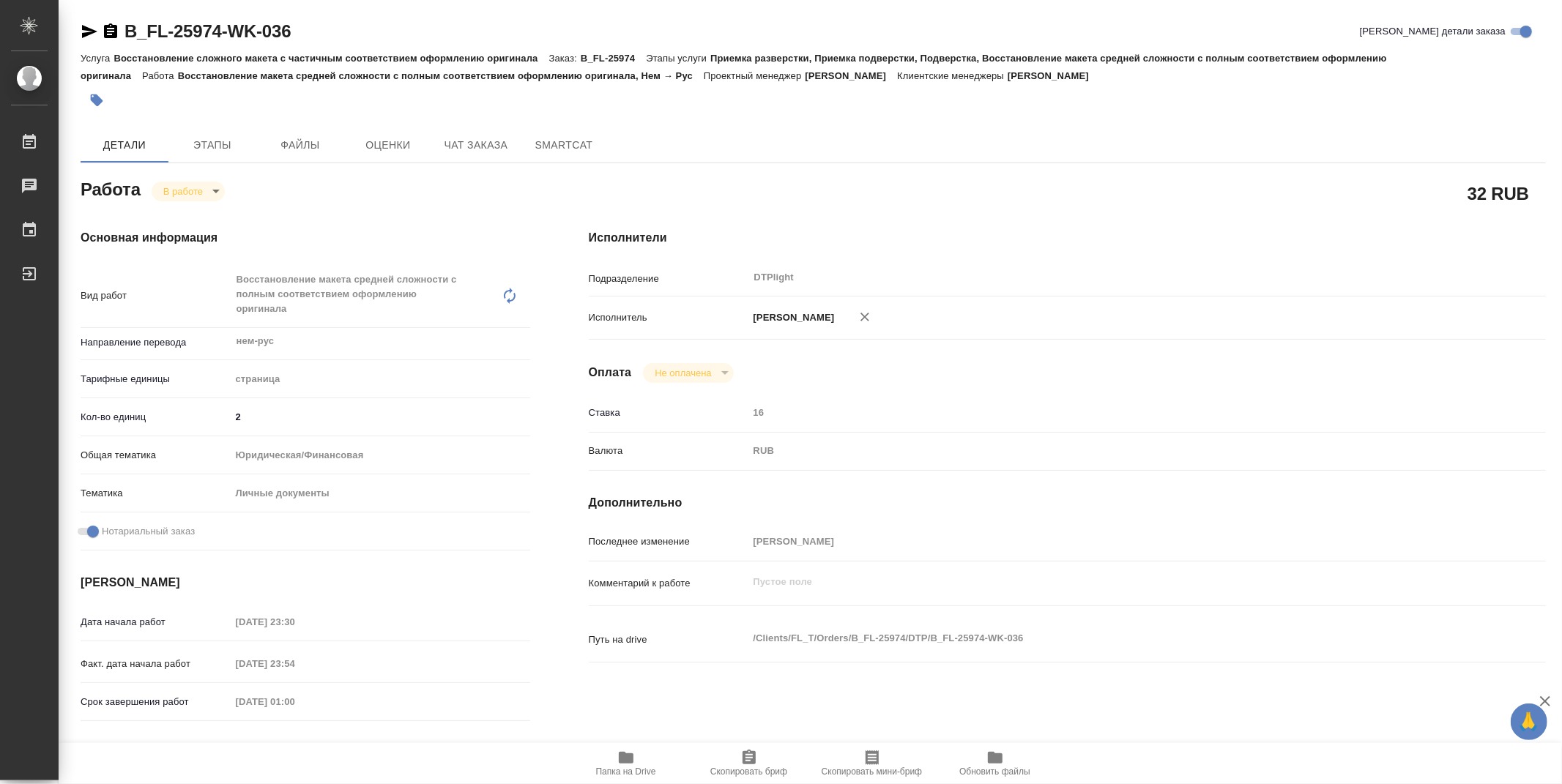
type textarea "x"
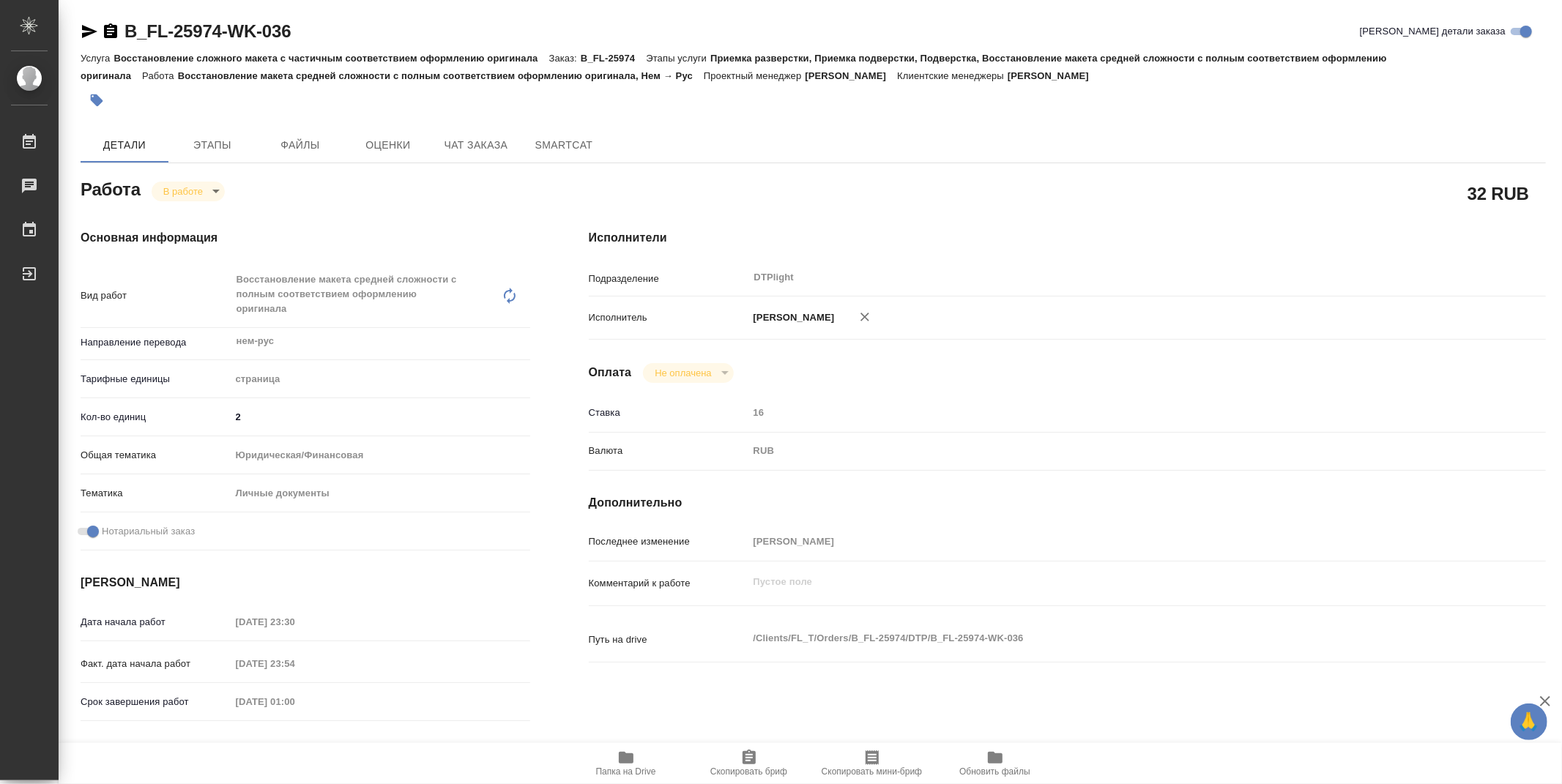
type textarea "x"
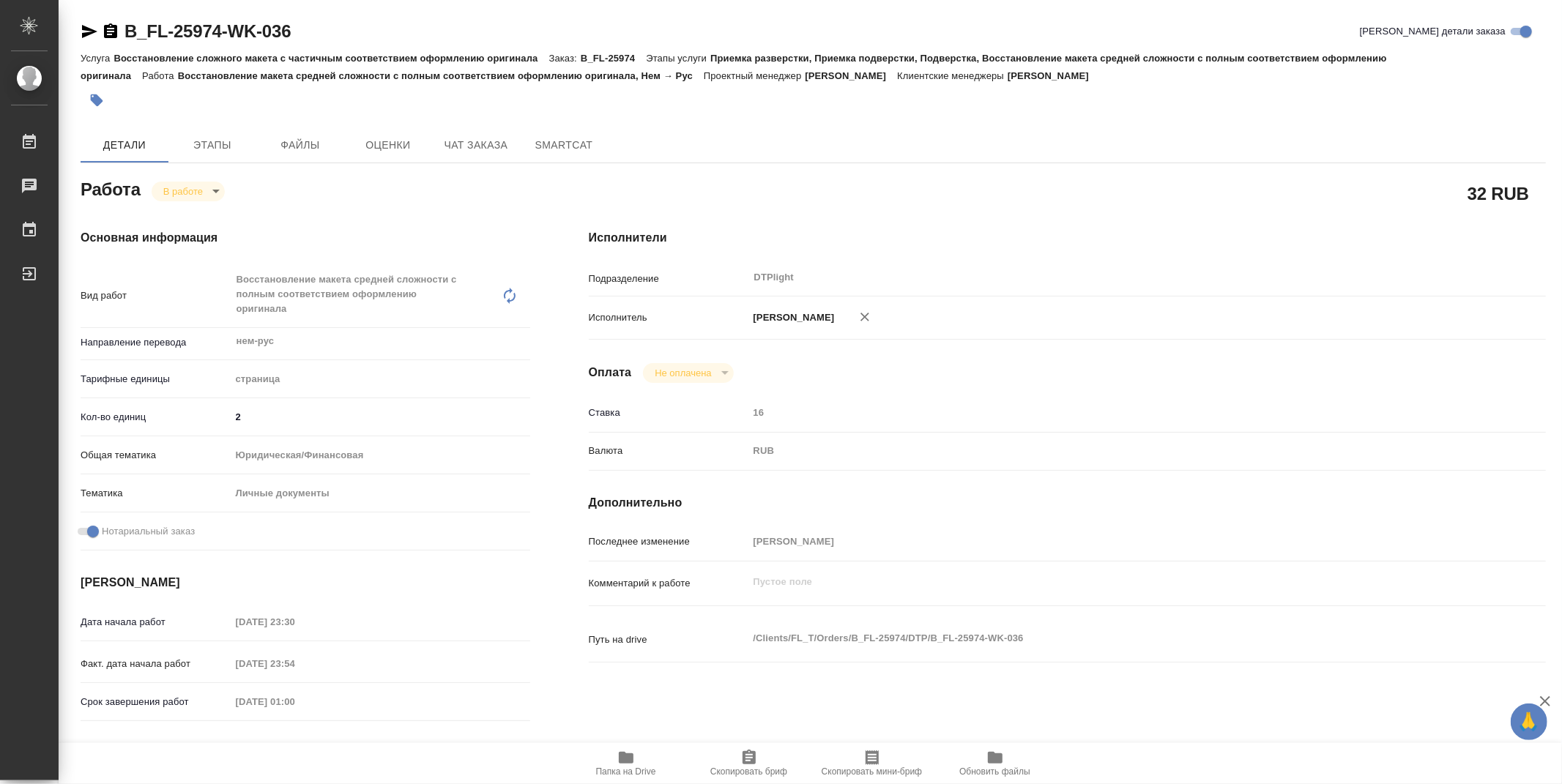
type textarea "x"
click at [631, 759] on icon "button" at bounding box center [626, 757] width 14 height 12
click at [203, 191] on body "🙏 .cls-1 fill:#fff; AWATERA Zubakova Viktoriya Работы 0 Чаты График Выйти B_FL-…" at bounding box center [781, 392] width 1562 height 784
click at [200, 212] on button "Выполнен" at bounding box center [189, 216] width 53 height 16
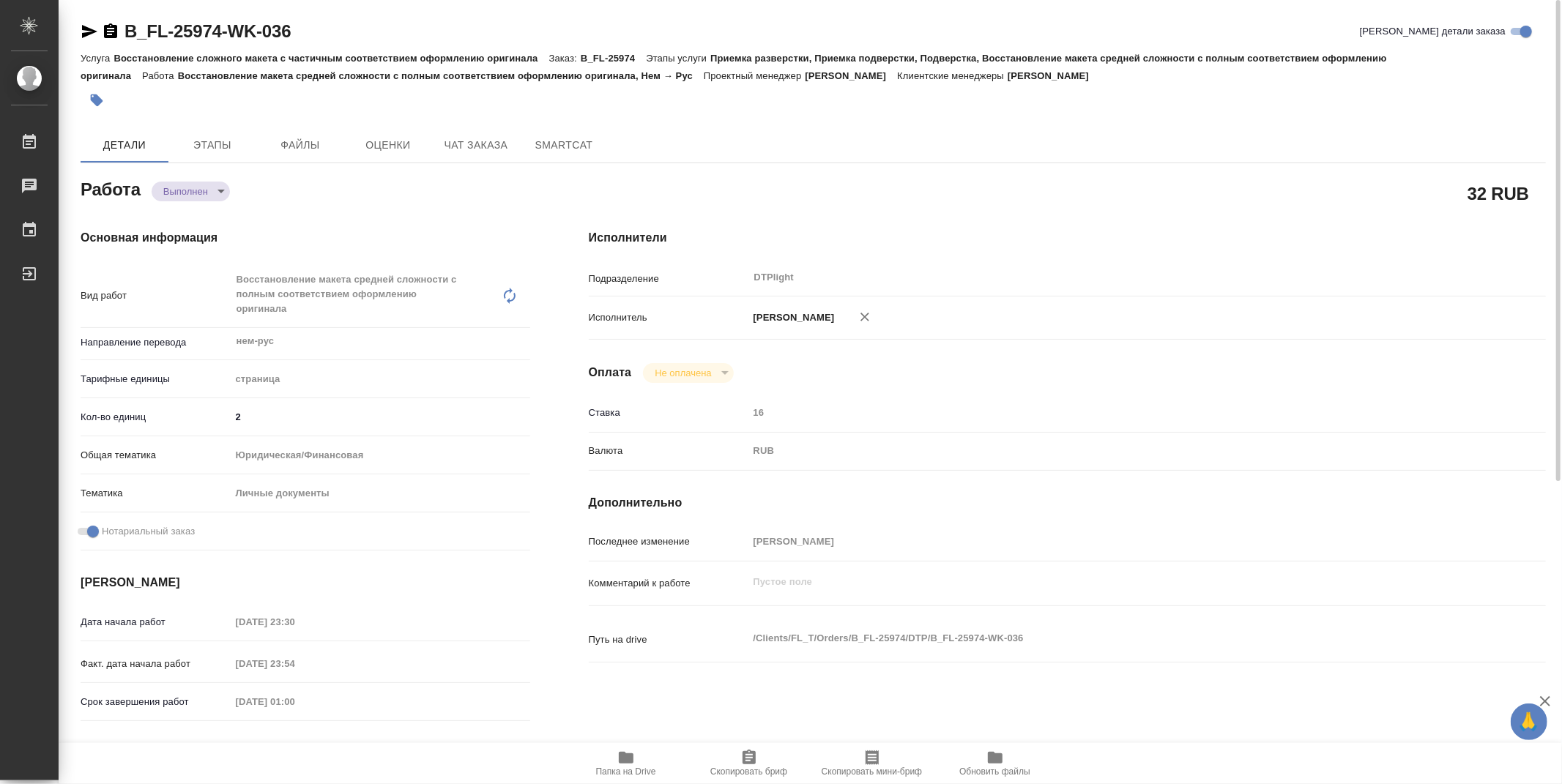
type textarea "x"
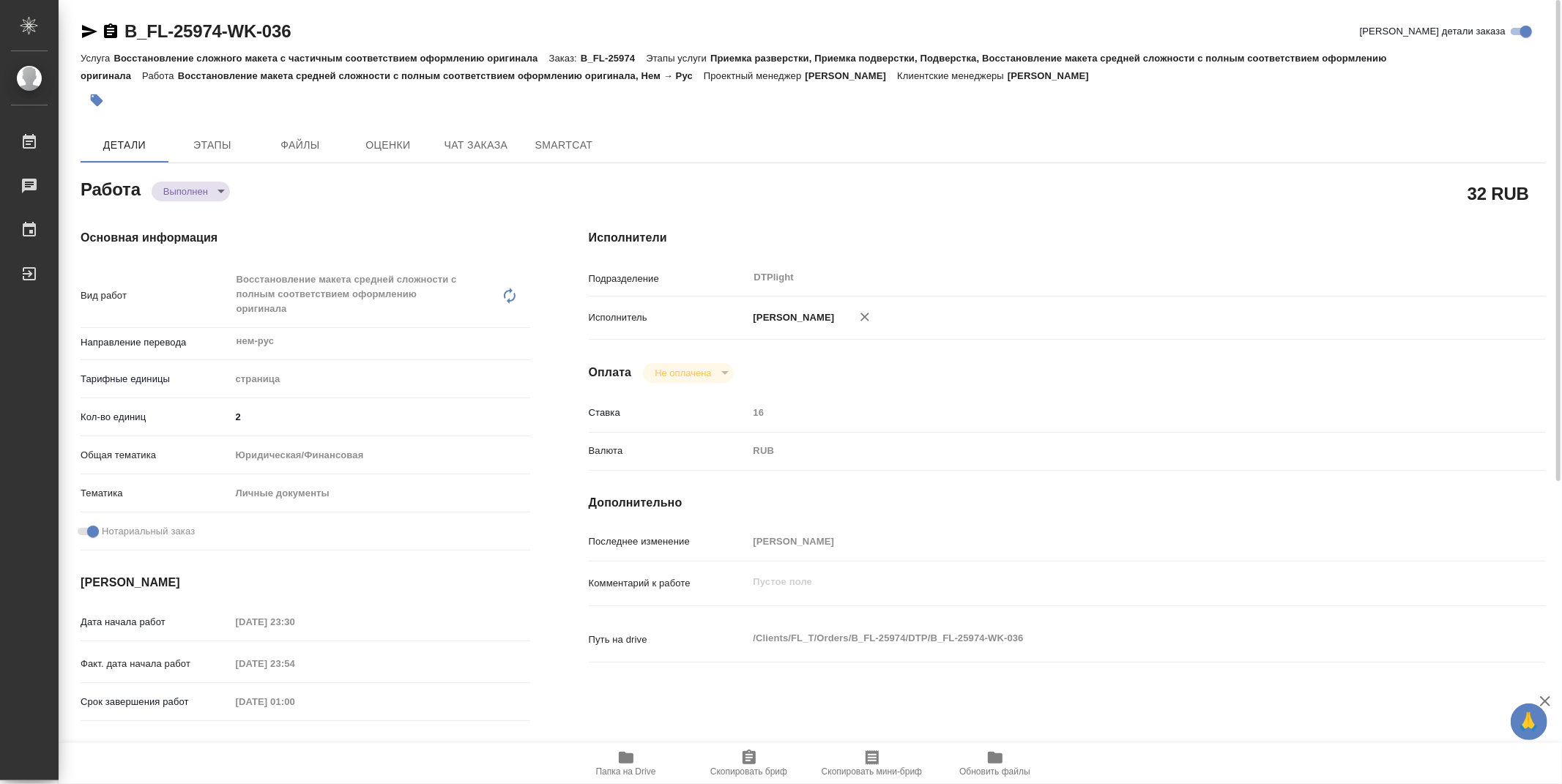
type textarea "x"
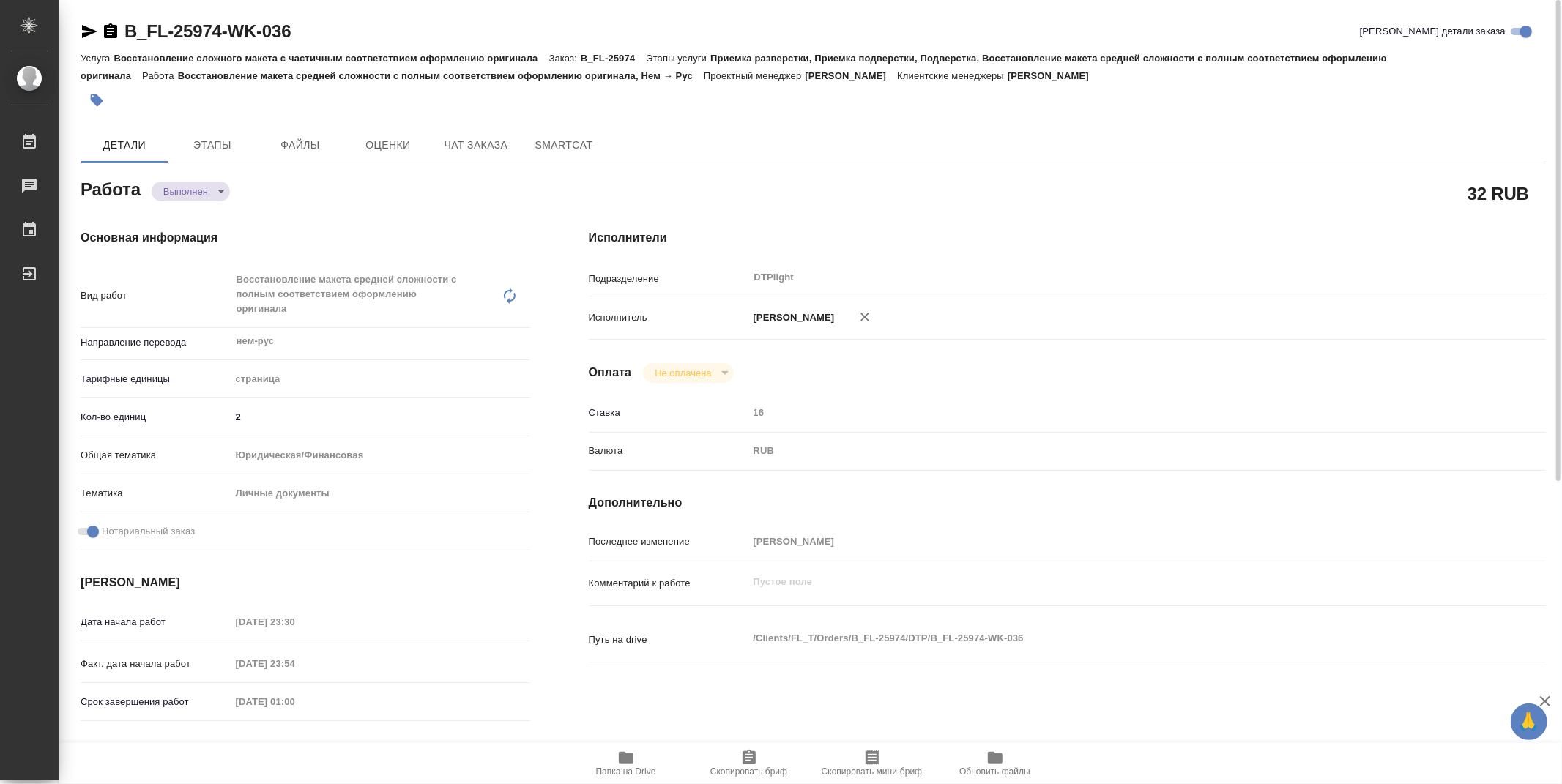
type textarea "x"
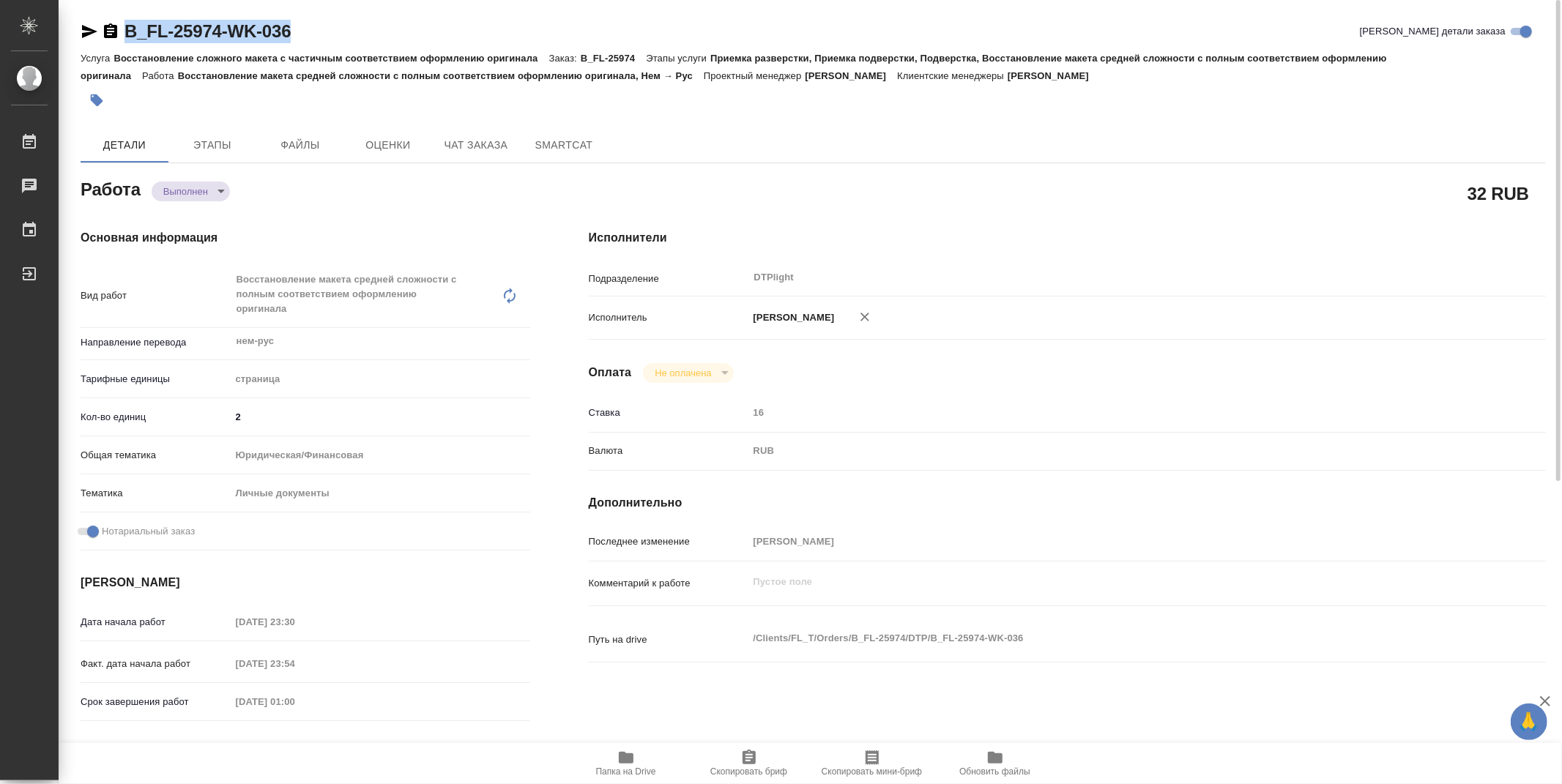
type textarea "x"
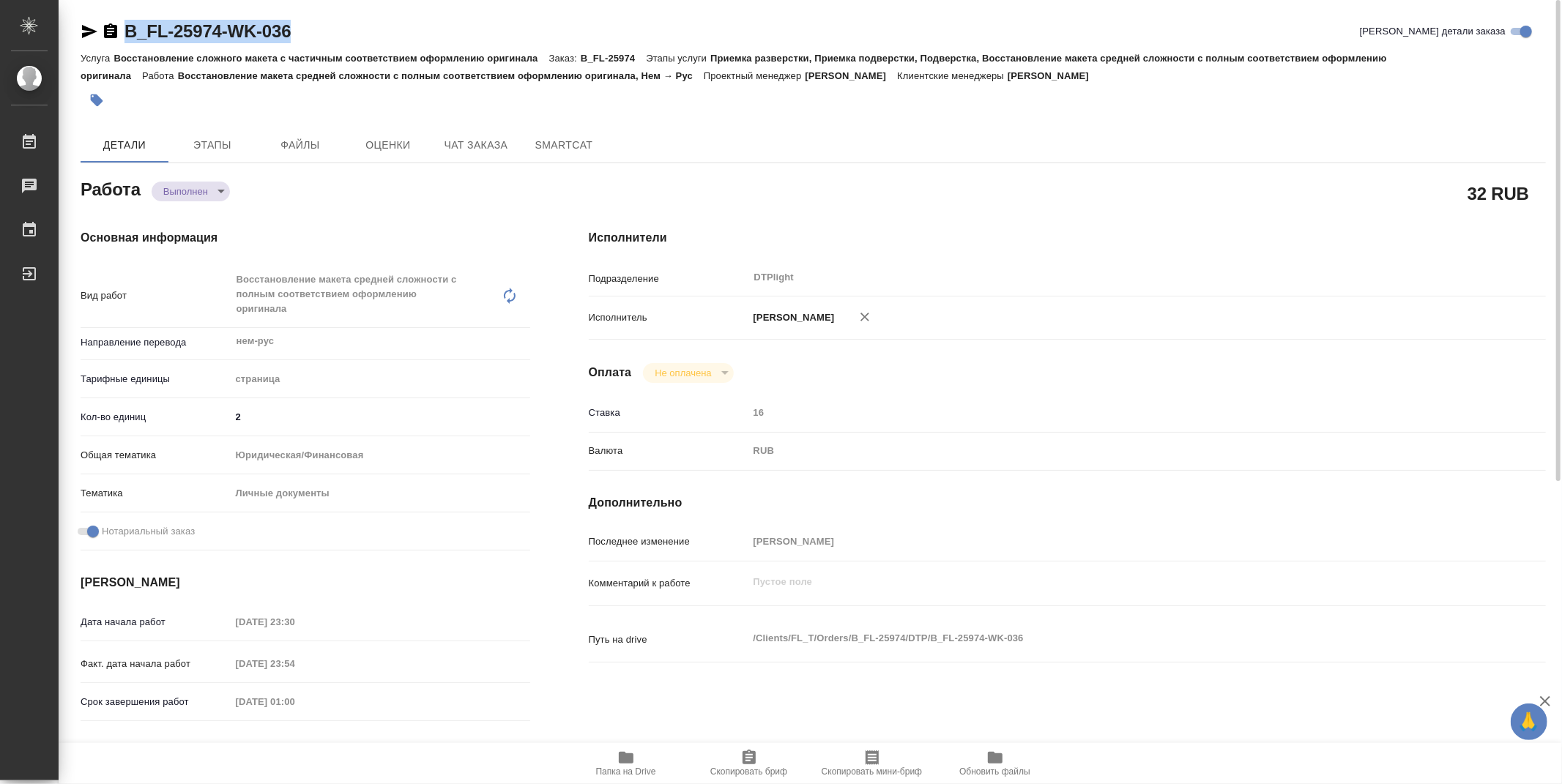
drag, startPoint x: 324, startPoint y: 31, endPoint x: 125, endPoint y: 37, distance: 199.1
click at [125, 37] on div "B_FL-25974-WK-036 [PERSON_NAME] детали заказа" at bounding box center [813, 32] width 1465 height 23
copy link "B_FL-25974-WK-036"
click at [926, 223] on div "Исполнители Подразделение DTPlight ​ Исполнитель [PERSON_NAME] Не оплачена notP…" at bounding box center [1067, 527] width 1015 height 654
click at [790, 92] on div at bounding box center [568, 100] width 976 height 32
